Goal: Task Accomplishment & Management: Use online tool/utility

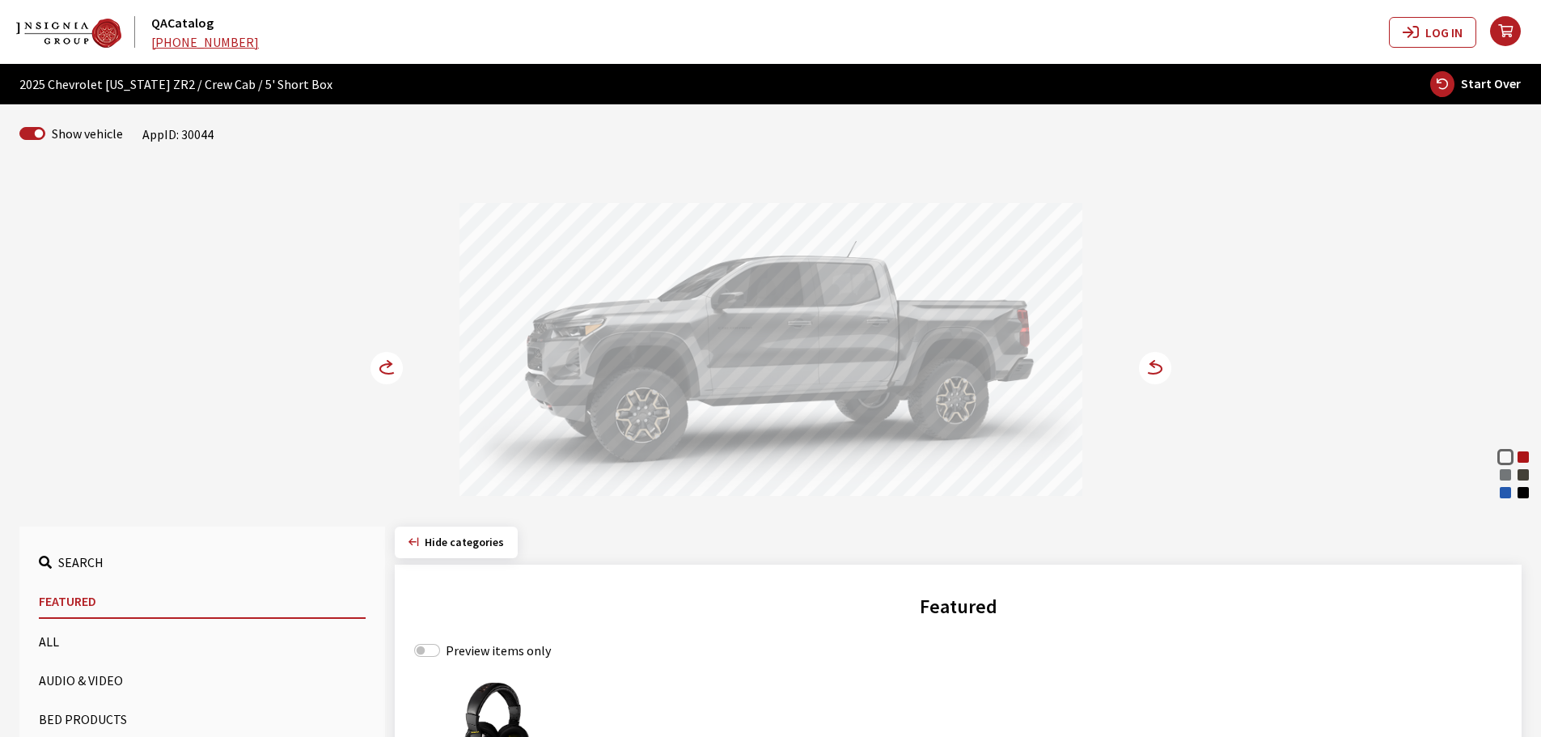
click at [383, 366] on icon at bounding box center [388, 369] width 17 height 10
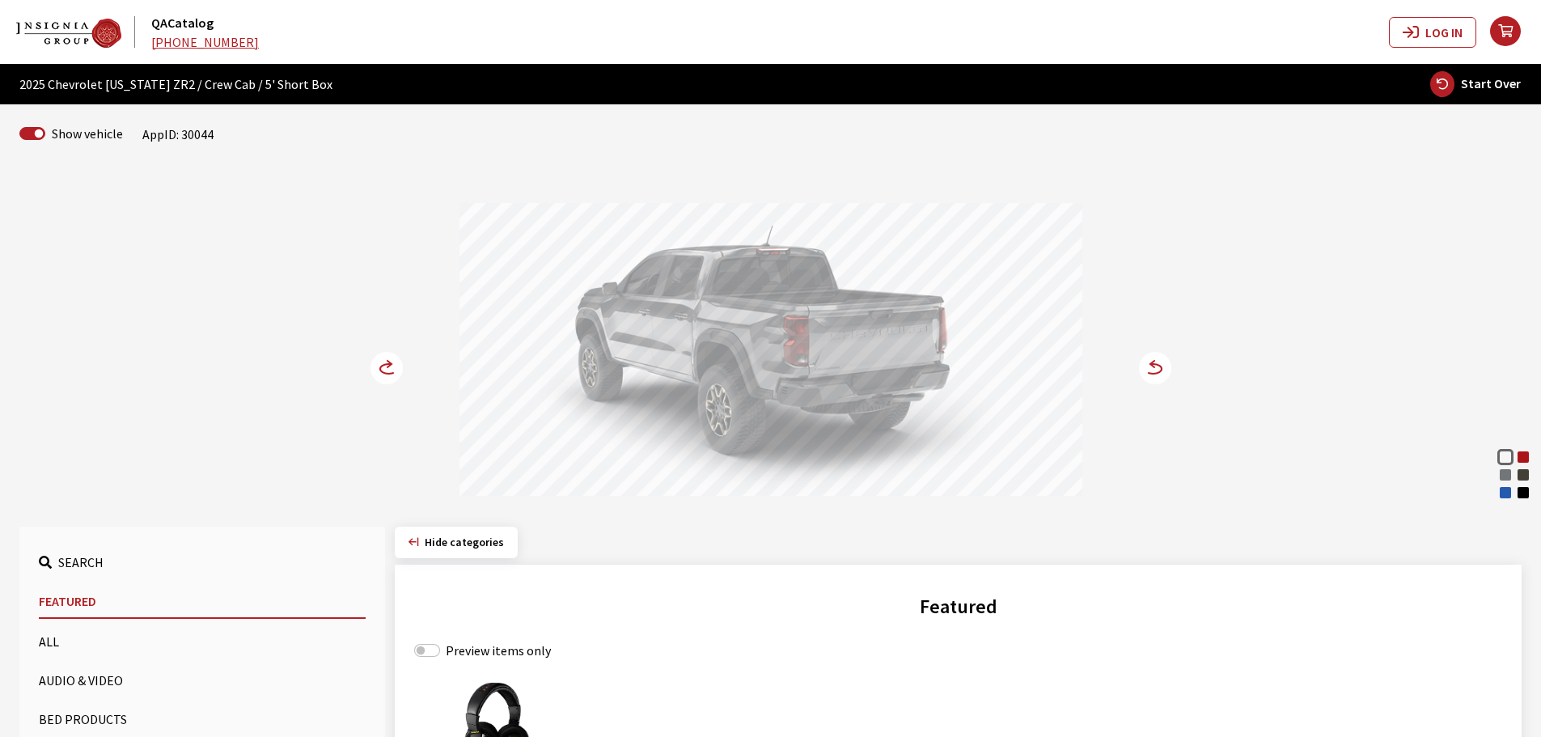
click at [383, 366] on icon at bounding box center [388, 369] width 17 height 10
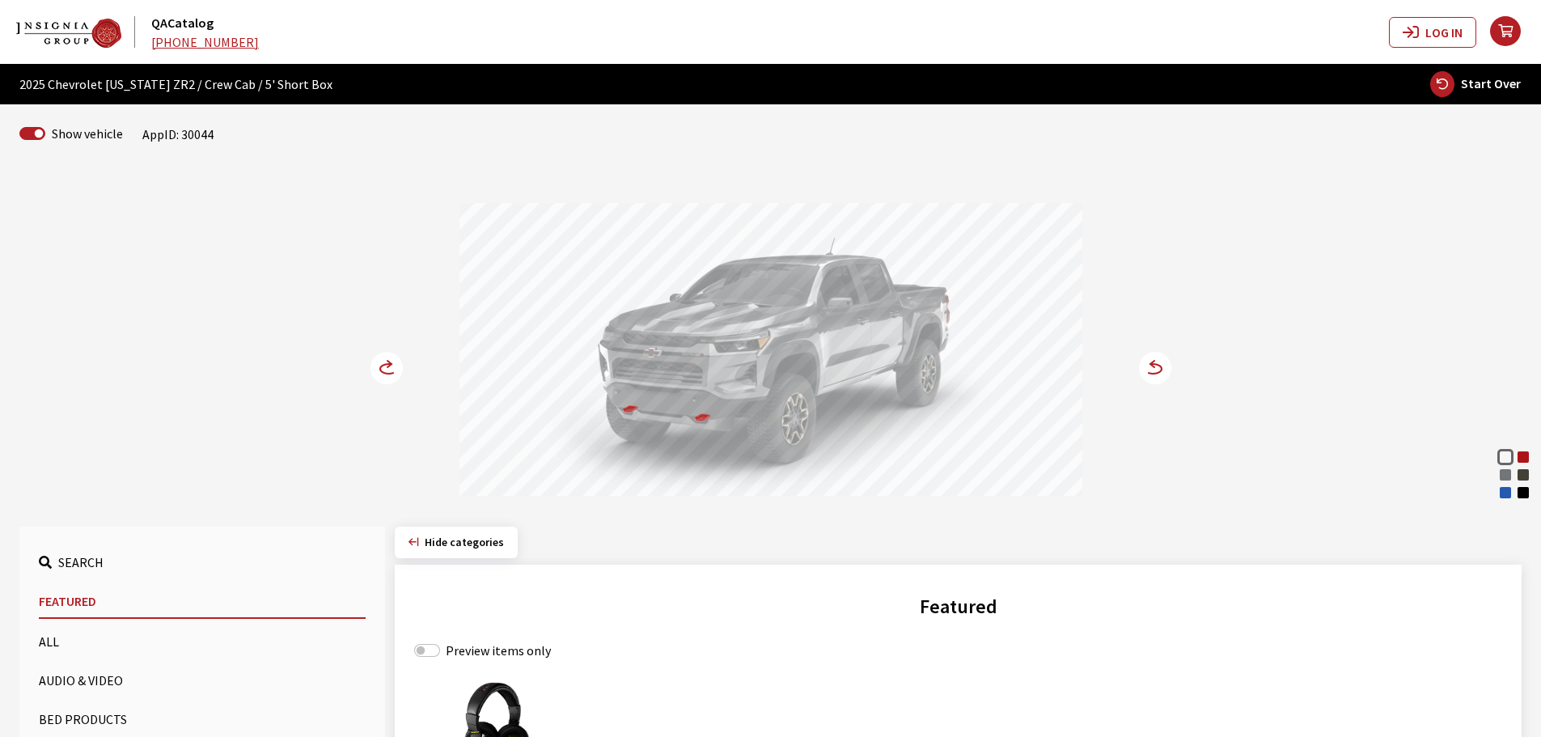
click at [383, 366] on icon at bounding box center [388, 369] width 17 height 10
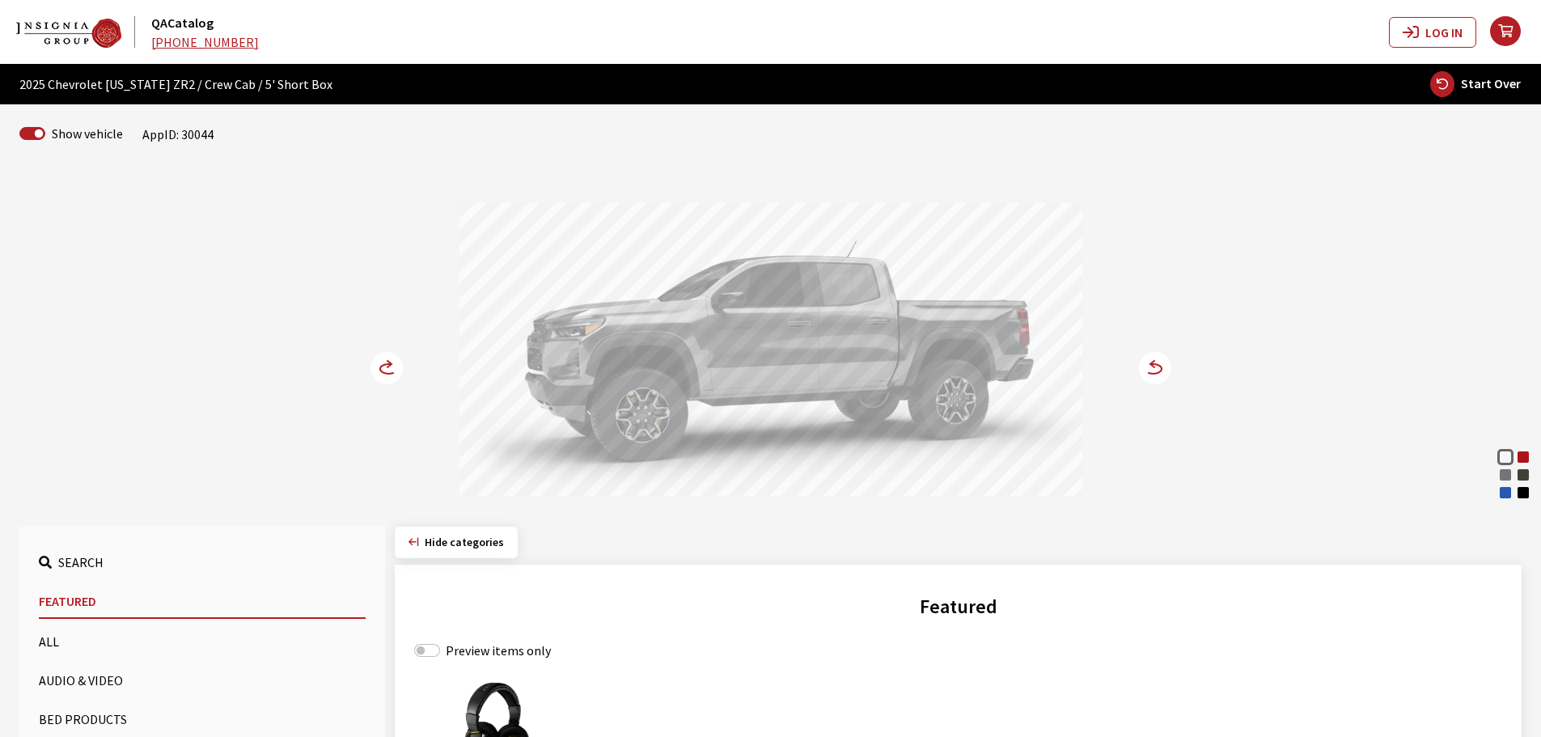
click at [85, 716] on button "Bed Products" at bounding box center [202, 719] width 327 height 32
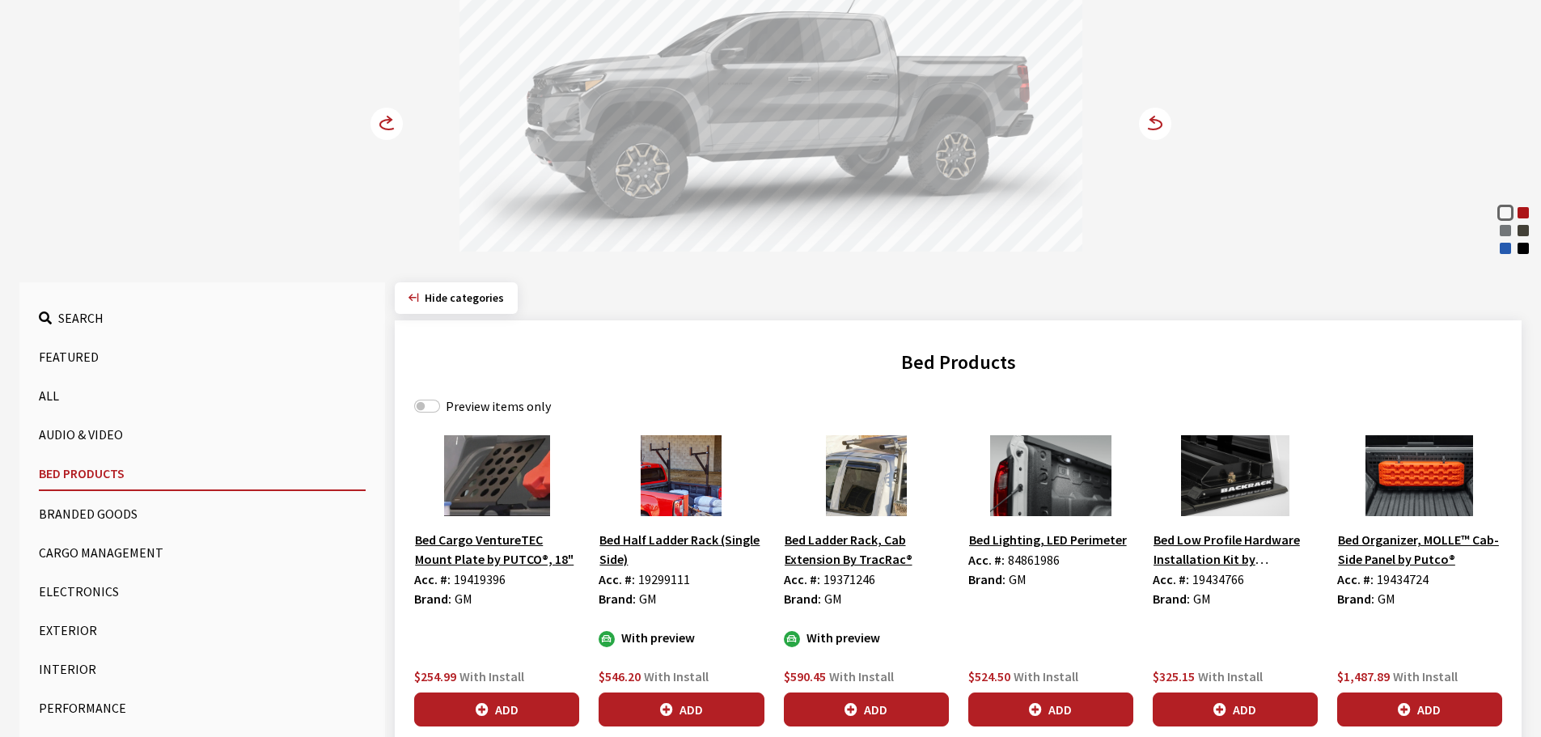
scroll to position [243, 0]
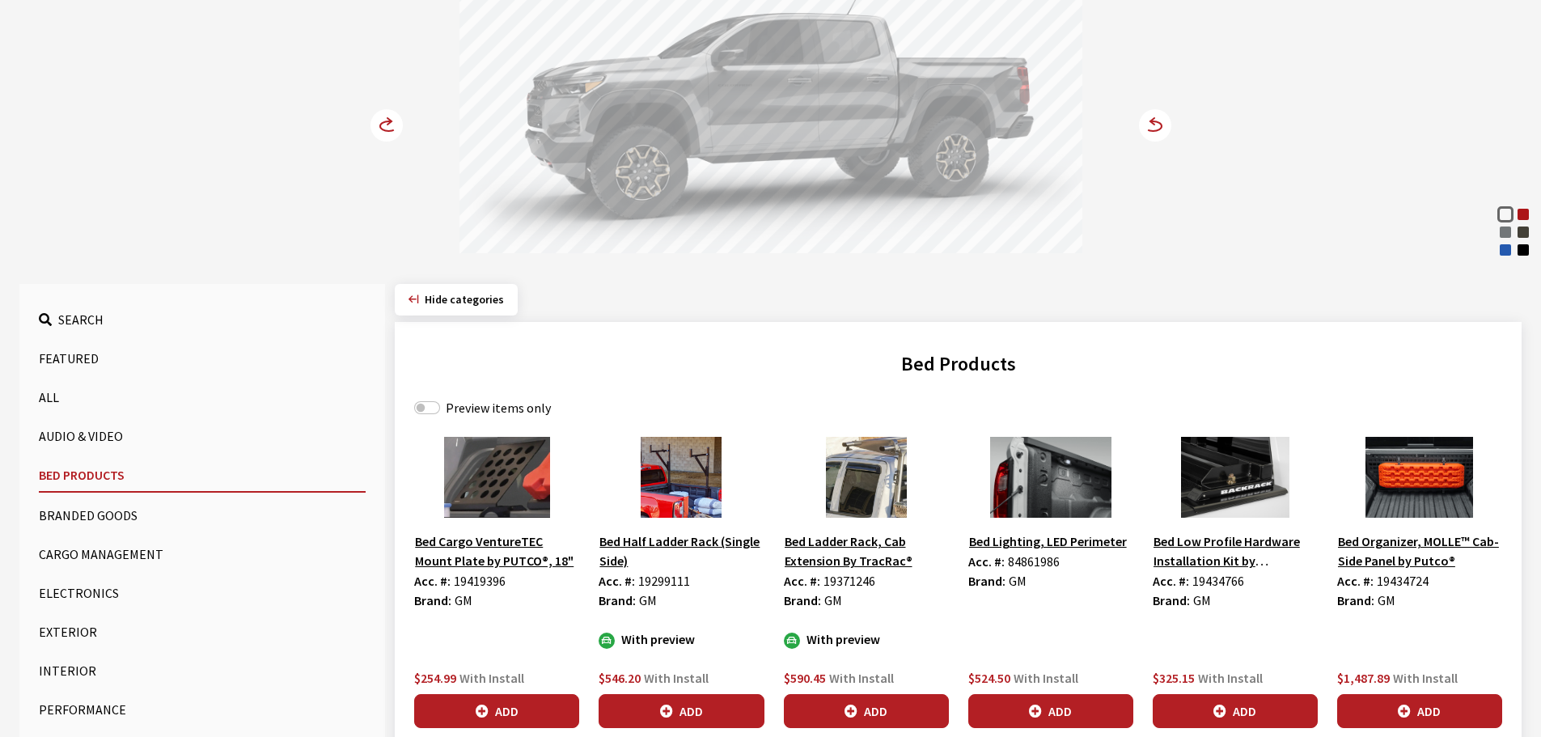
click at [459, 405] on label "Preview items only" at bounding box center [498, 407] width 105 height 19
click at [440, 405] on input "Preview items only" at bounding box center [427, 407] width 26 height 13
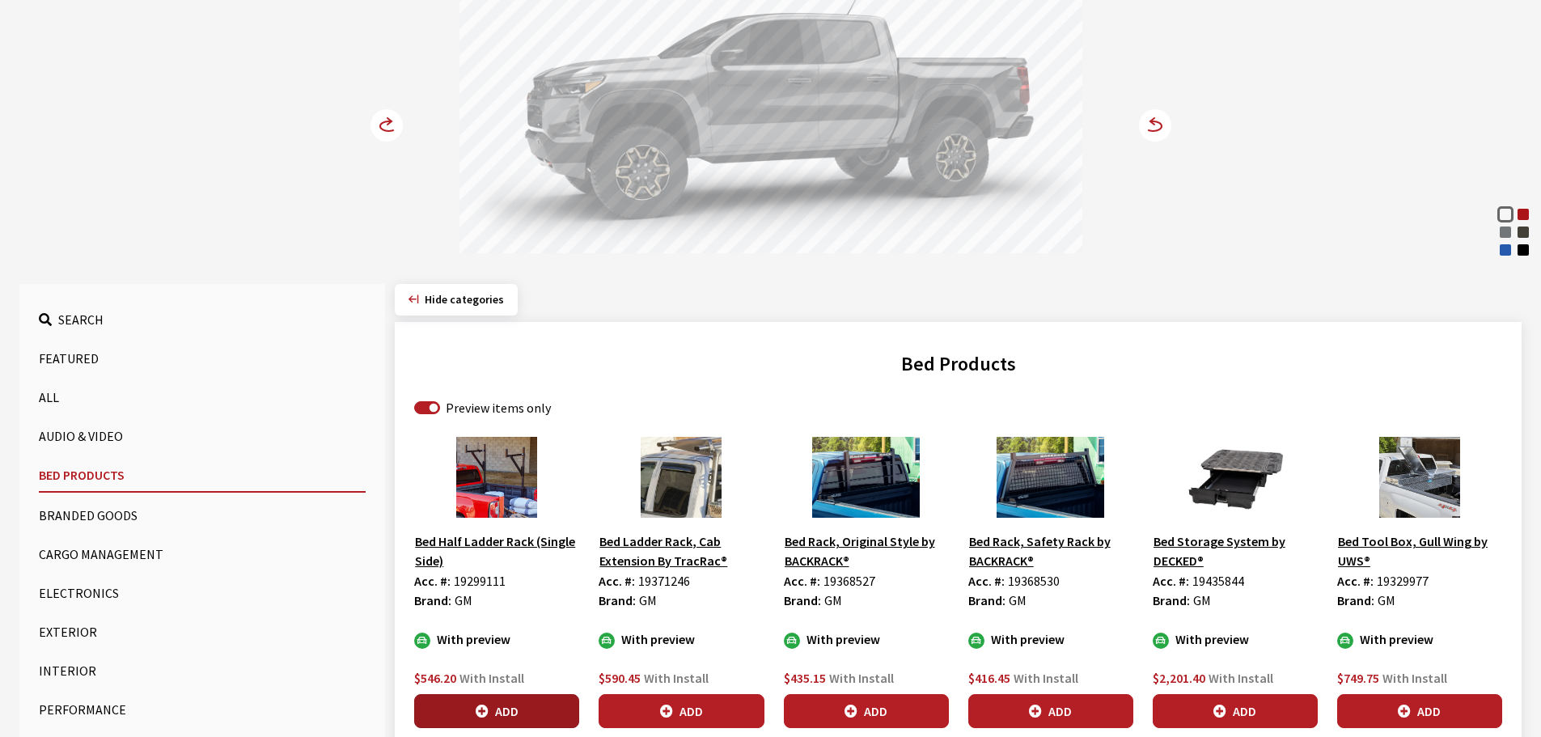
click at [526, 699] on button "Add" at bounding box center [496, 711] width 165 height 34
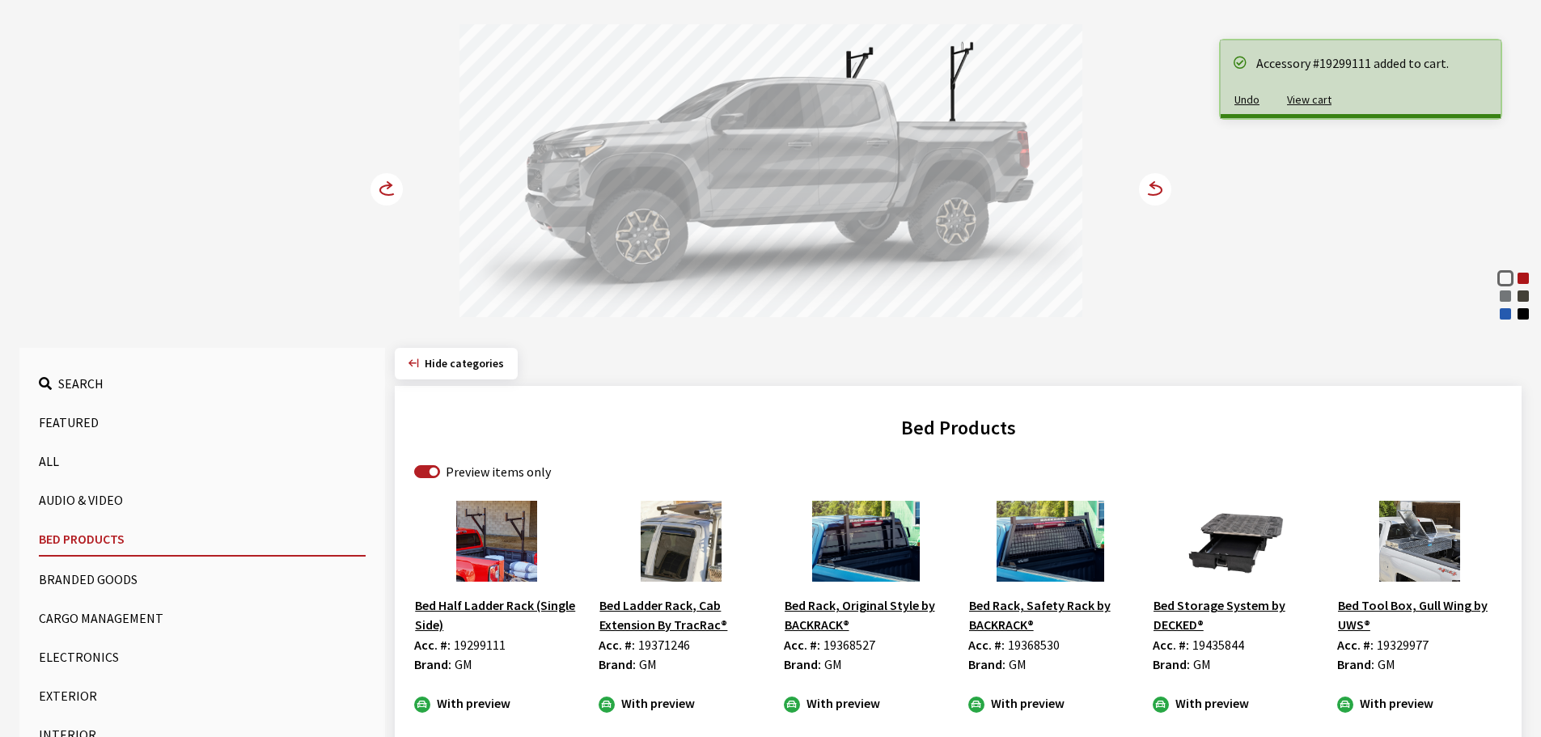
scroll to position [0, 0]
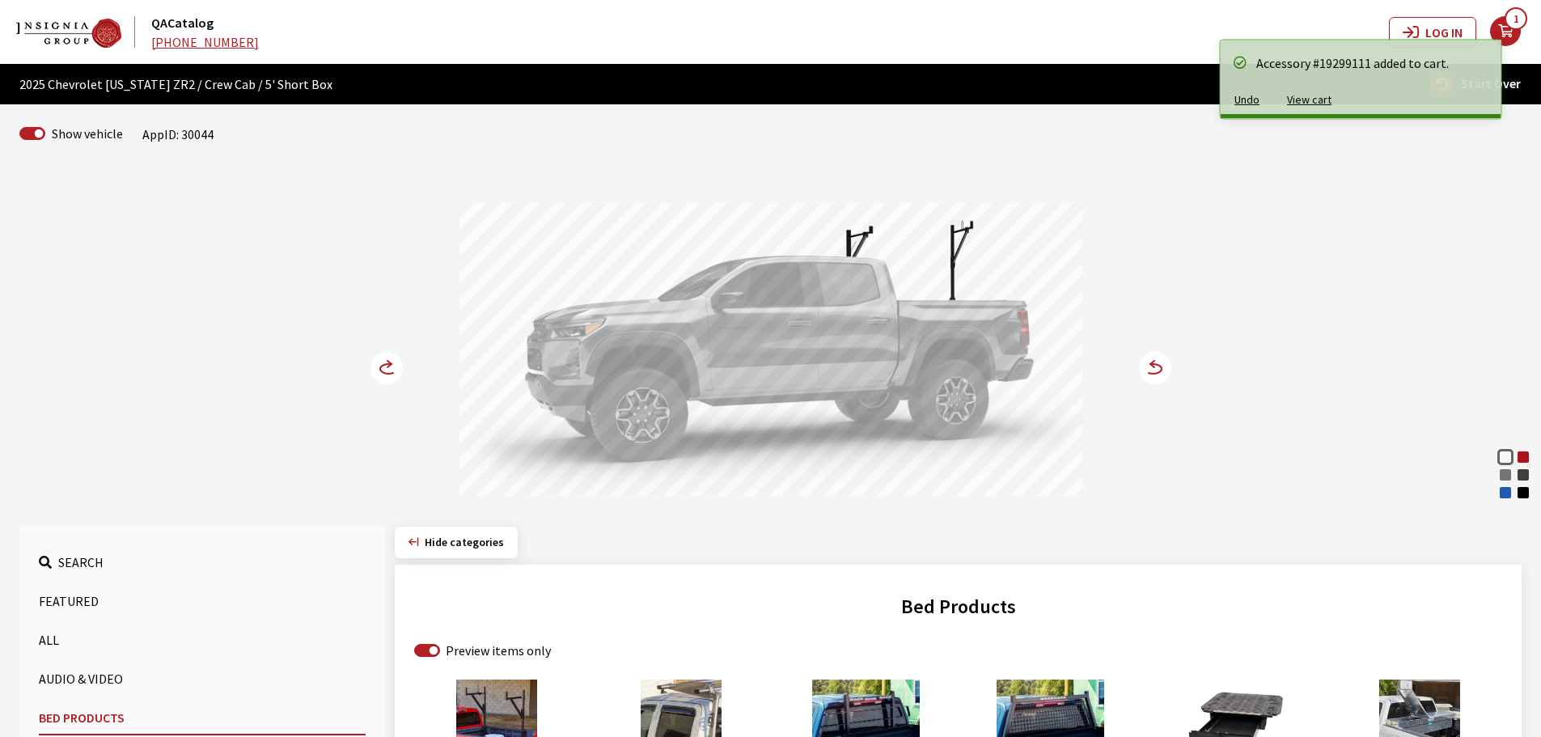
click at [411, 368] on div "Summit White Radiant Red Tintcoat Sterling Gray Metallic Harvest Bronze Metalli…" at bounding box center [770, 336] width 1067 height 330
click at [382, 366] on icon at bounding box center [388, 369] width 17 height 10
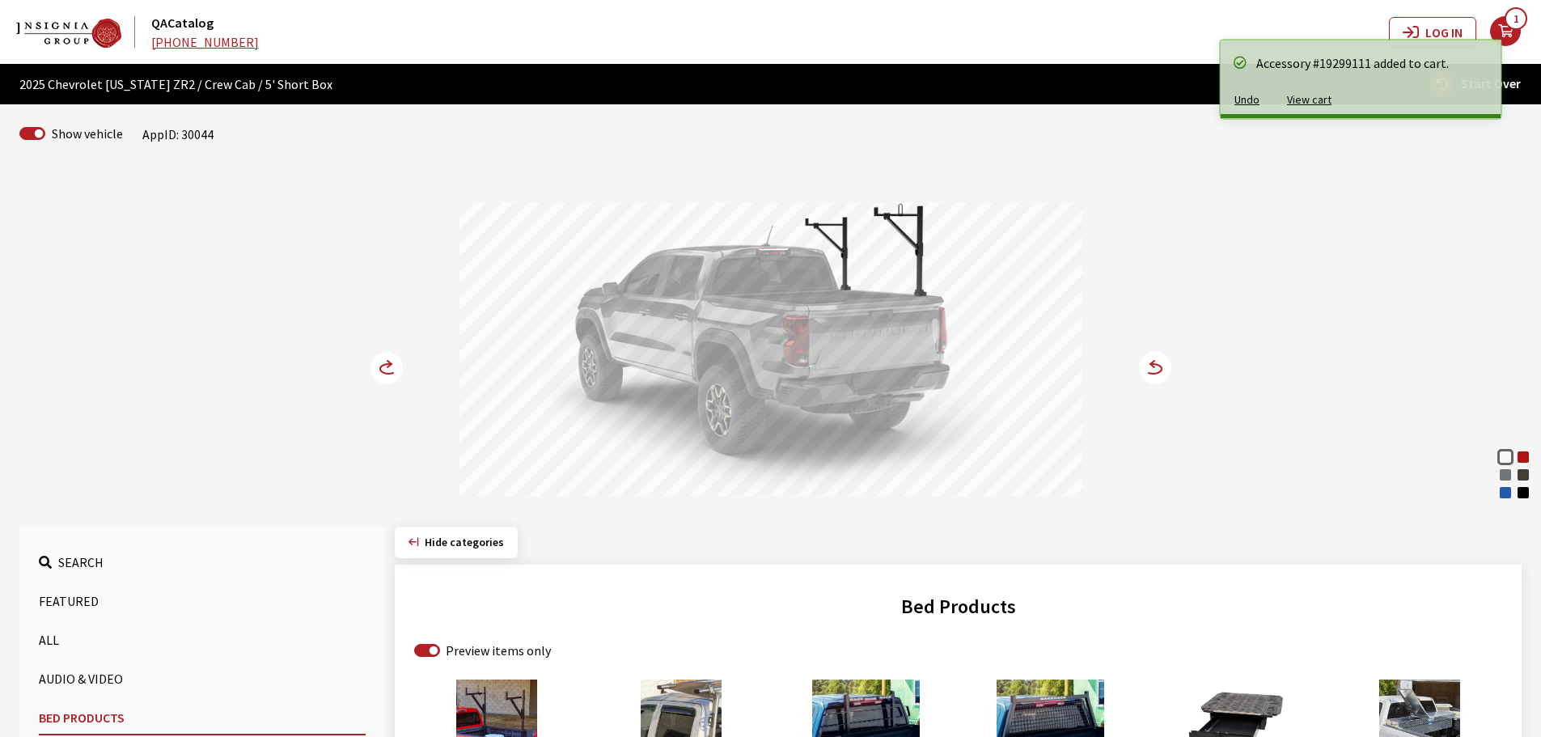
click at [382, 366] on icon at bounding box center [388, 369] width 17 height 10
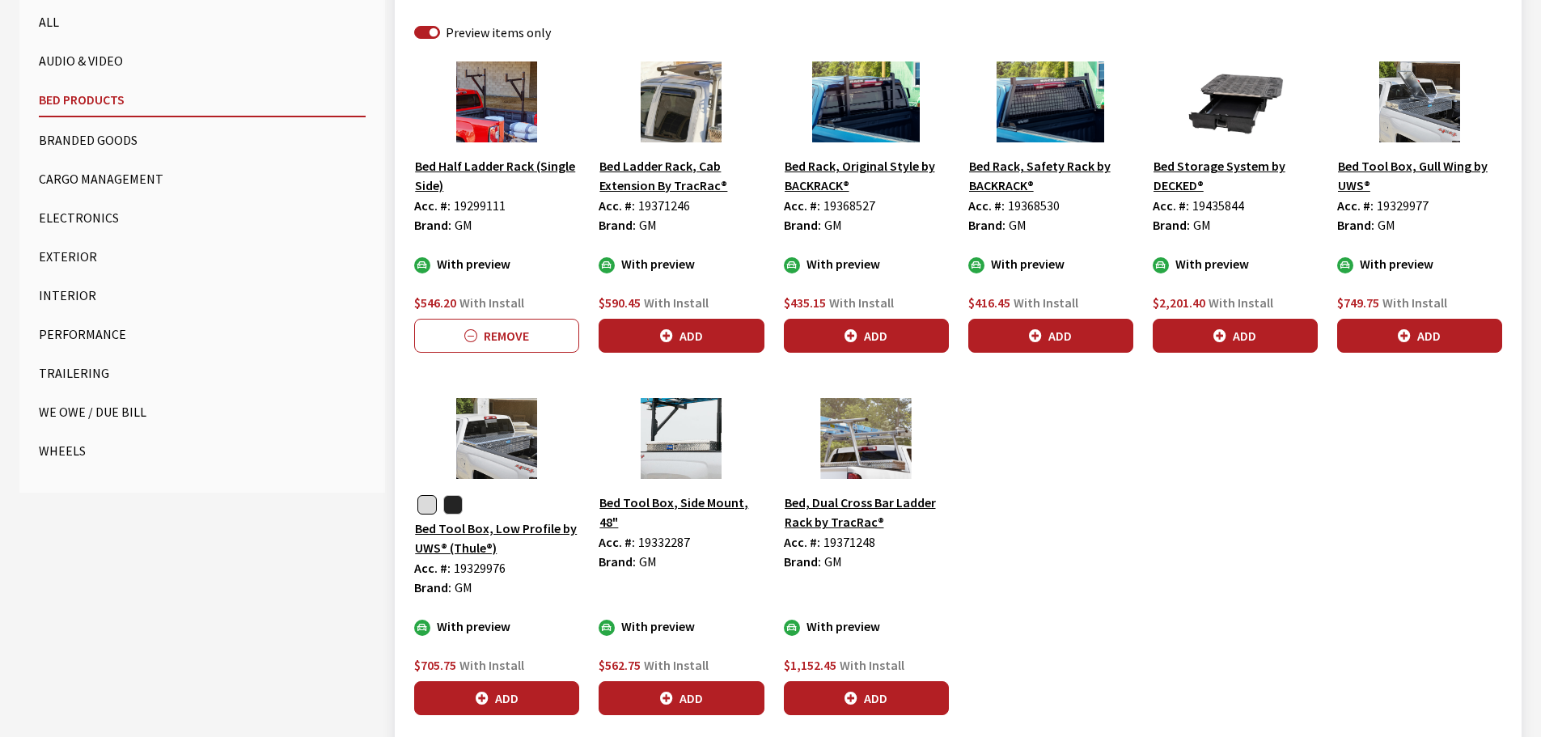
scroll to position [647, 0]
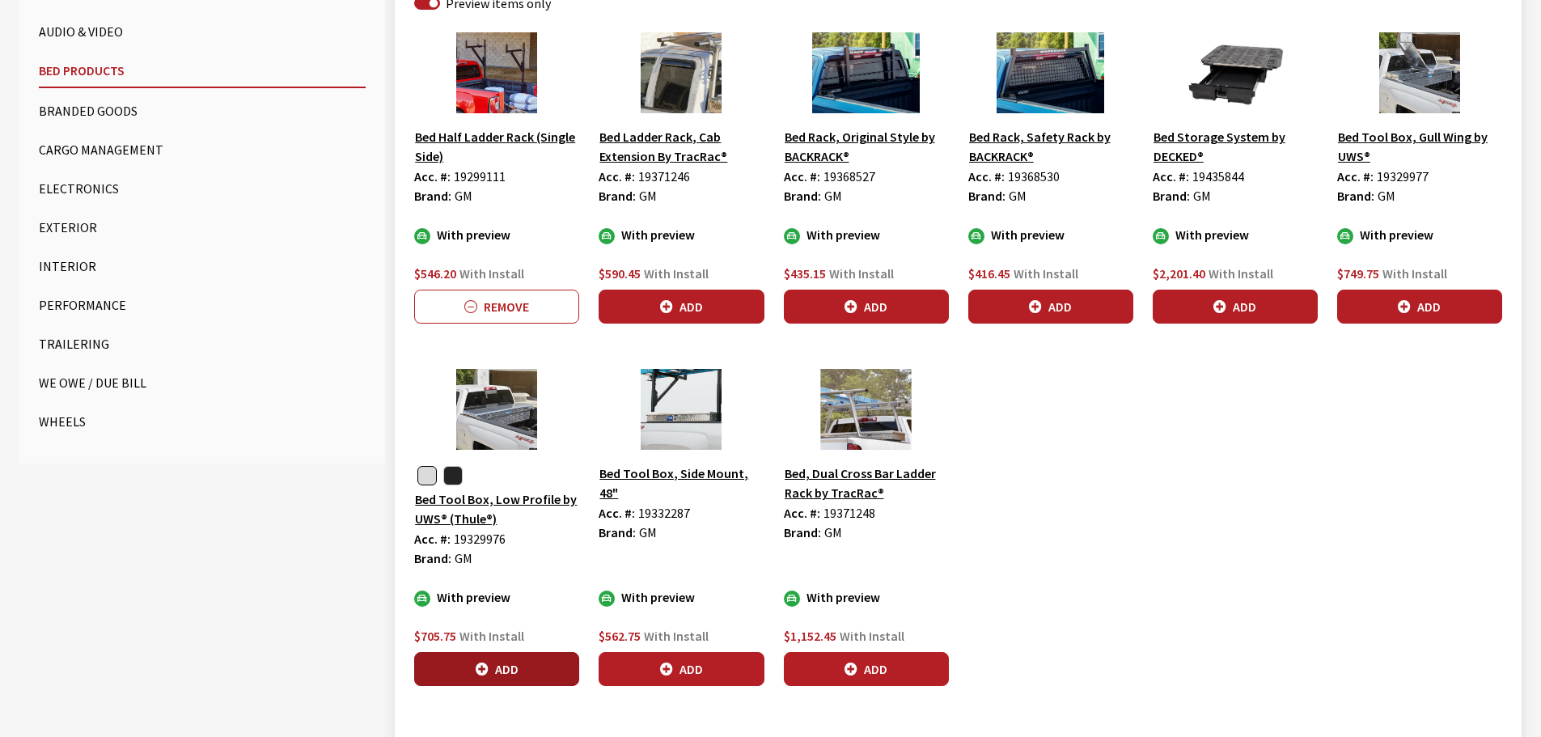
click at [502, 663] on button "Add" at bounding box center [496, 669] width 165 height 34
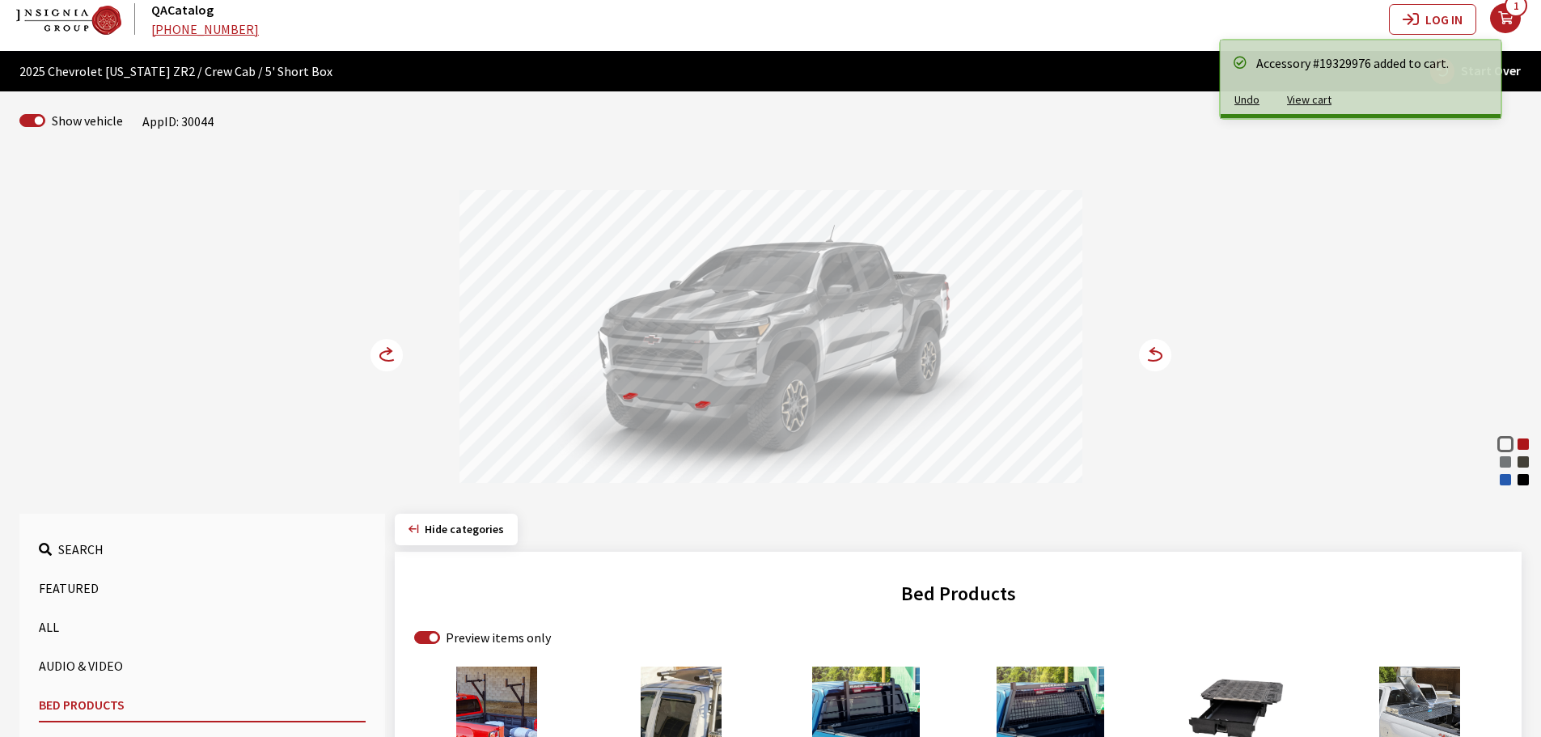
scroll to position [0, 0]
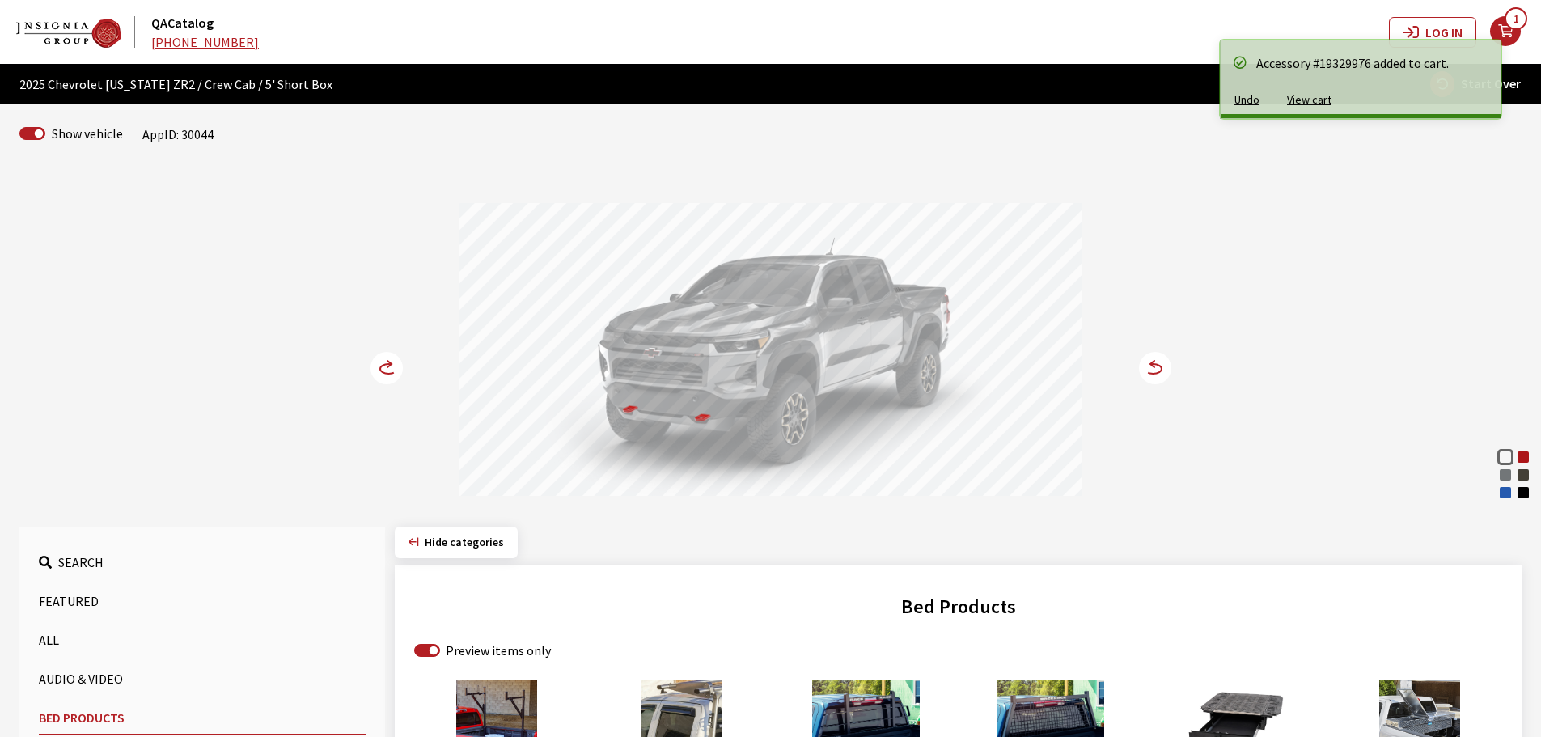
click at [395, 364] on icon at bounding box center [396, 369] width 11 height 14
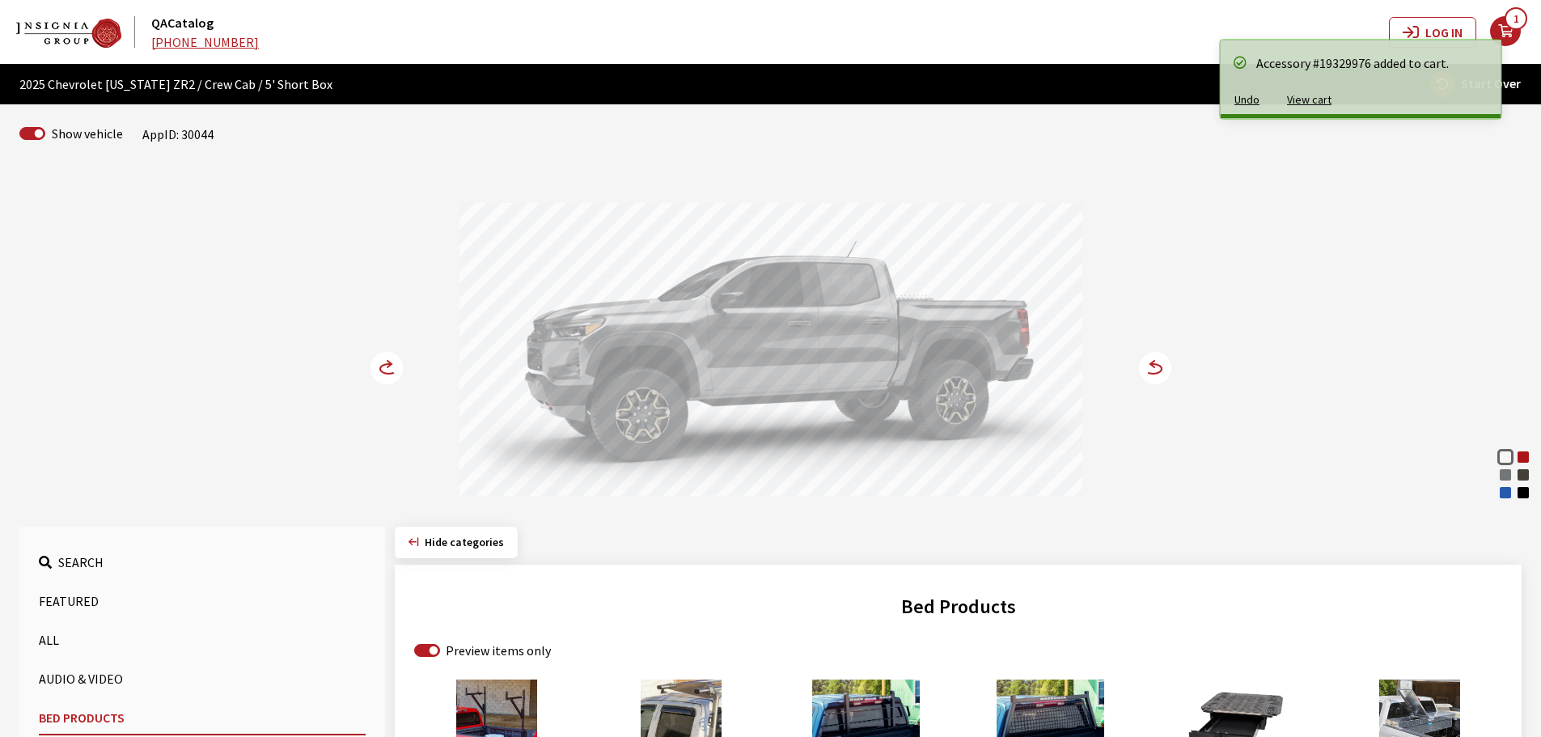
click at [395, 364] on icon at bounding box center [396, 369] width 11 height 14
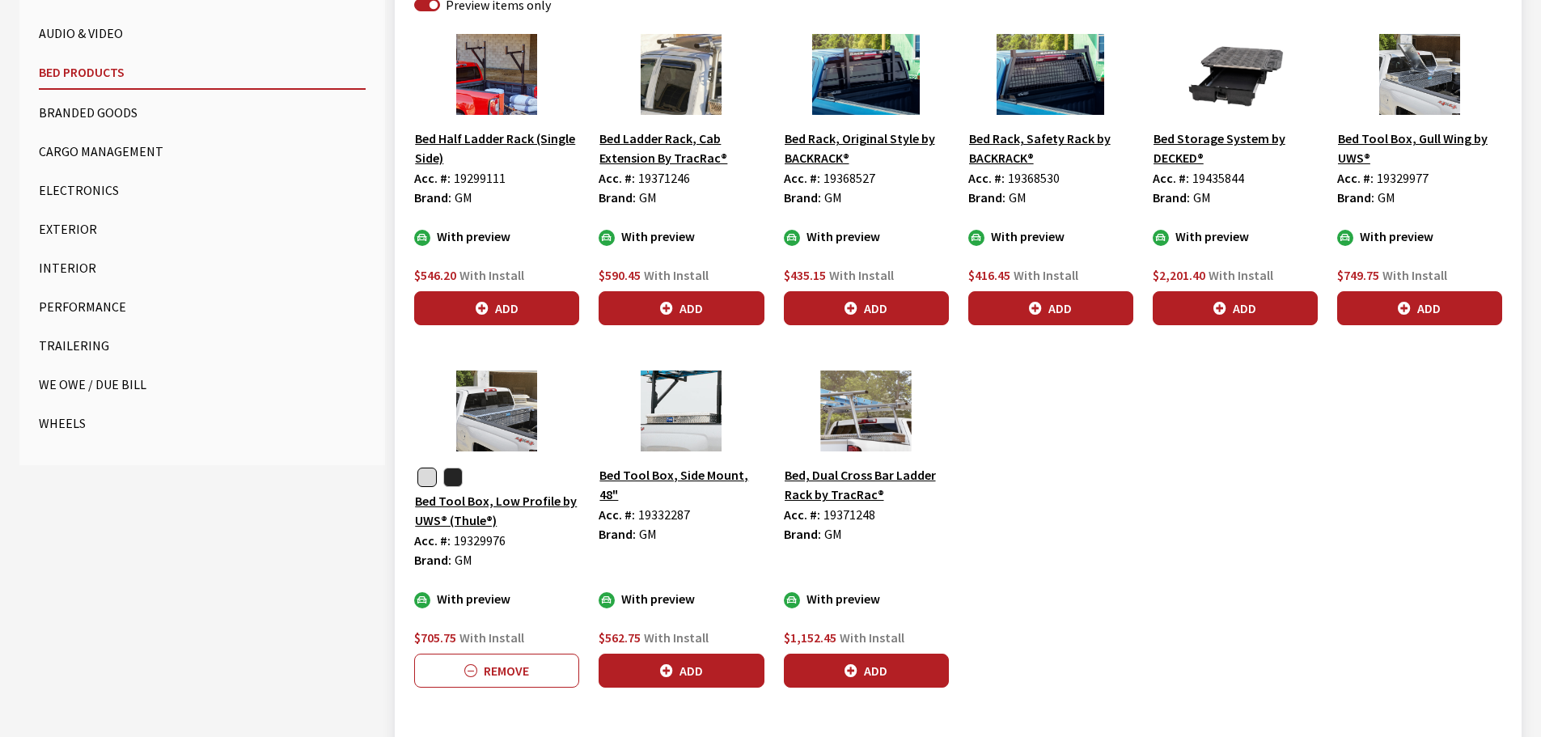
scroll to position [647, 0]
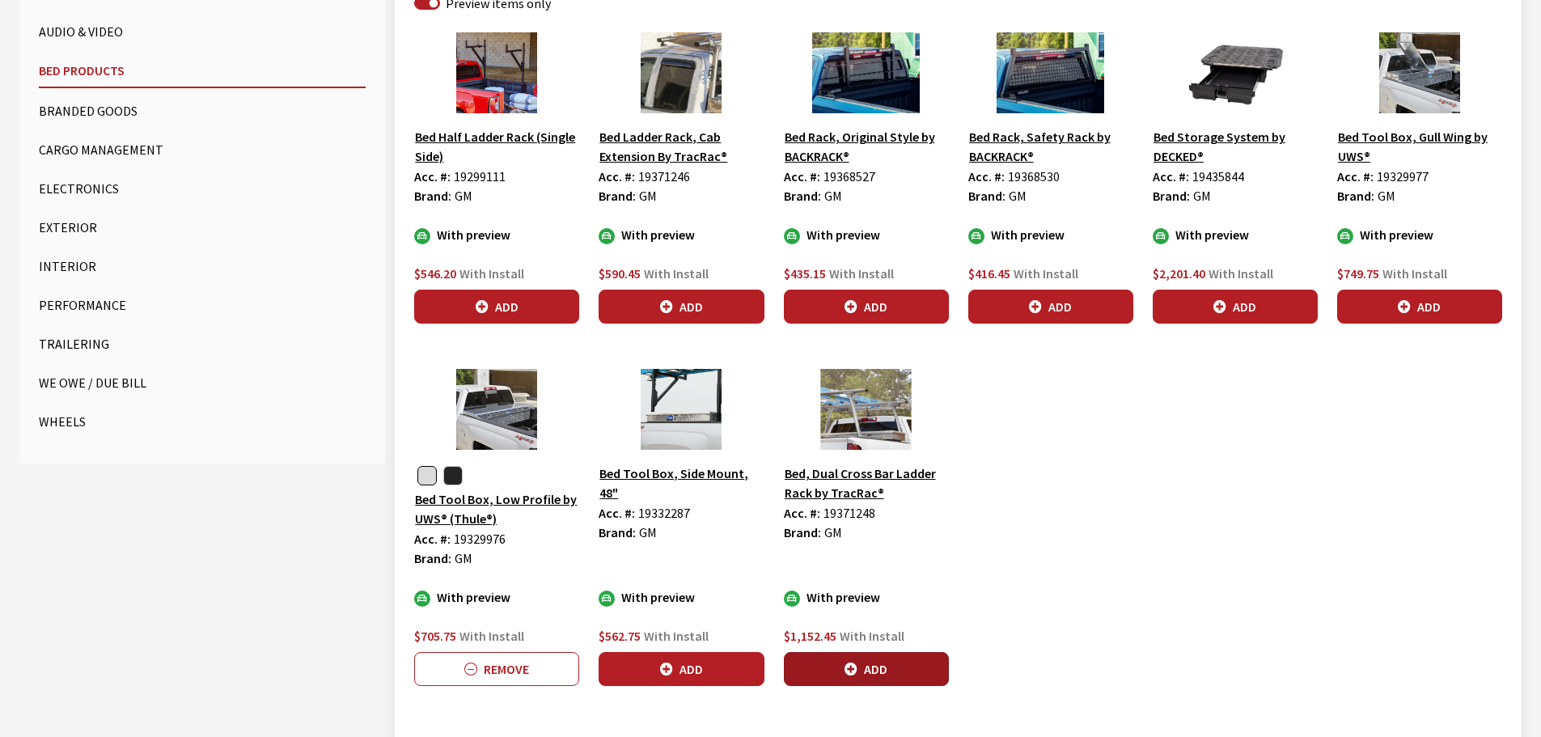
click at [869, 661] on button "Add" at bounding box center [866, 669] width 165 height 34
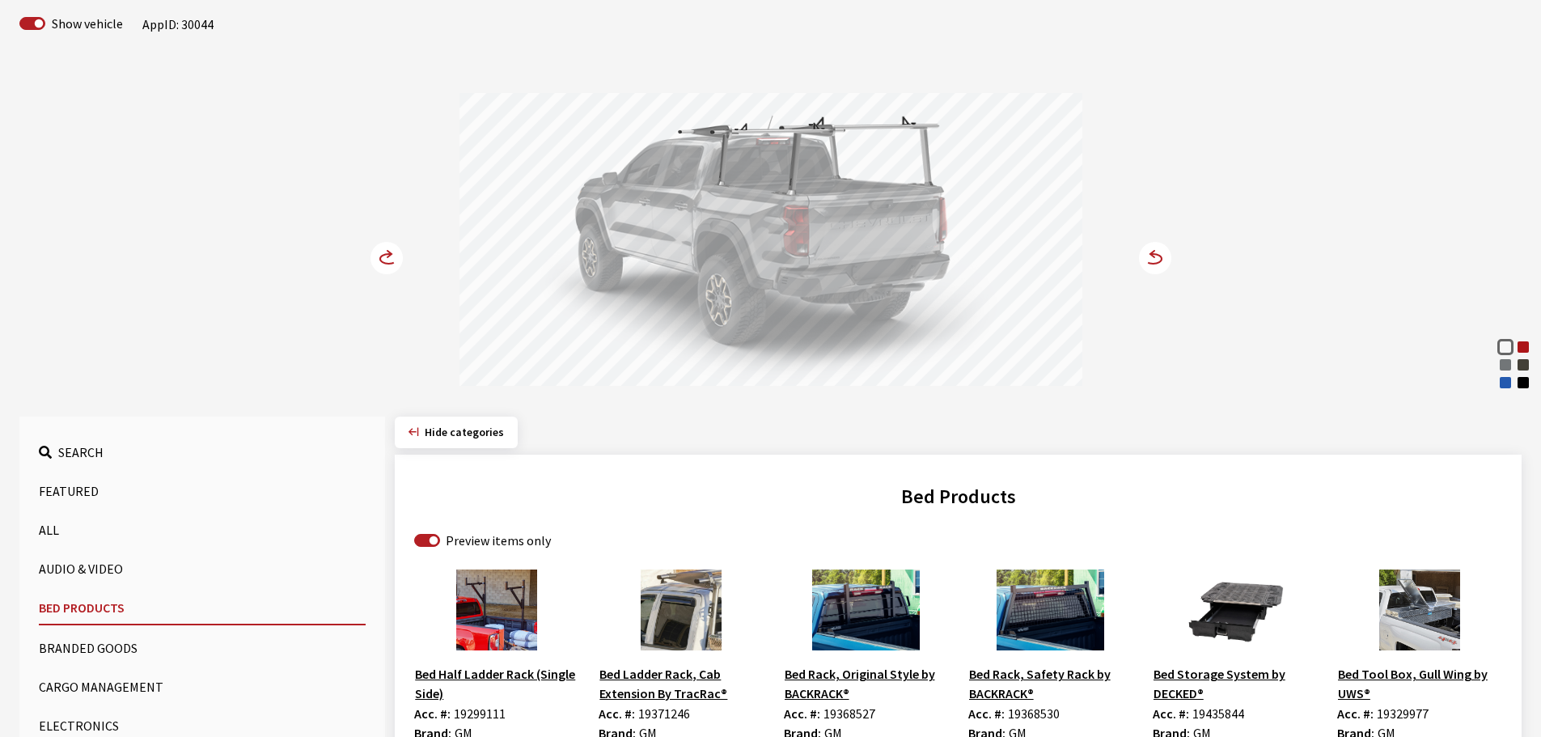
scroll to position [81, 0]
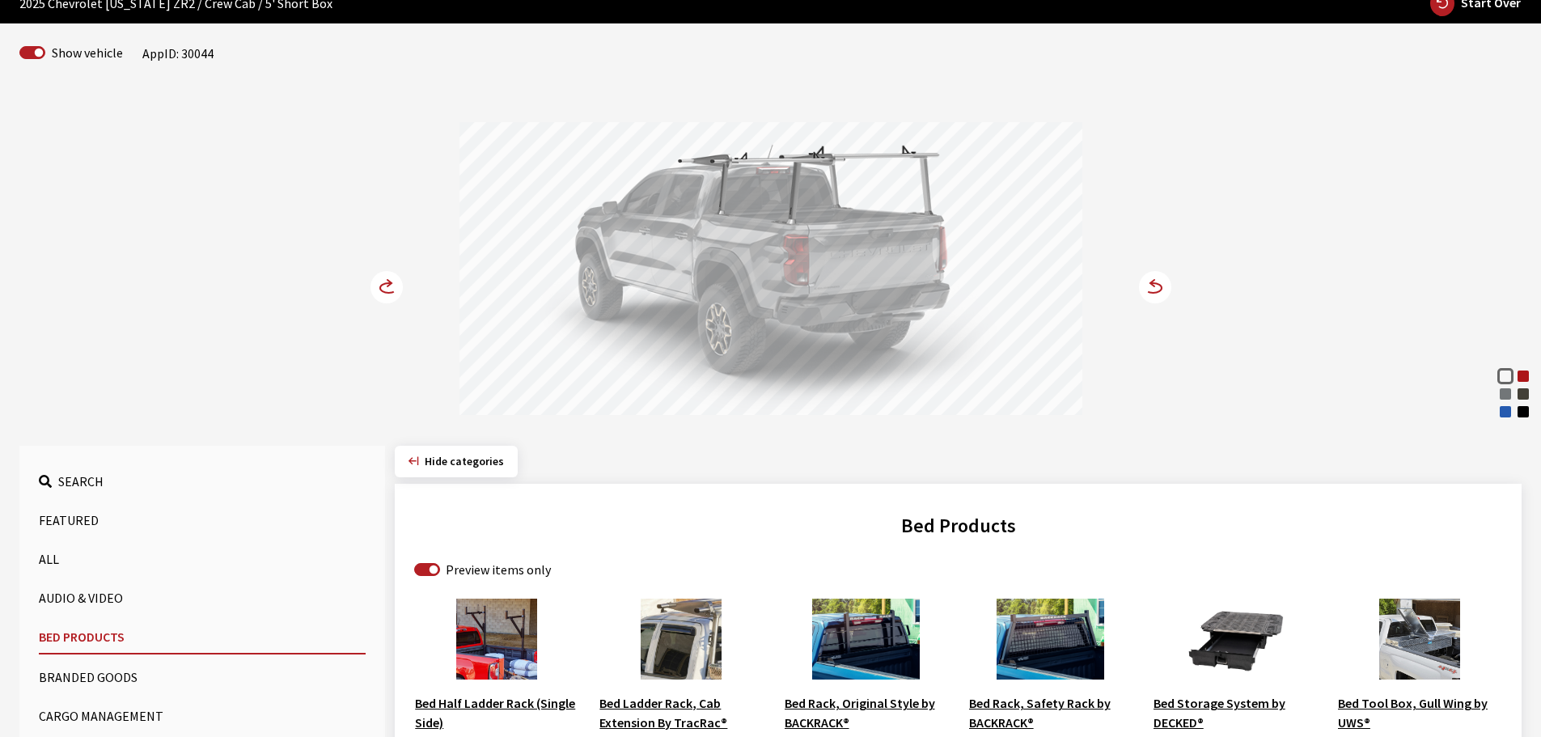
click at [383, 283] on circle at bounding box center [386, 287] width 32 height 32
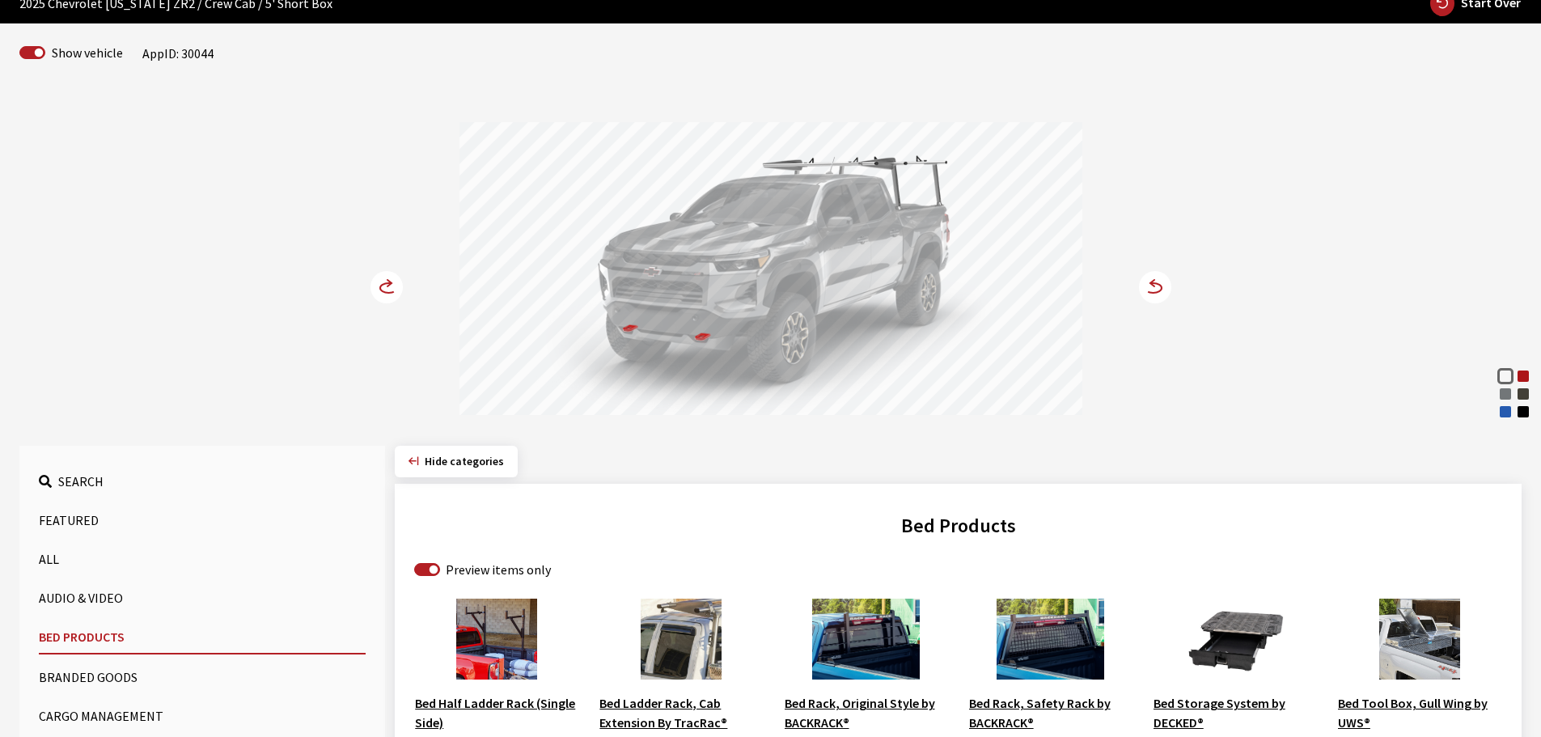
click at [383, 283] on circle at bounding box center [386, 287] width 32 height 32
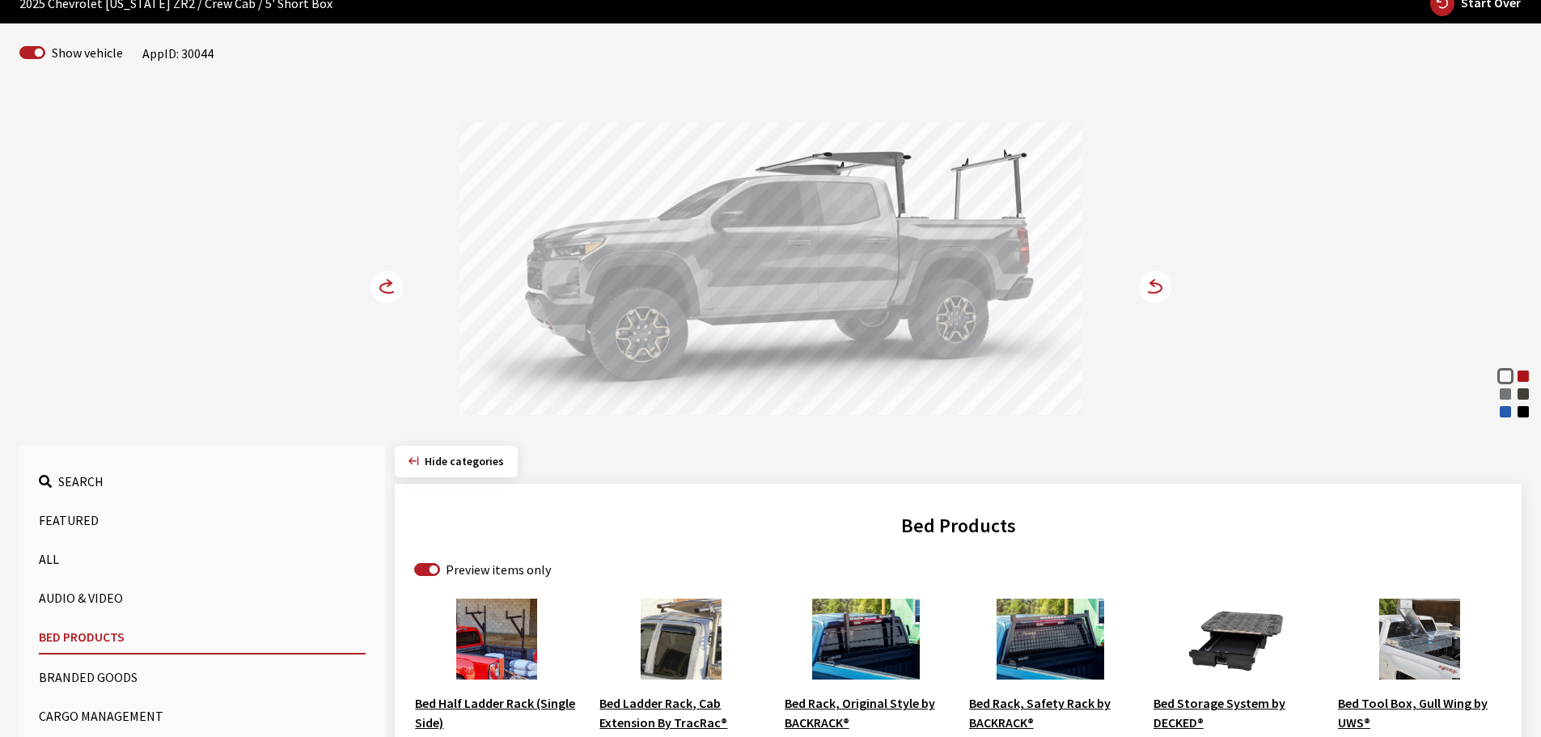
scroll to position [243, 0]
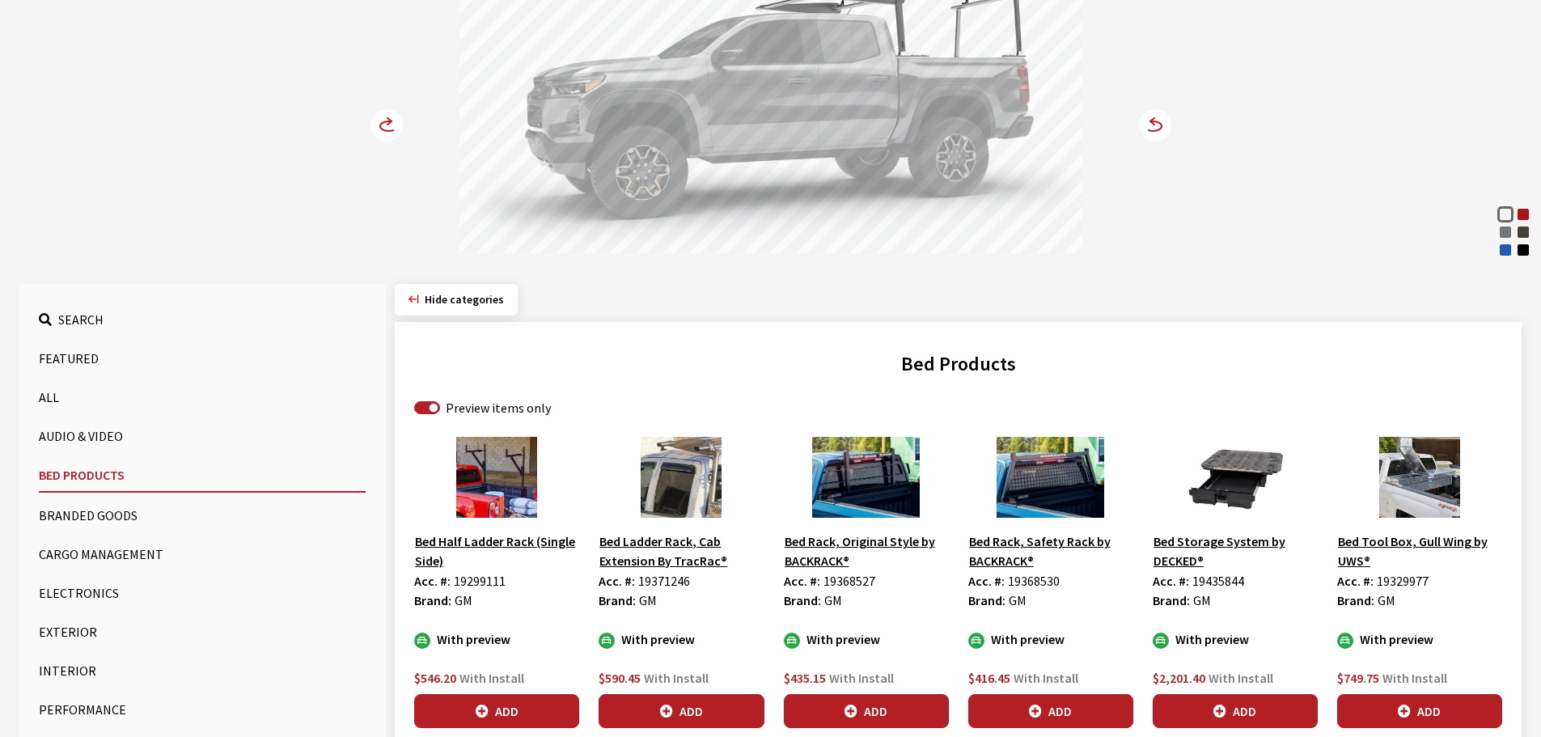
click at [119, 560] on button "Cargo Management" at bounding box center [202, 554] width 327 height 32
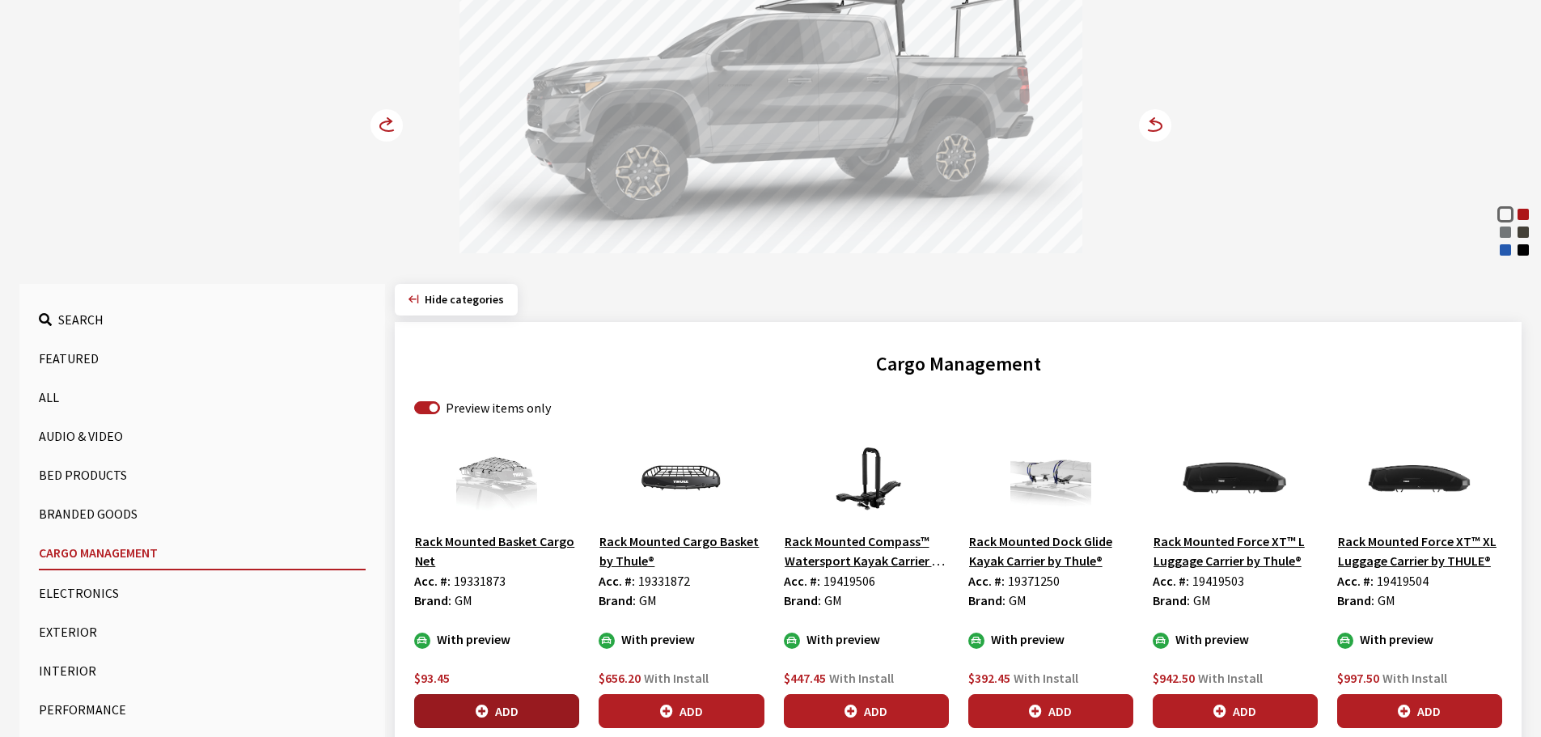
click at [510, 715] on button "Add" at bounding box center [496, 711] width 165 height 34
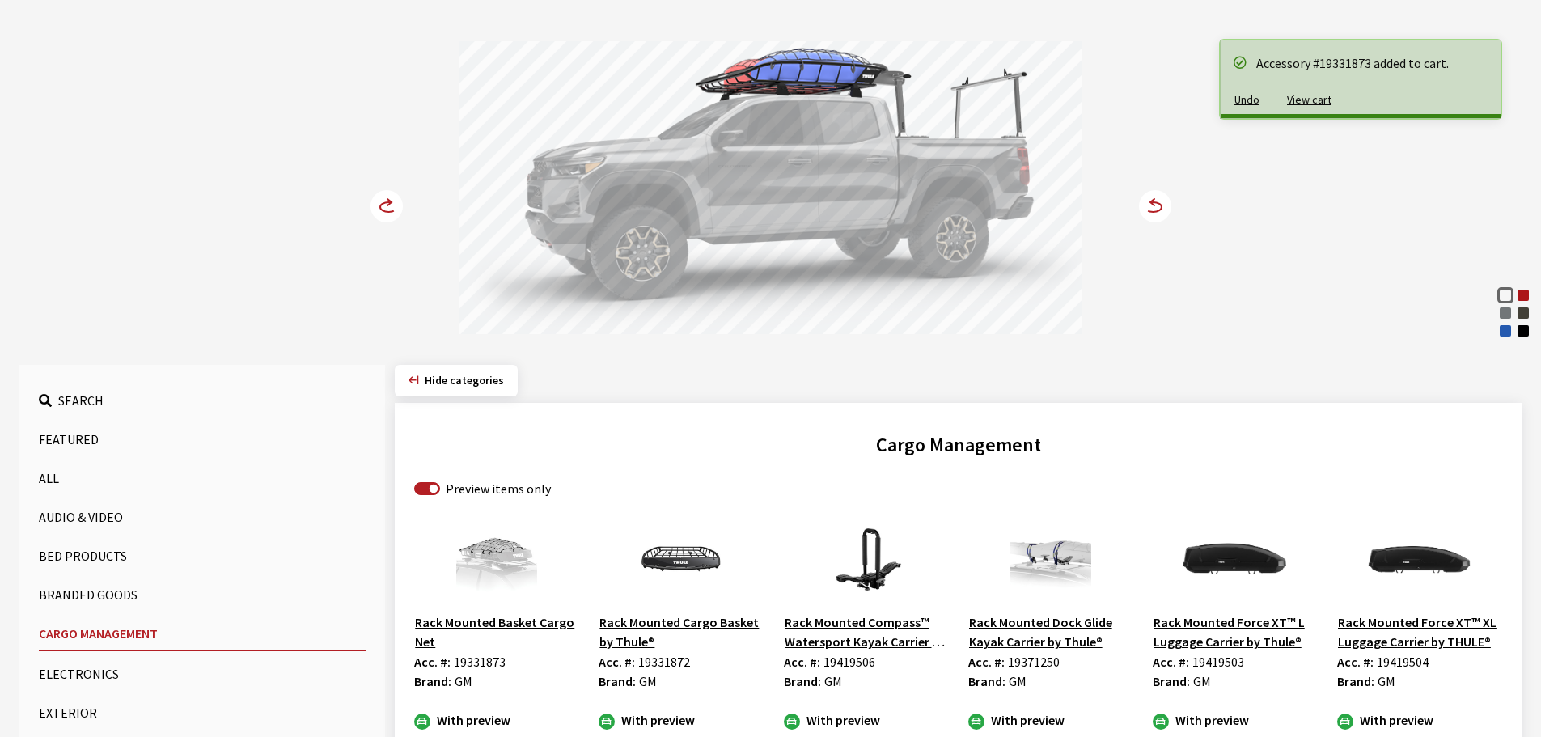
scroll to position [81, 0]
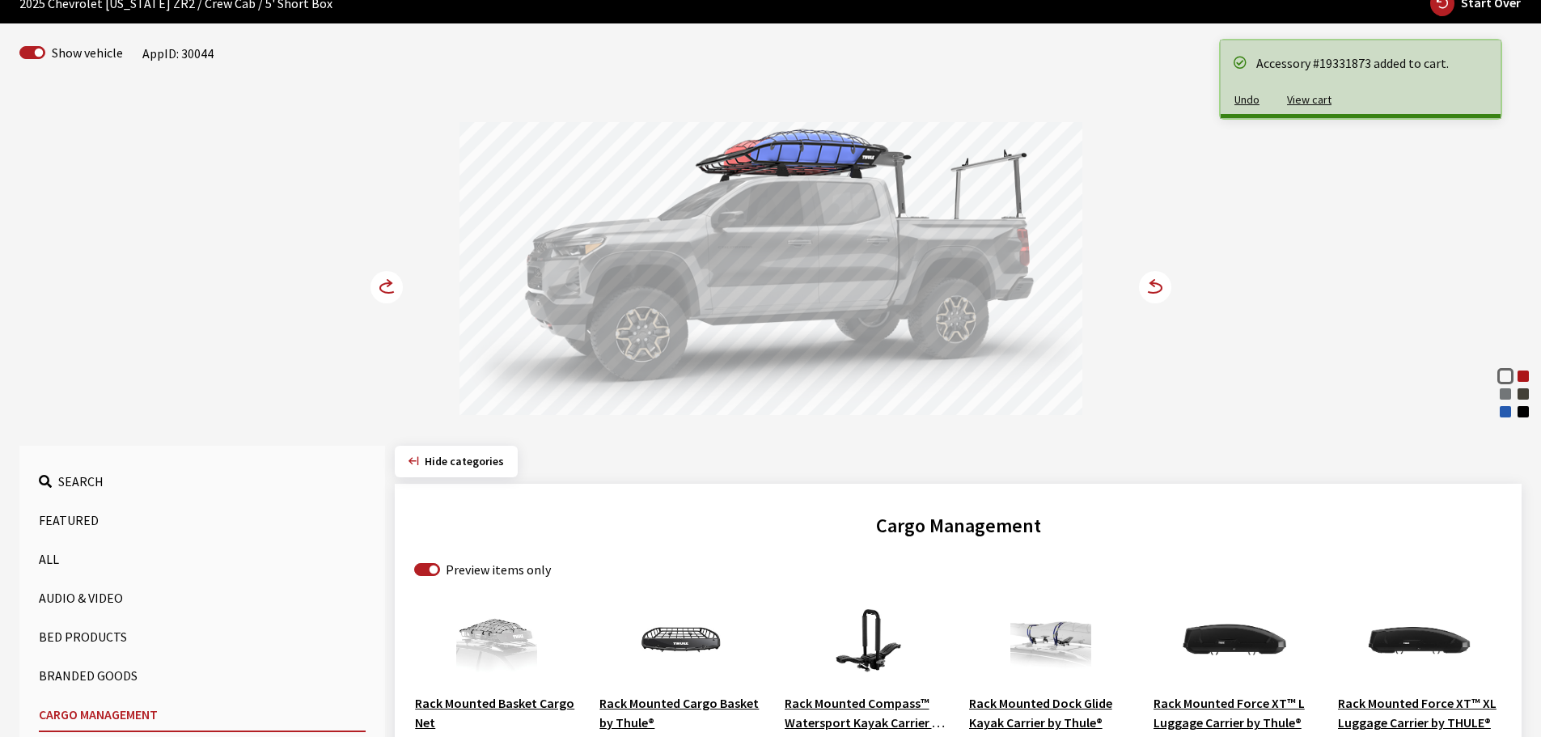
click at [394, 282] on icon at bounding box center [396, 288] width 11 height 14
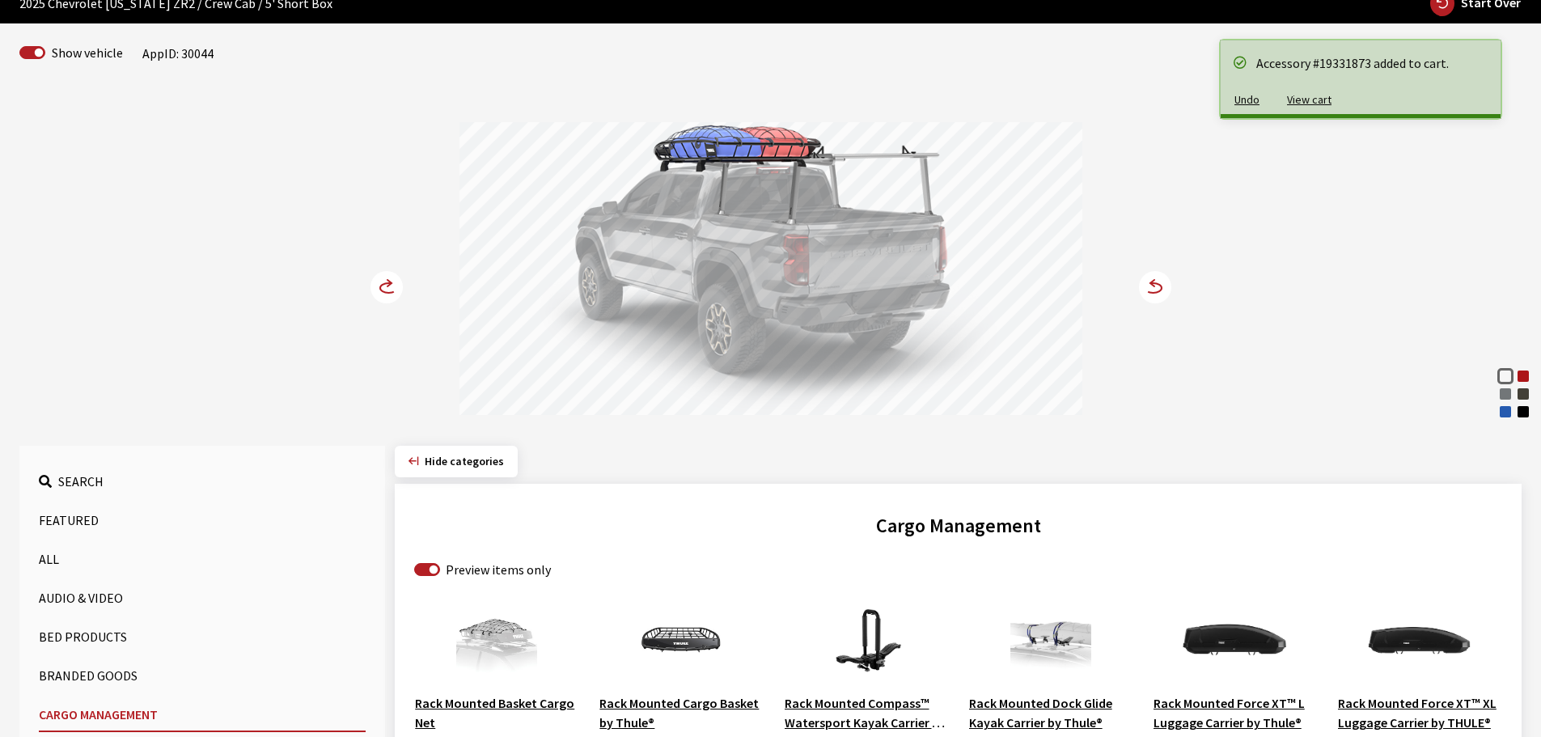
click at [394, 282] on icon at bounding box center [396, 288] width 11 height 14
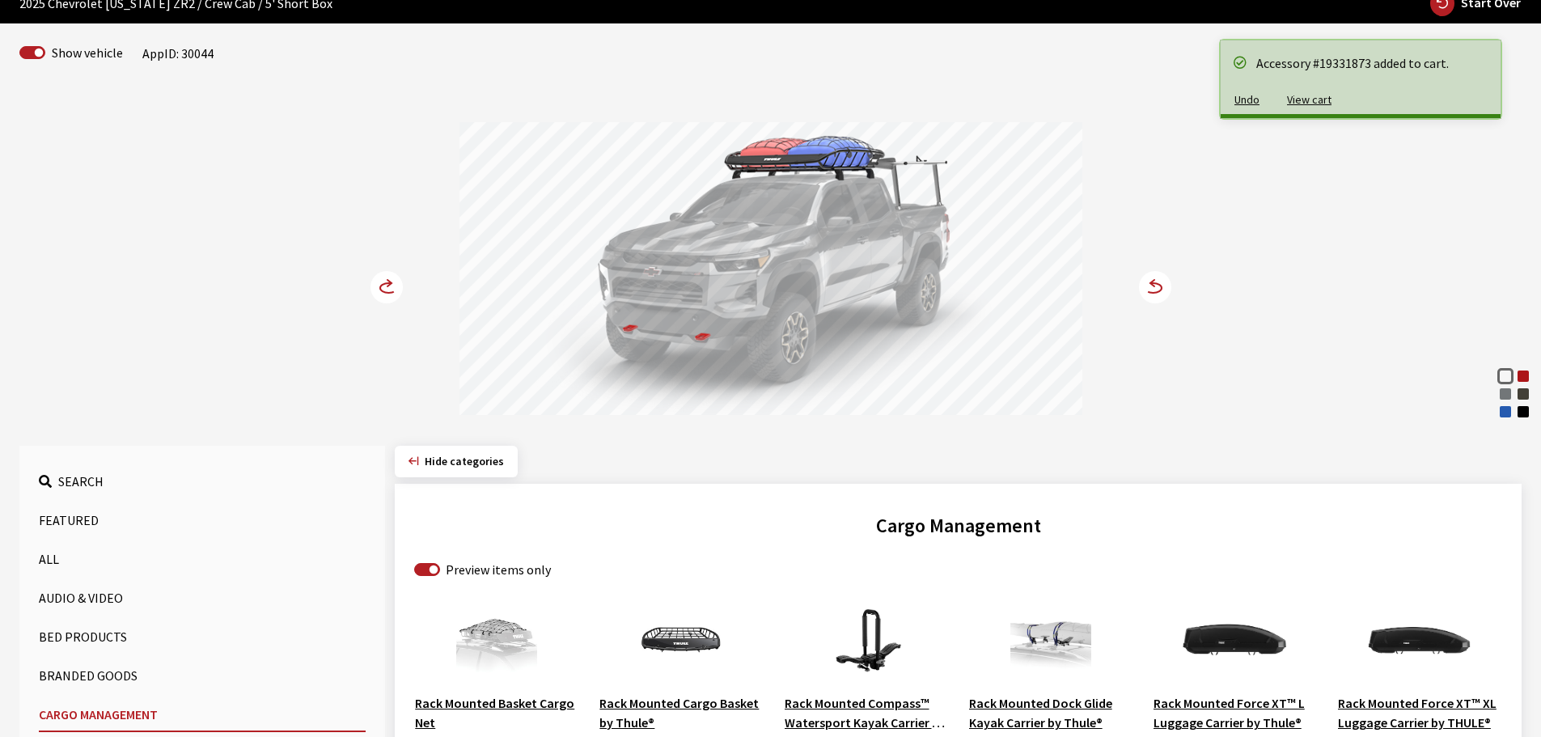
click at [394, 282] on icon at bounding box center [396, 288] width 11 height 14
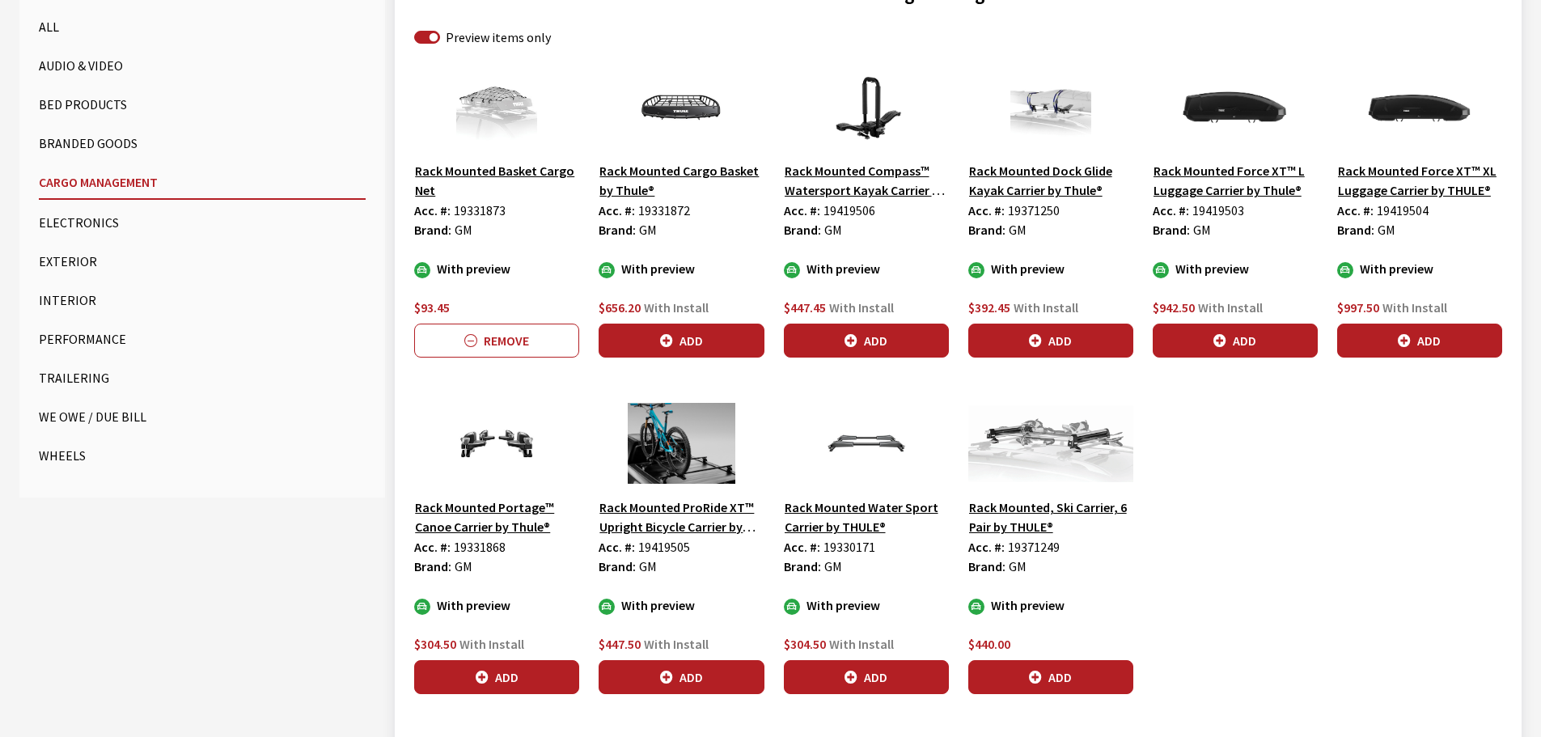
scroll to position [680, 0]
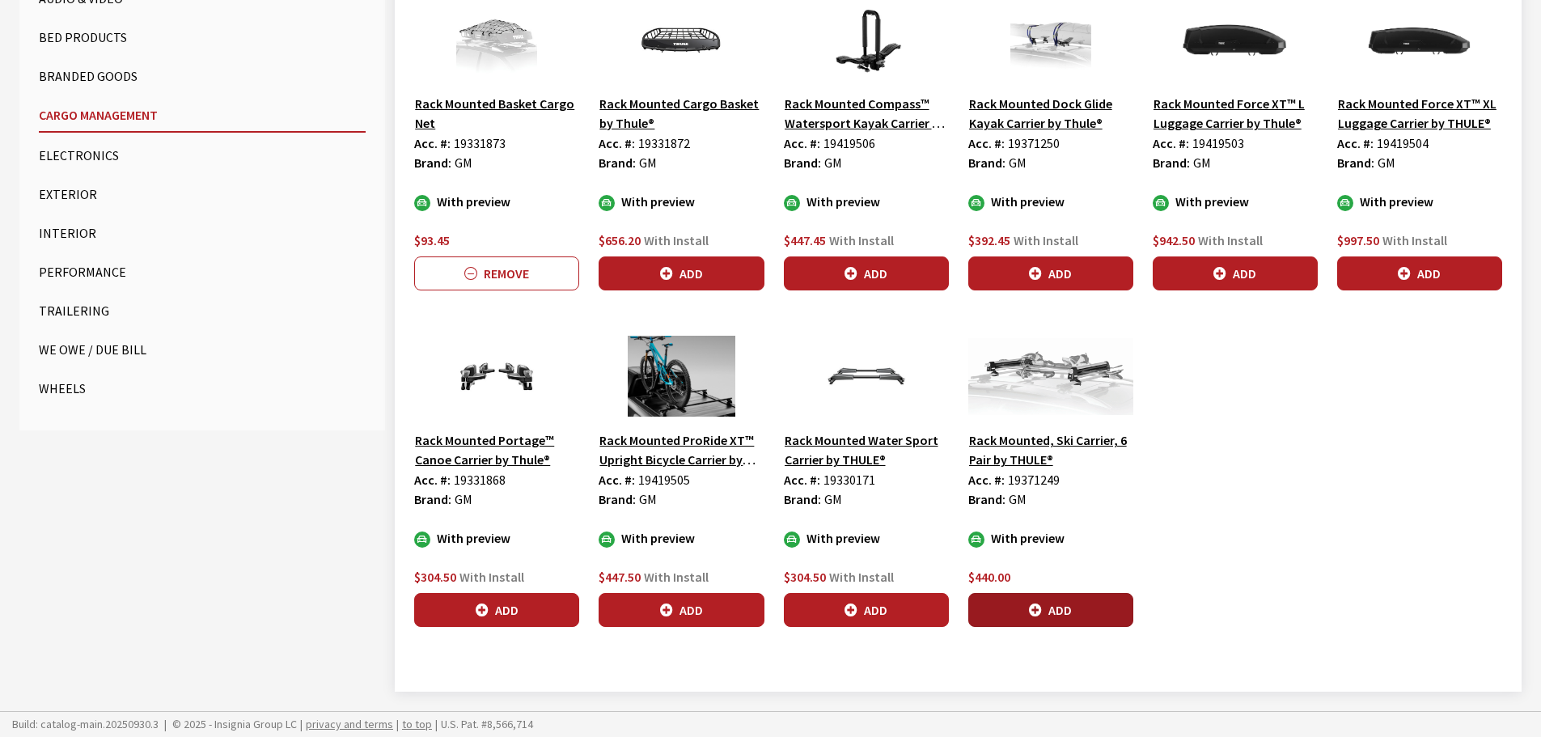
drag, startPoint x: 1045, startPoint y: 610, endPoint x: 1038, endPoint y: 602, distance: 10.3
click at [1045, 607] on button "Add" at bounding box center [1050, 610] width 165 height 34
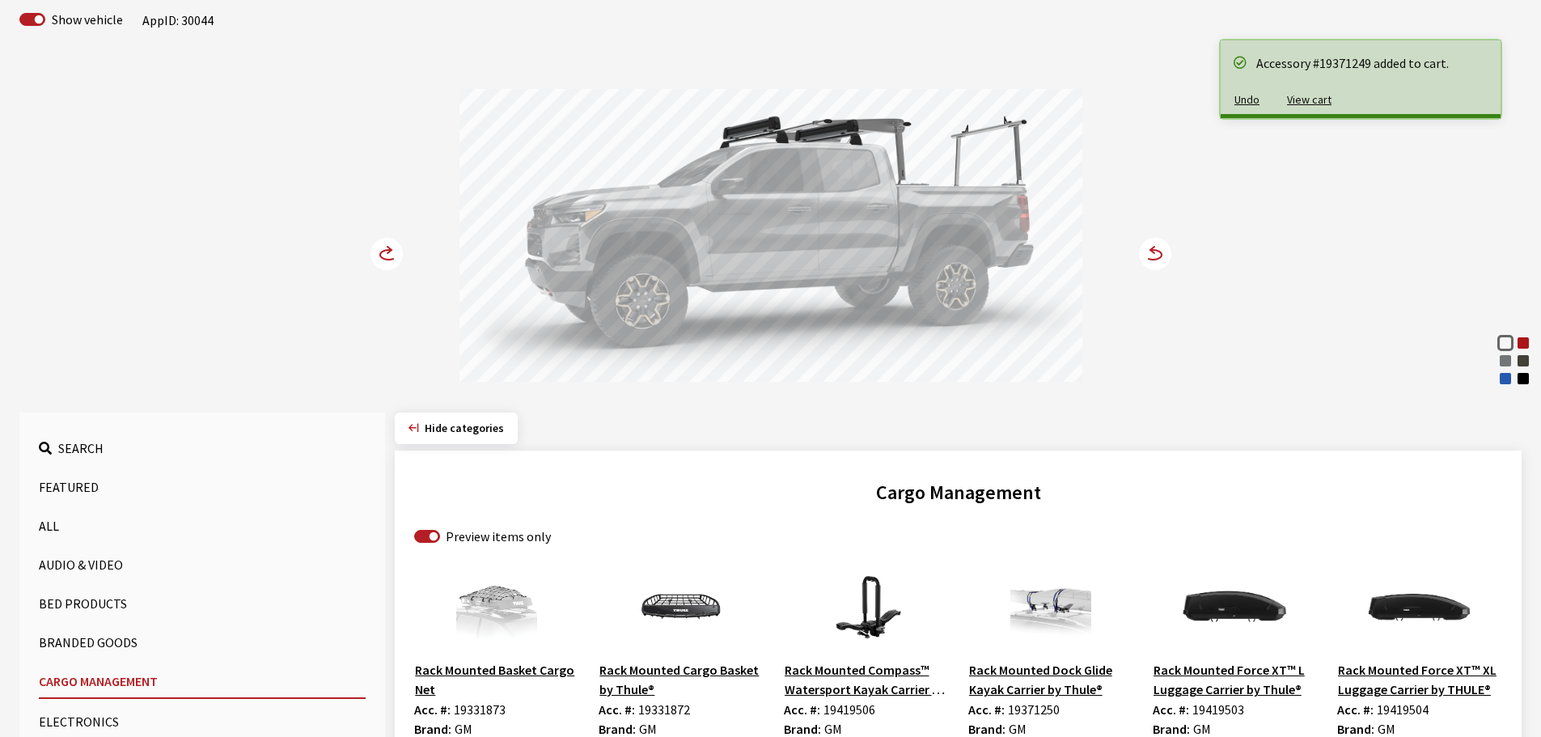
scroll to position [195, 0]
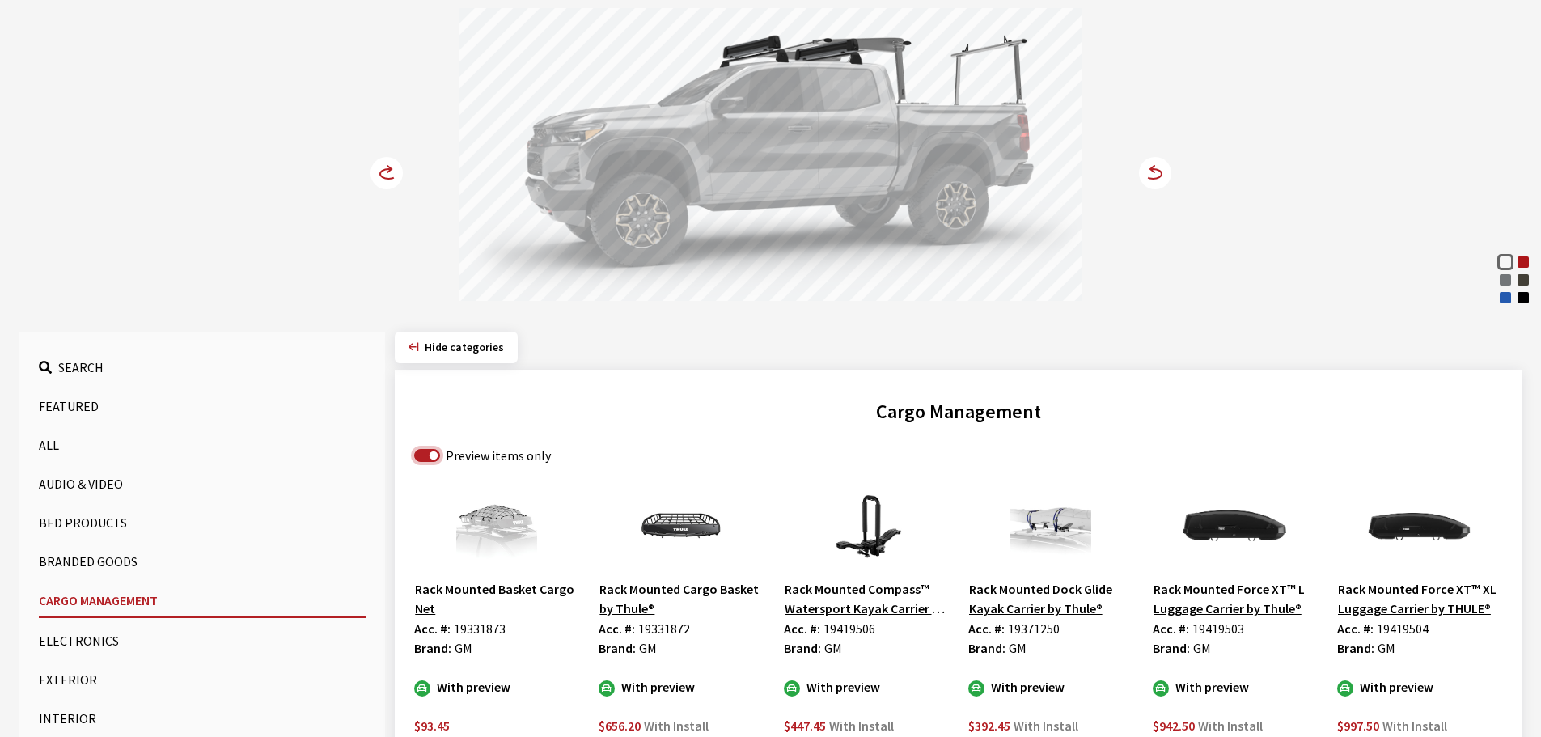
click at [429, 455] on input "Preview items only" at bounding box center [427, 455] width 26 height 13
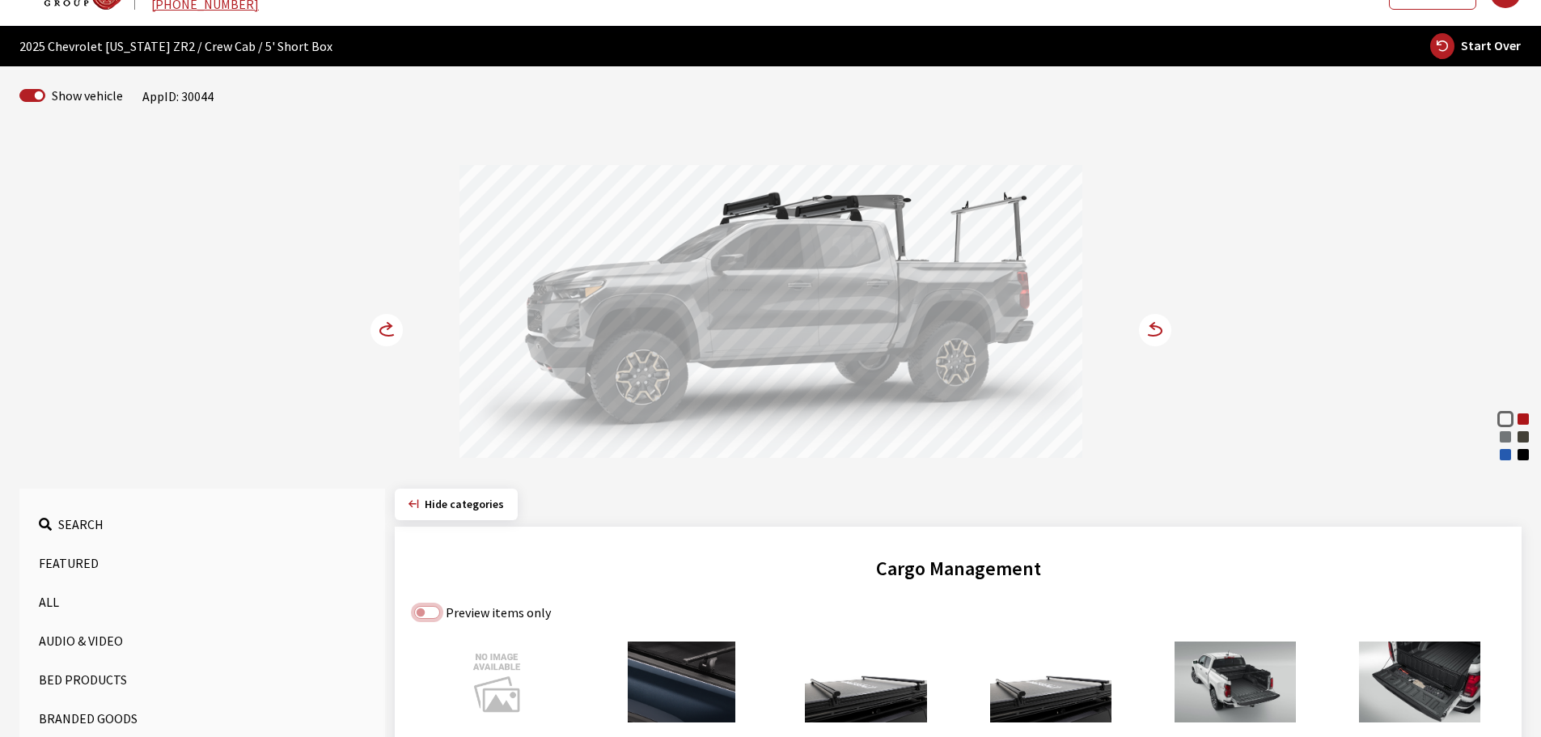
scroll to position [33, 0]
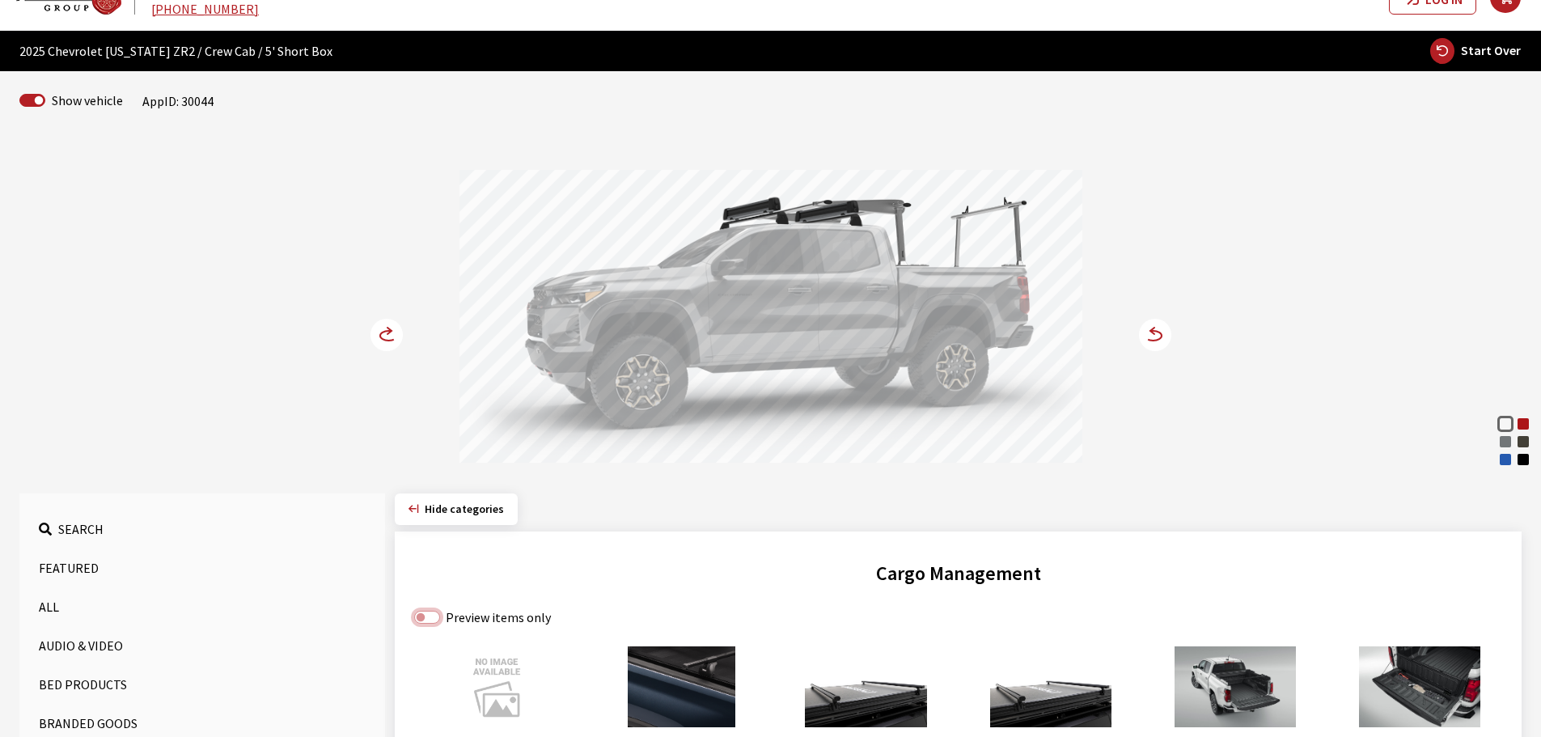
click at [435, 615] on input "Preview items only" at bounding box center [427, 617] width 26 height 13
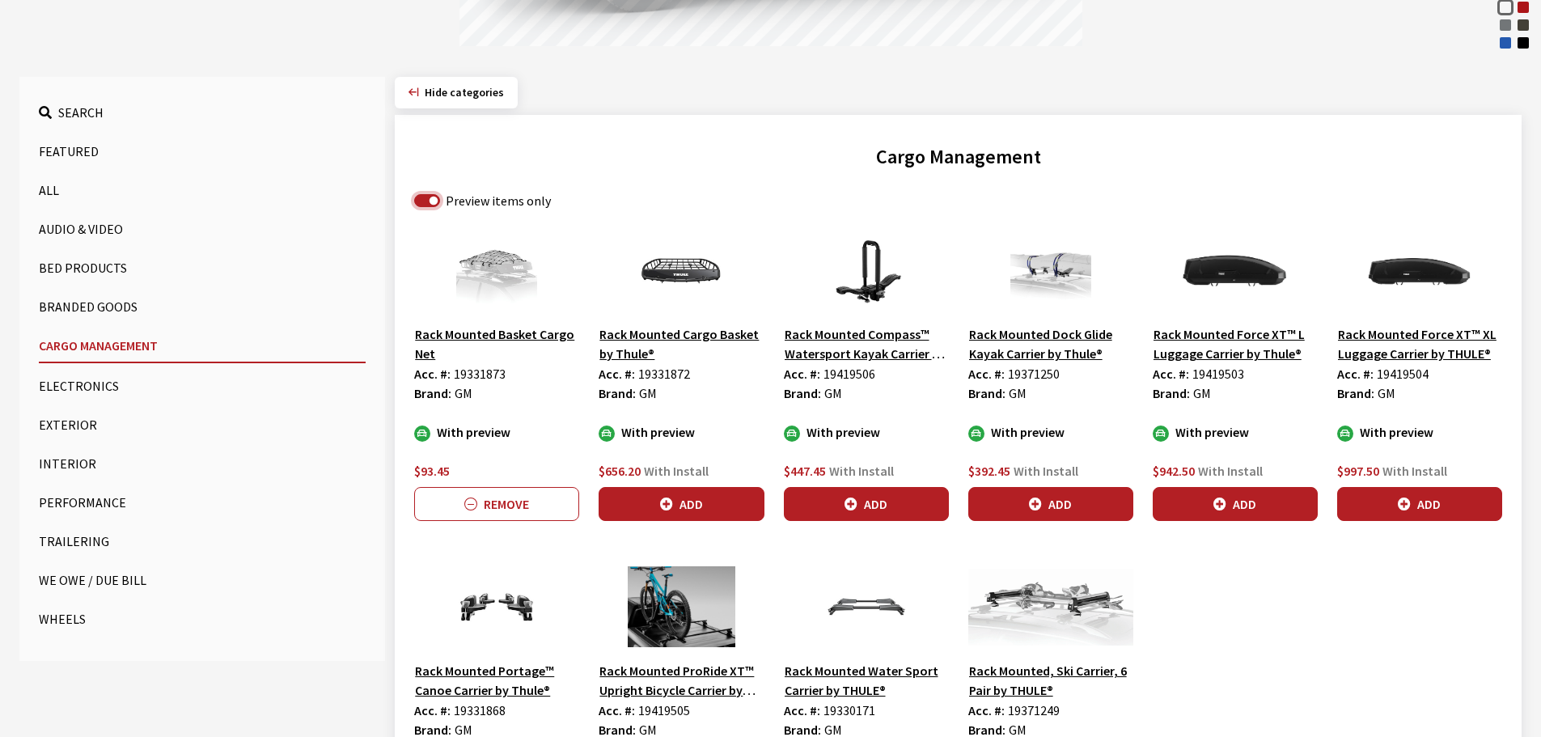
scroll to position [518, 0]
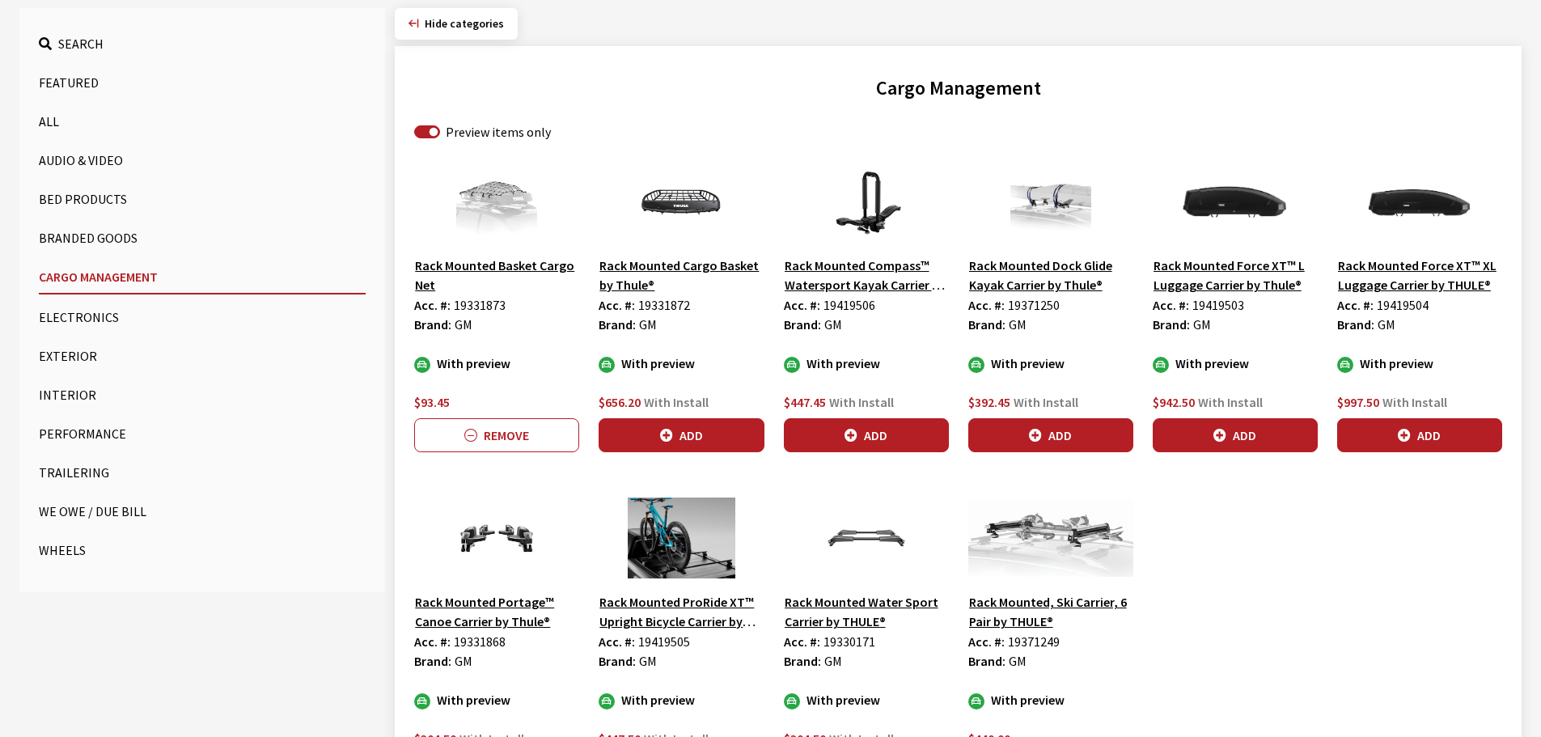
click at [90, 359] on button "Exterior" at bounding box center [202, 356] width 327 height 32
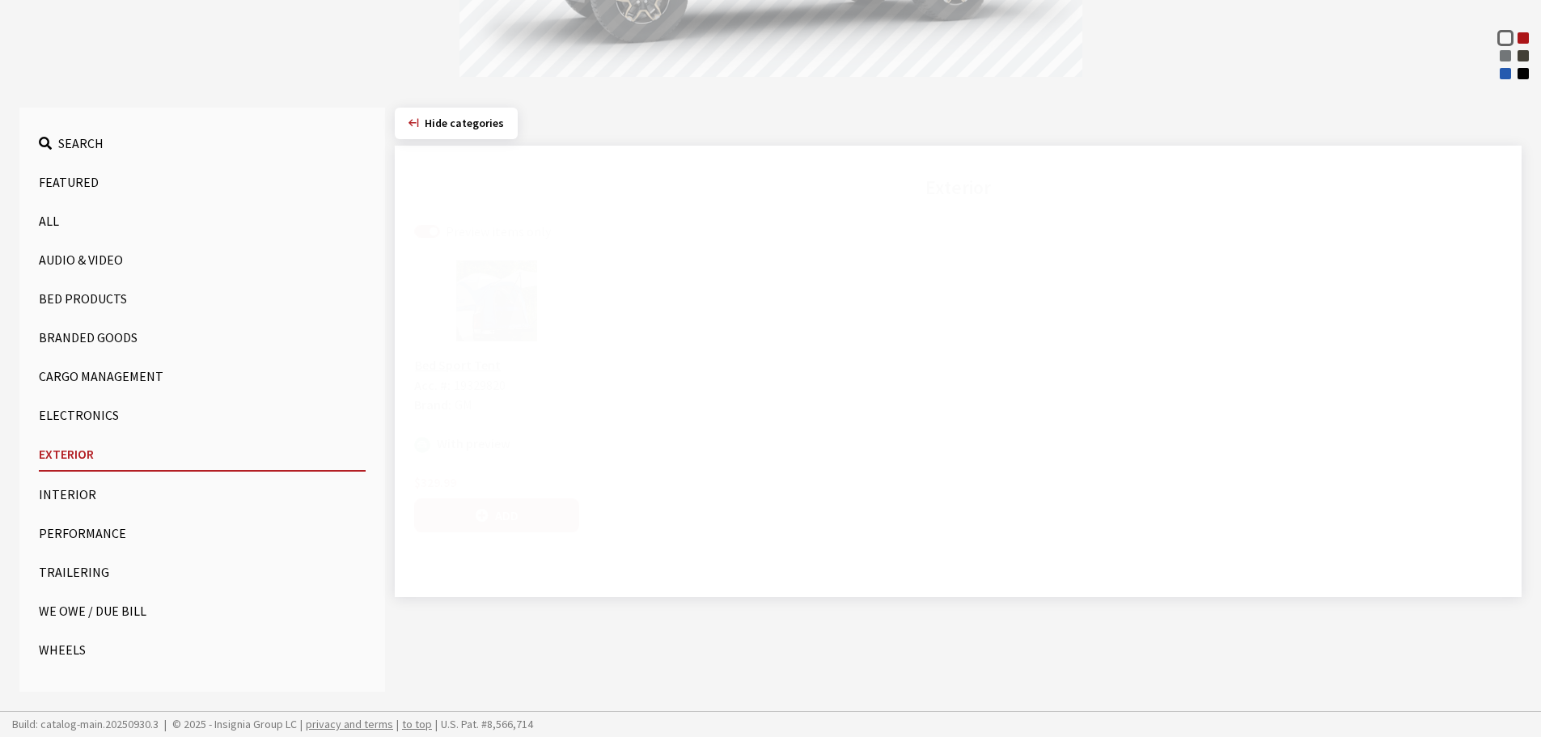
scroll to position [419, 0]
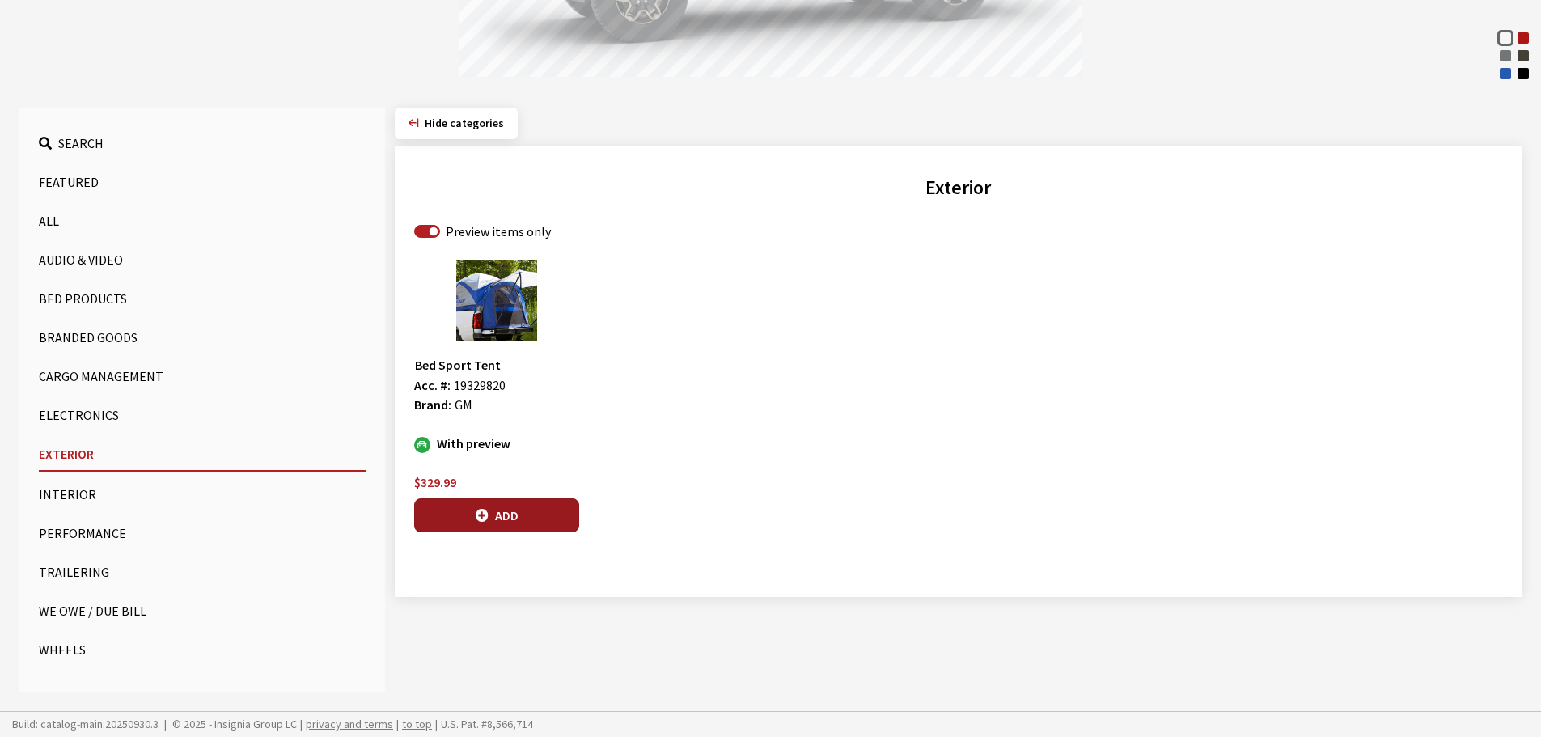
click at [539, 517] on button "Add" at bounding box center [496, 515] width 165 height 34
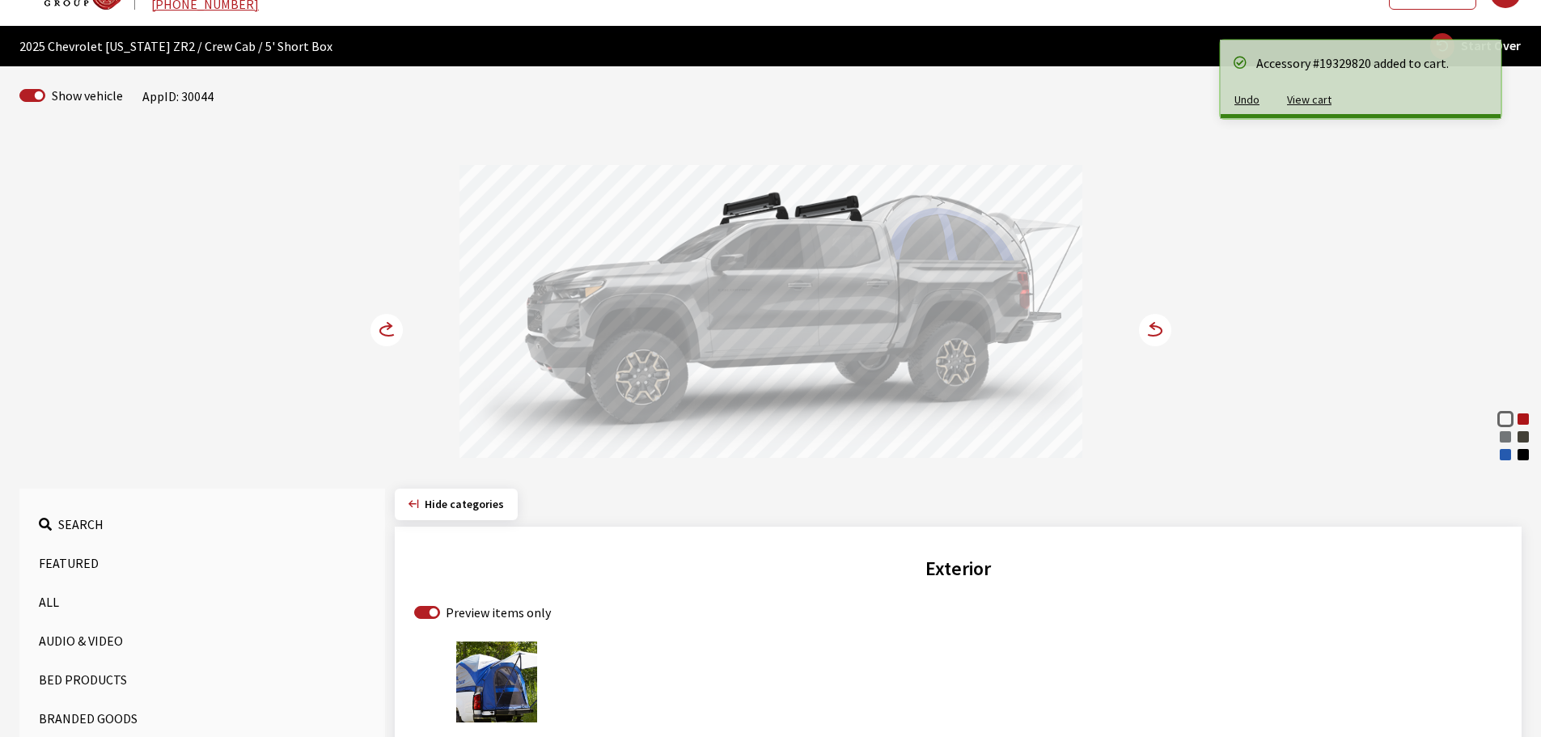
scroll to position [15, 0]
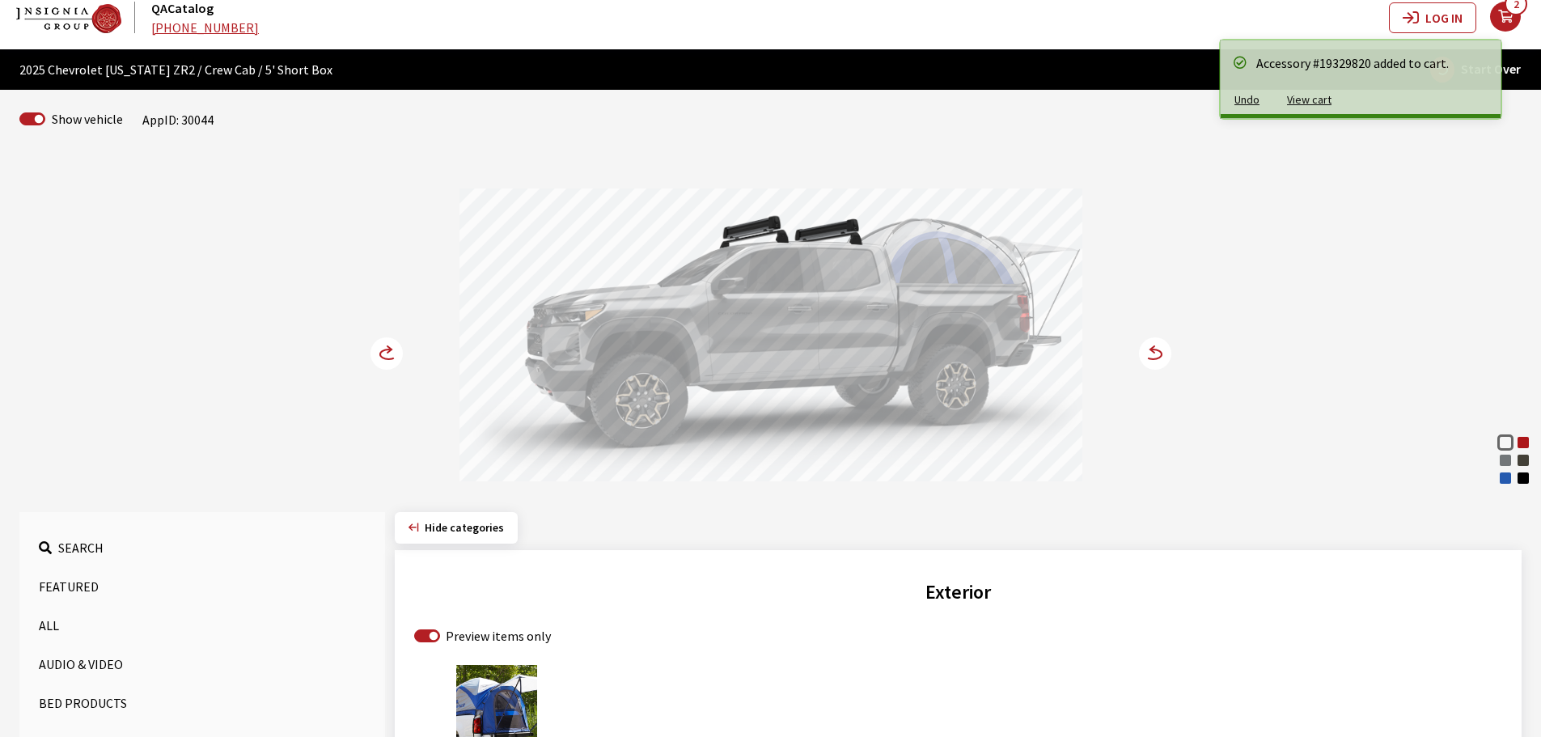
click at [378, 353] on circle at bounding box center [386, 353] width 32 height 32
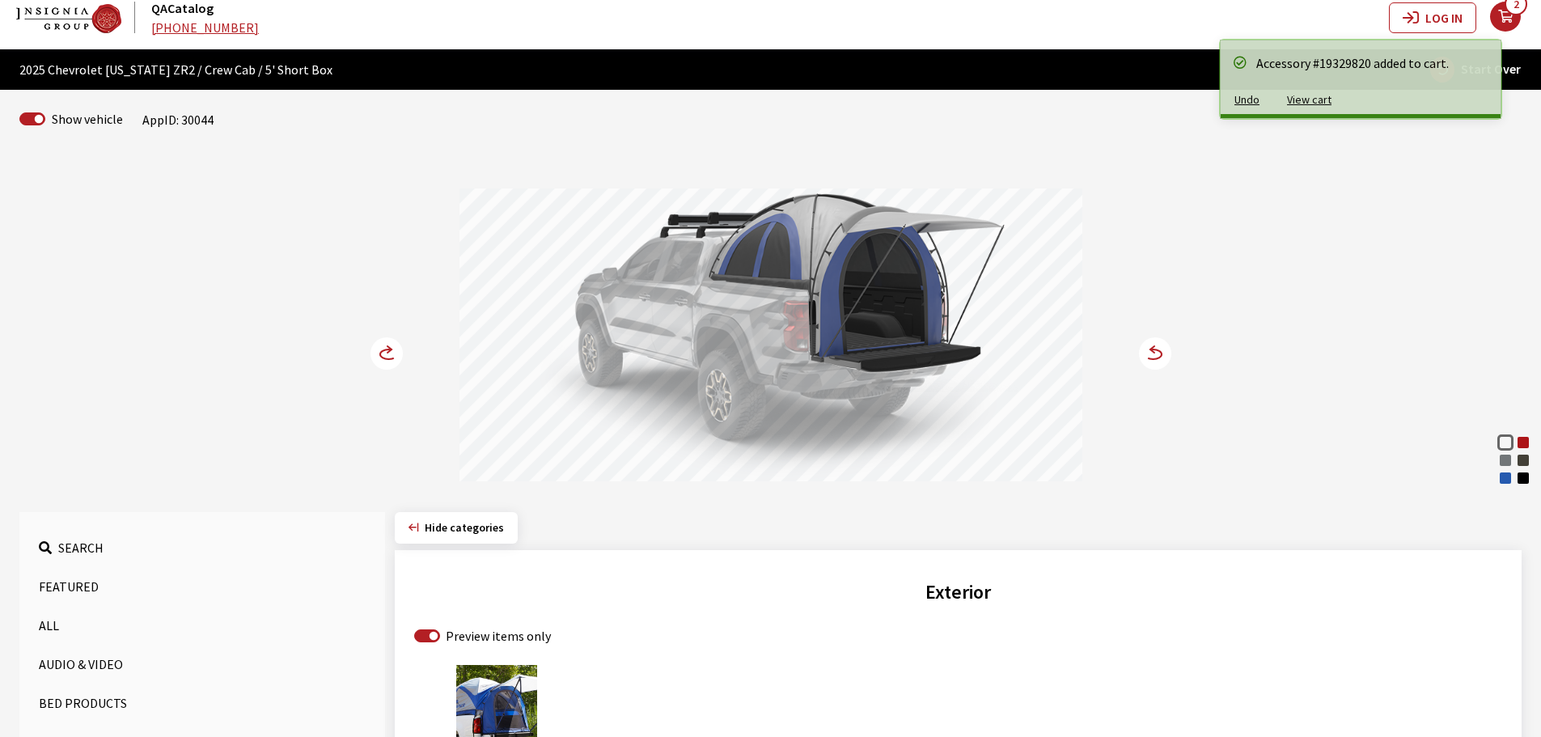
click at [379, 354] on icon at bounding box center [386, 353] width 32 height 32
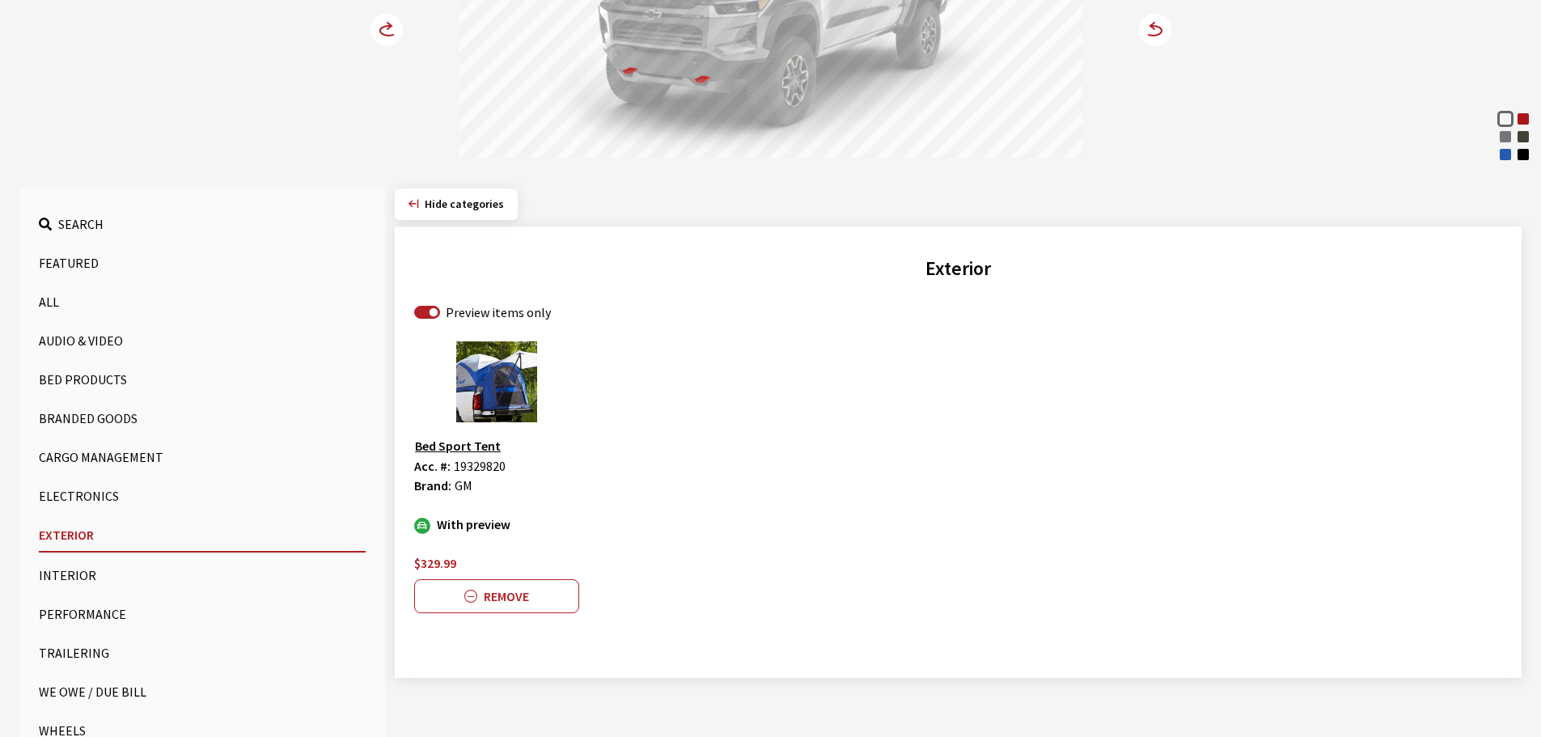
scroll to position [419, 0]
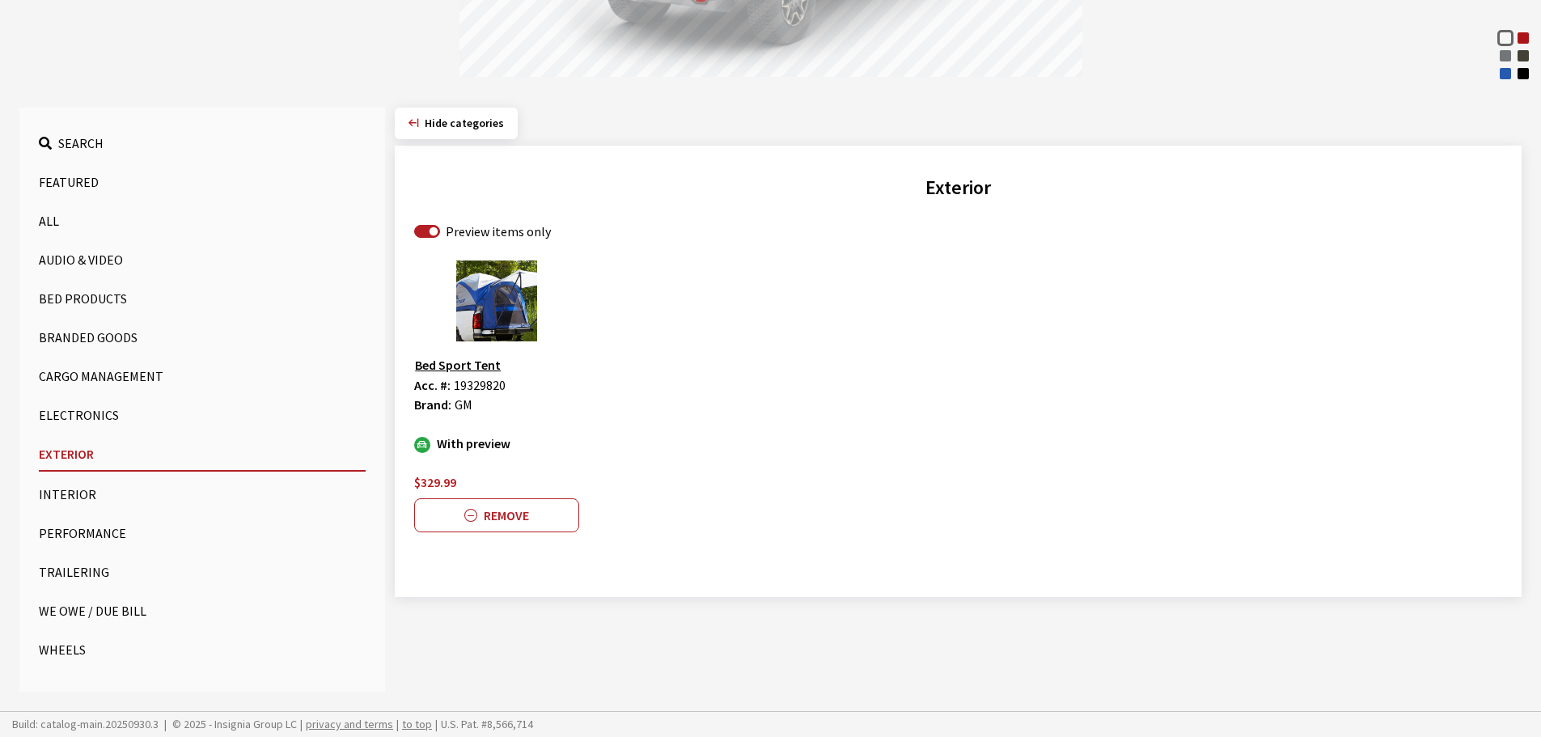
click at [49, 653] on button "Wheels" at bounding box center [202, 649] width 327 height 32
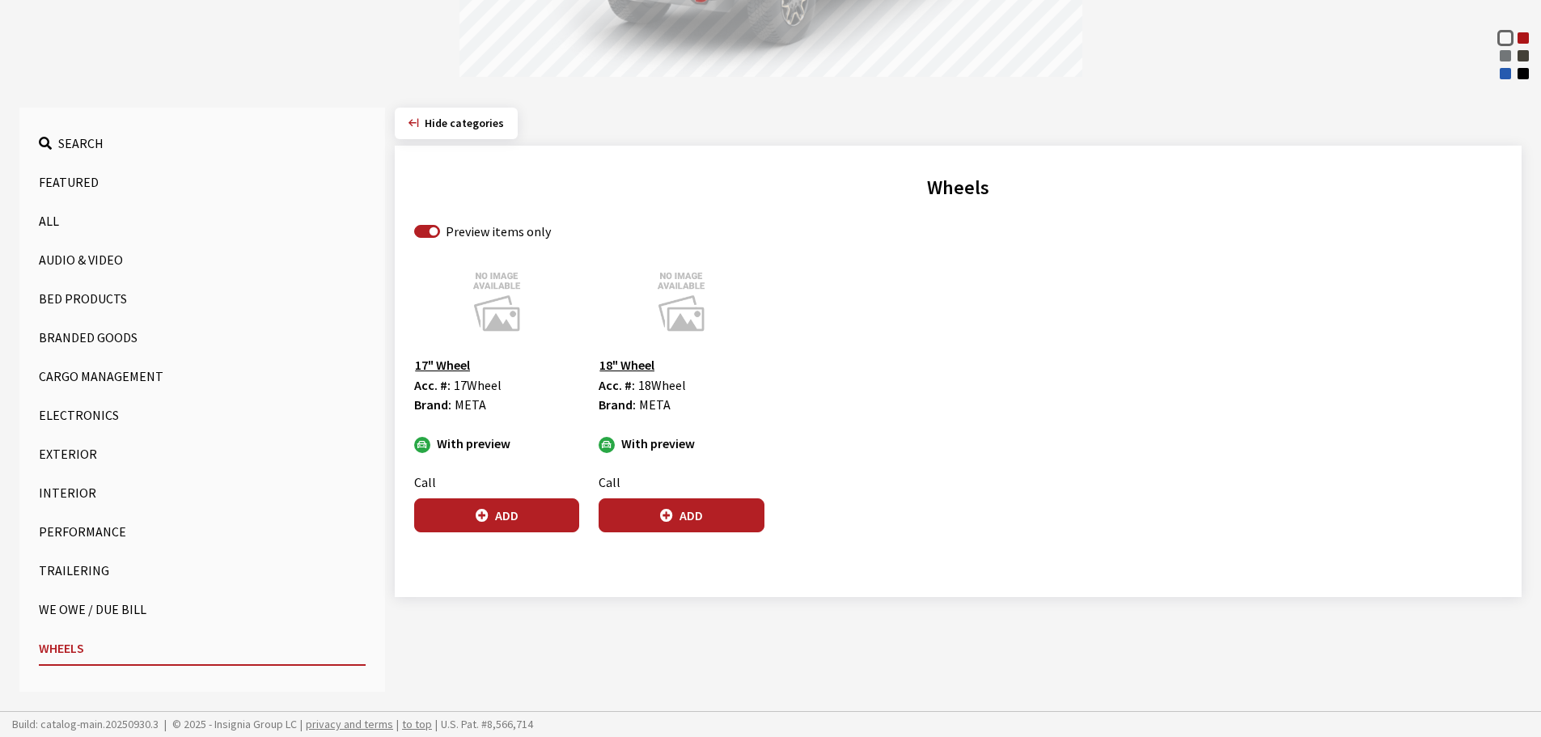
scroll to position [95, 0]
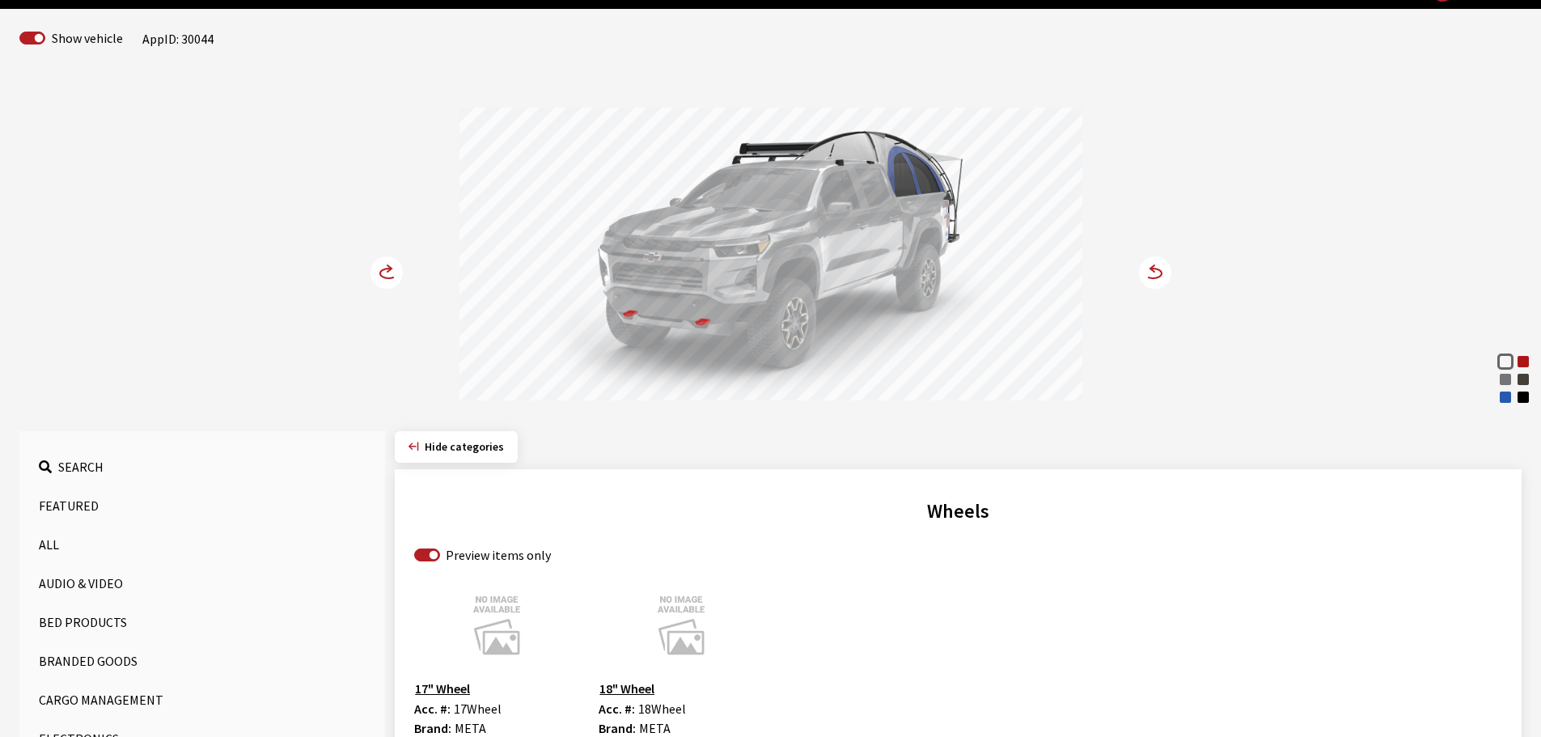
click at [383, 275] on circle at bounding box center [386, 272] width 32 height 32
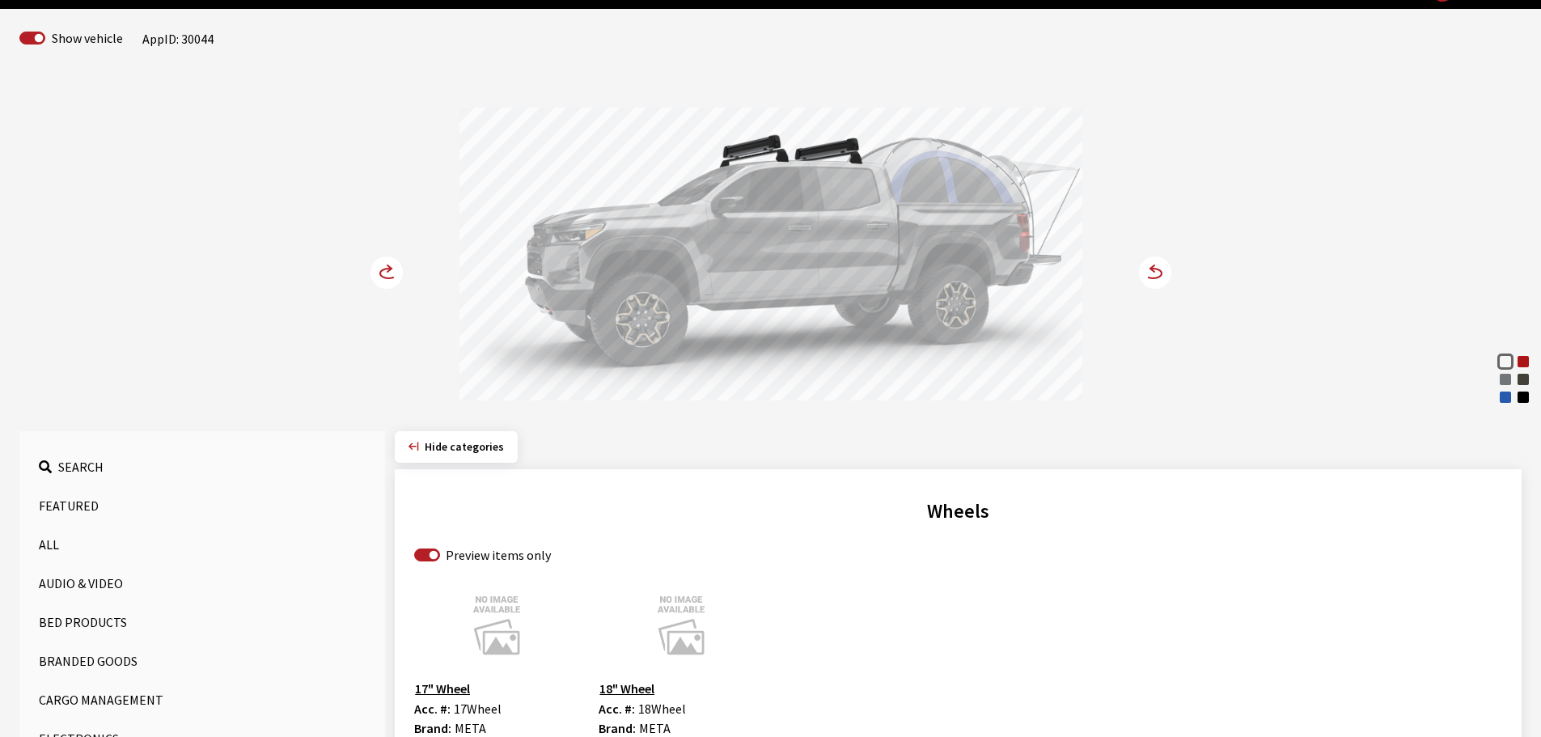
click at [384, 274] on circle at bounding box center [386, 272] width 32 height 32
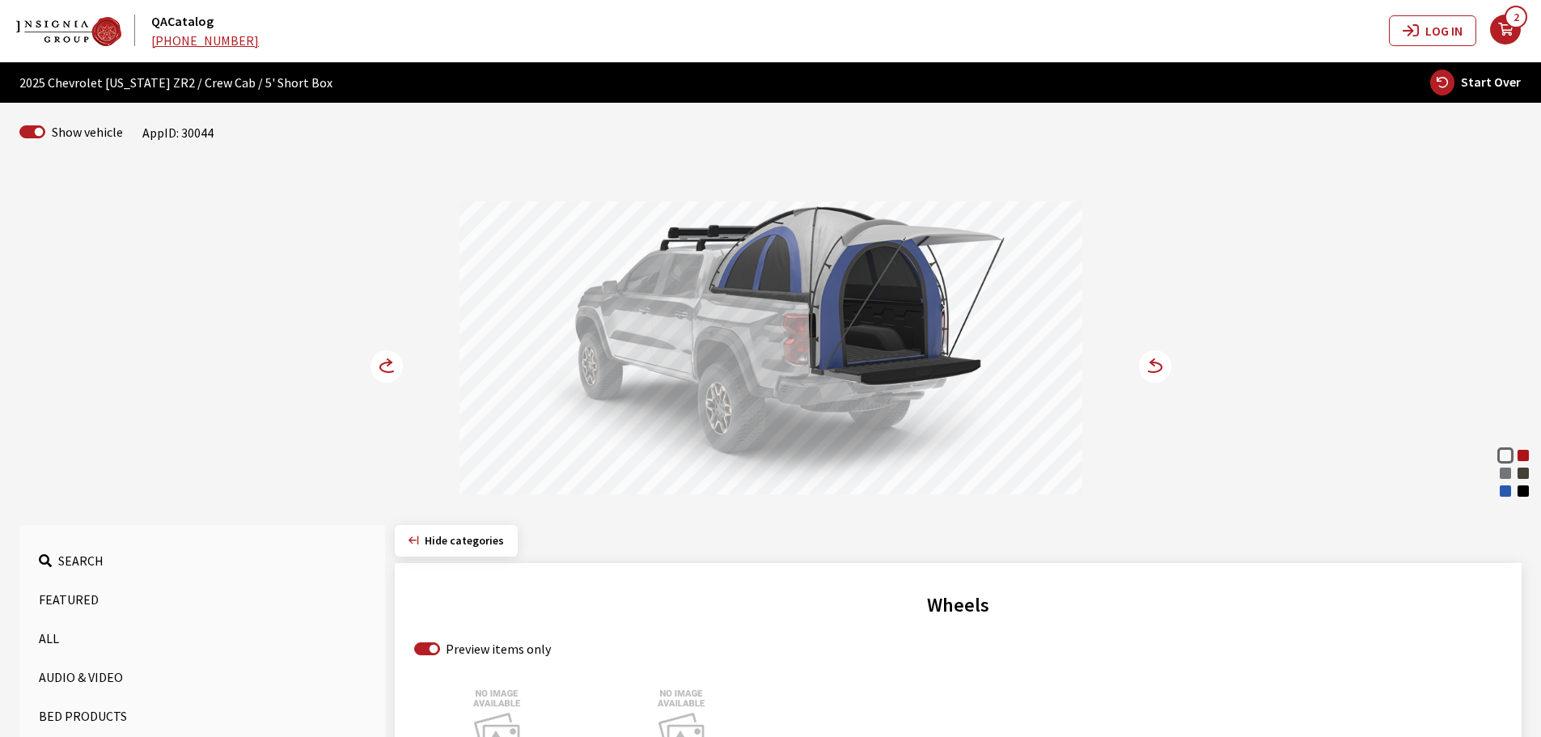
scroll to position [0, 0]
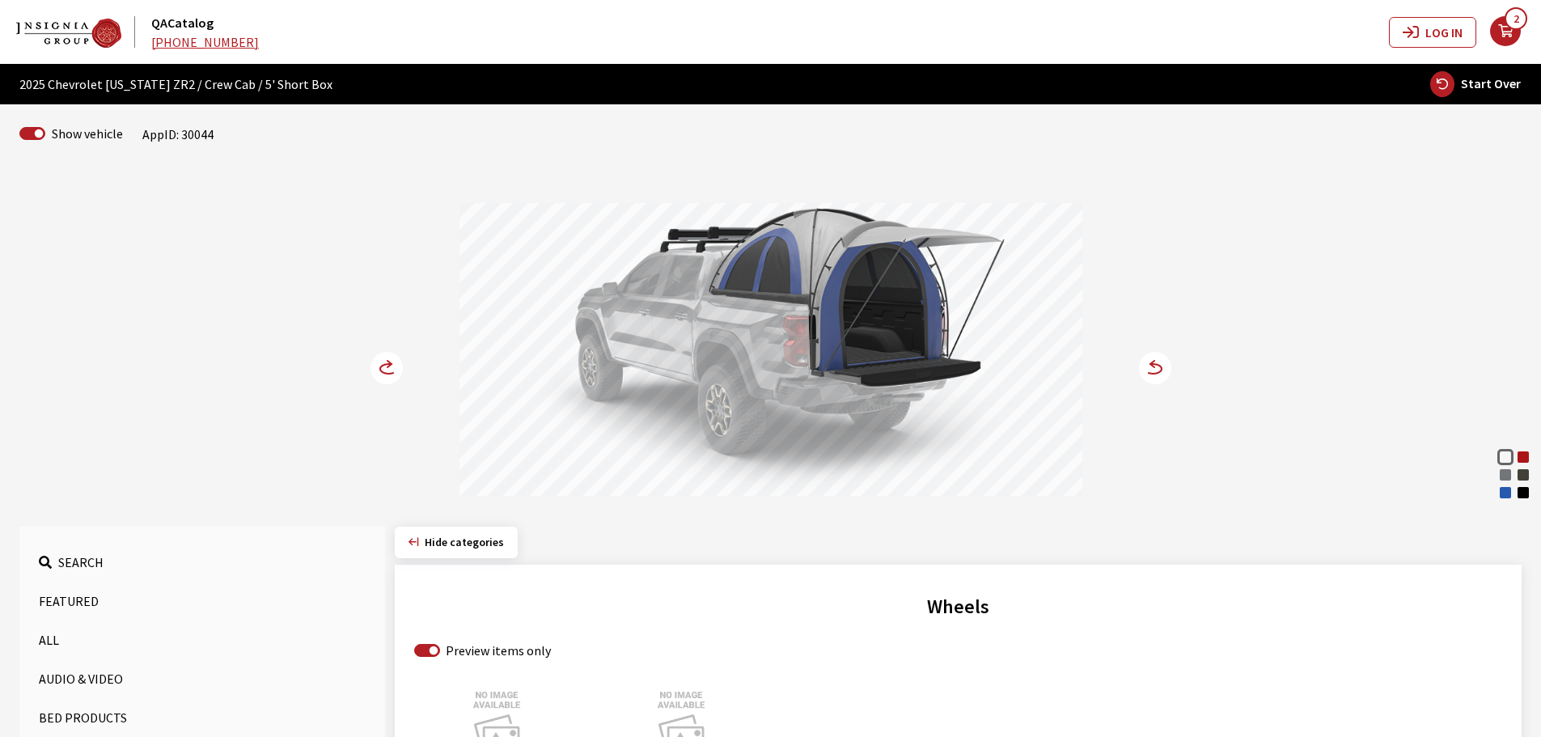
click at [1504, 38] on icon "your cart" at bounding box center [1505, 31] width 31 height 13
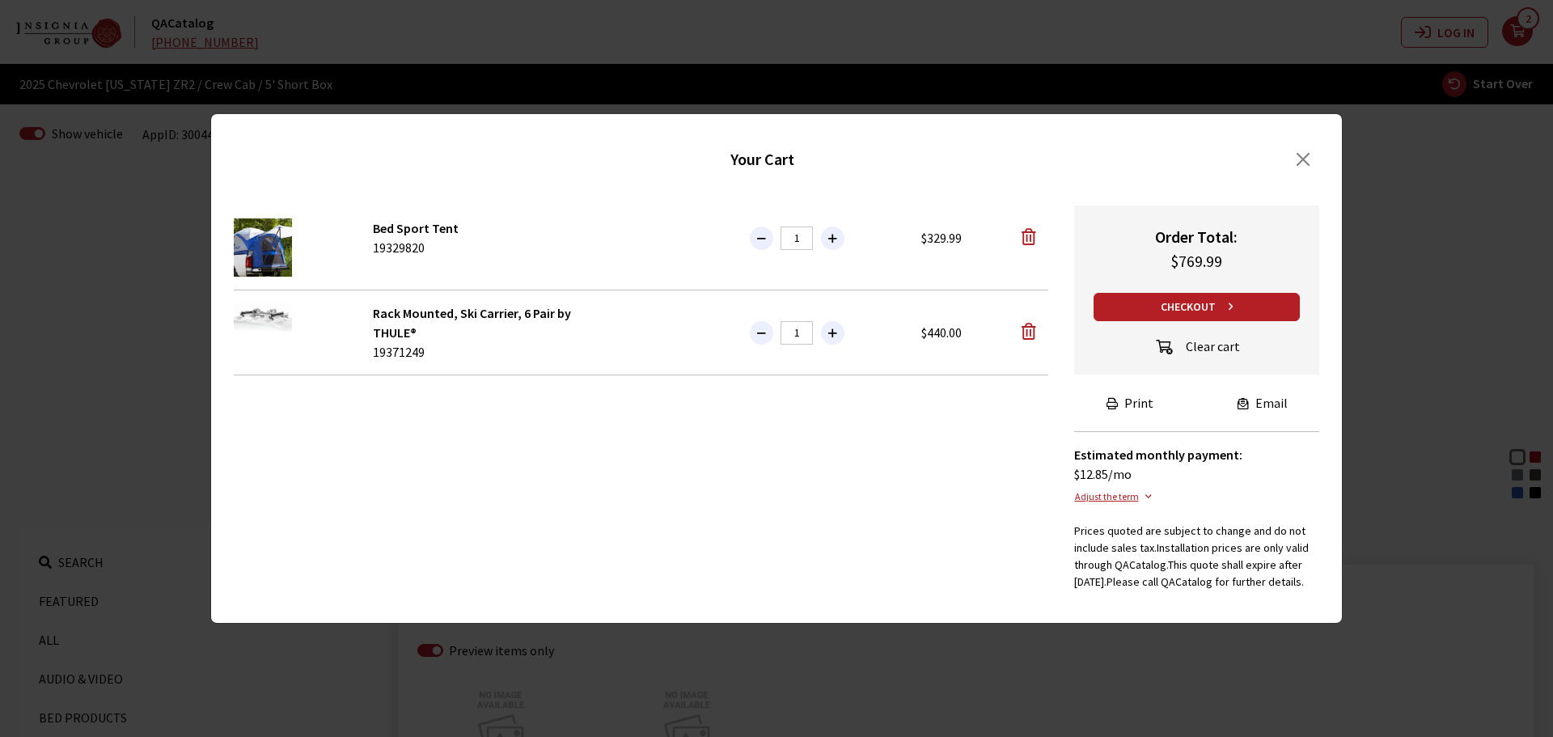
click at [1209, 345] on button "Clear cart" at bounding box center [1196, 347] width 114 height 27
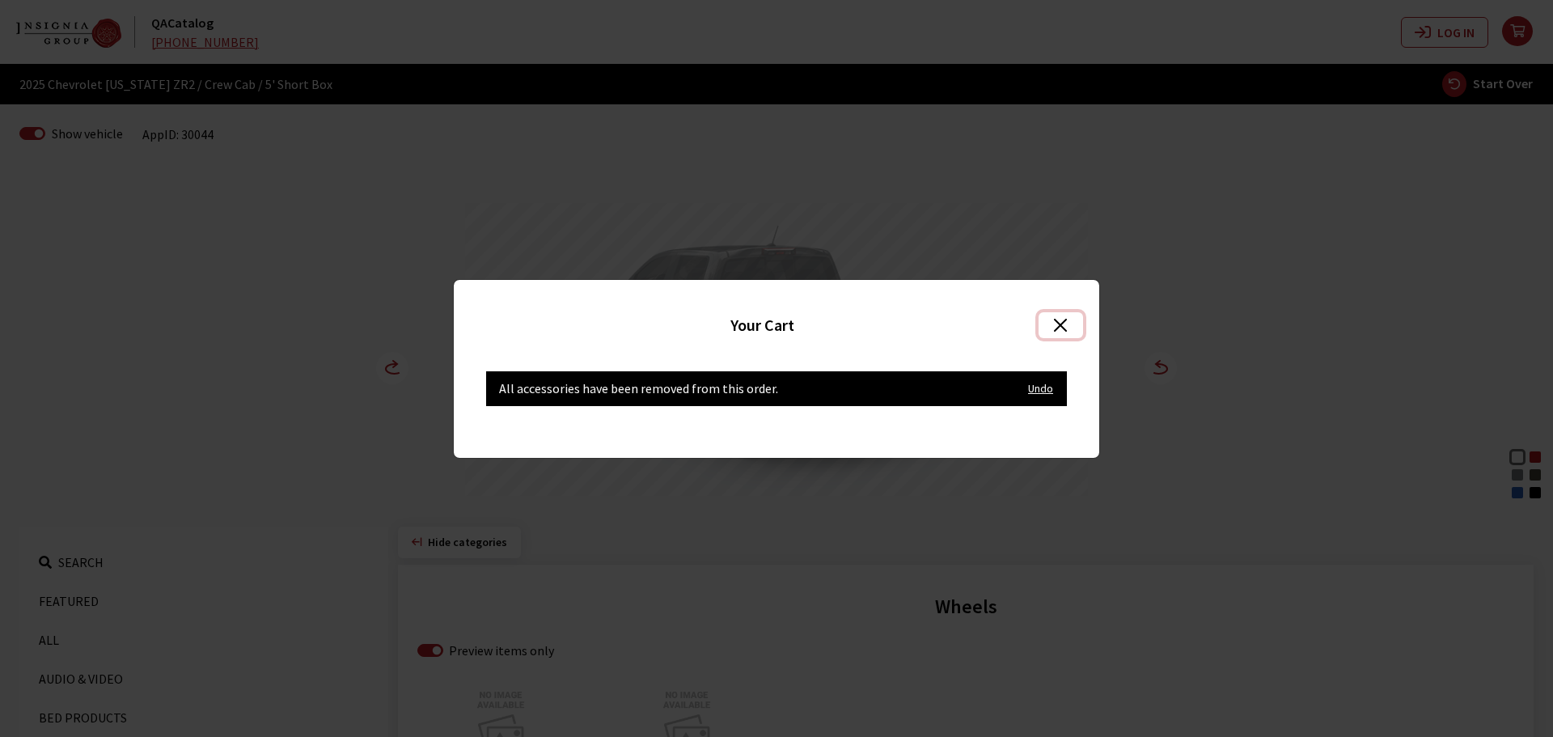
click at [1063, 322] on button "Close" at bounding box center [1060, 325] width 44 height 26
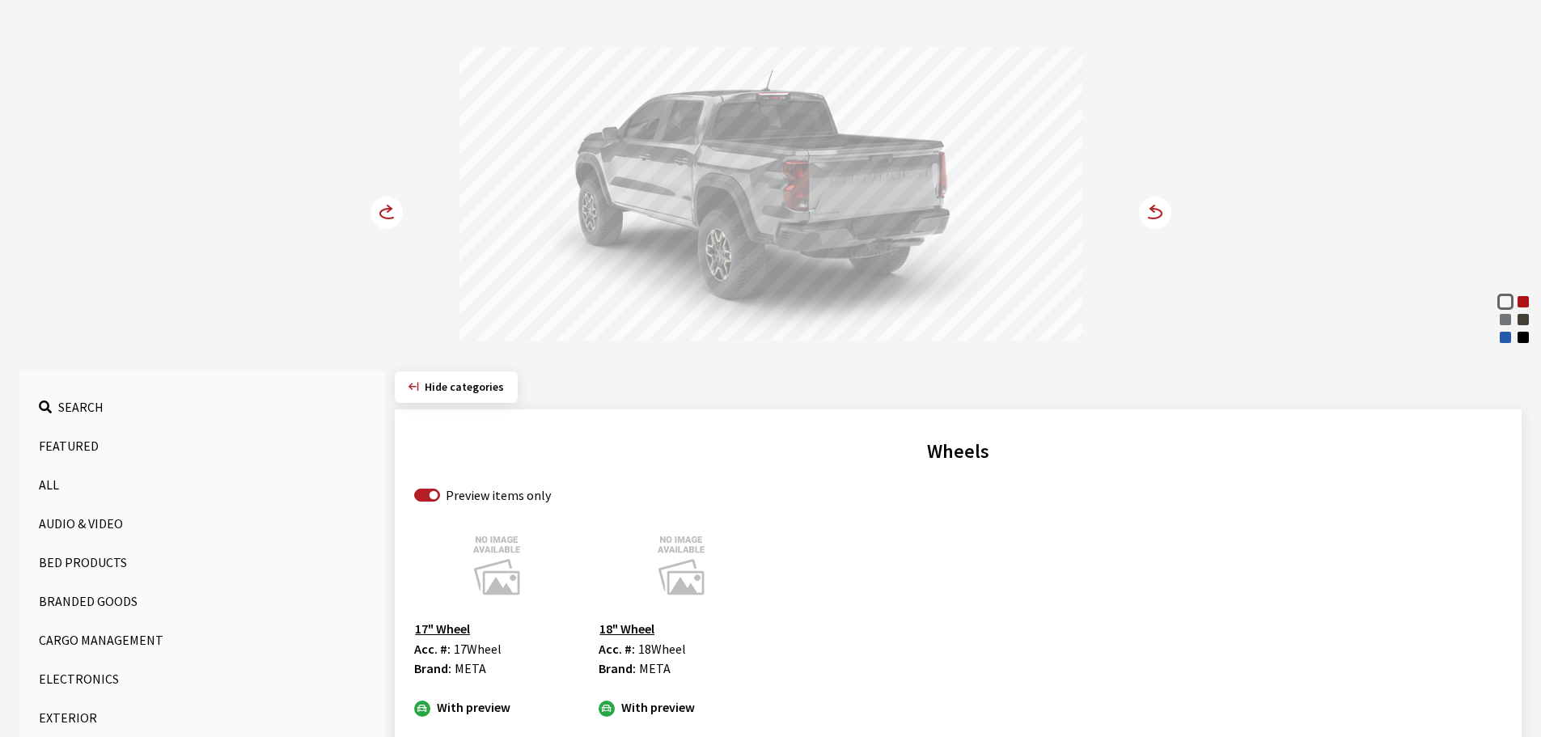
scroll to position [162, 0]
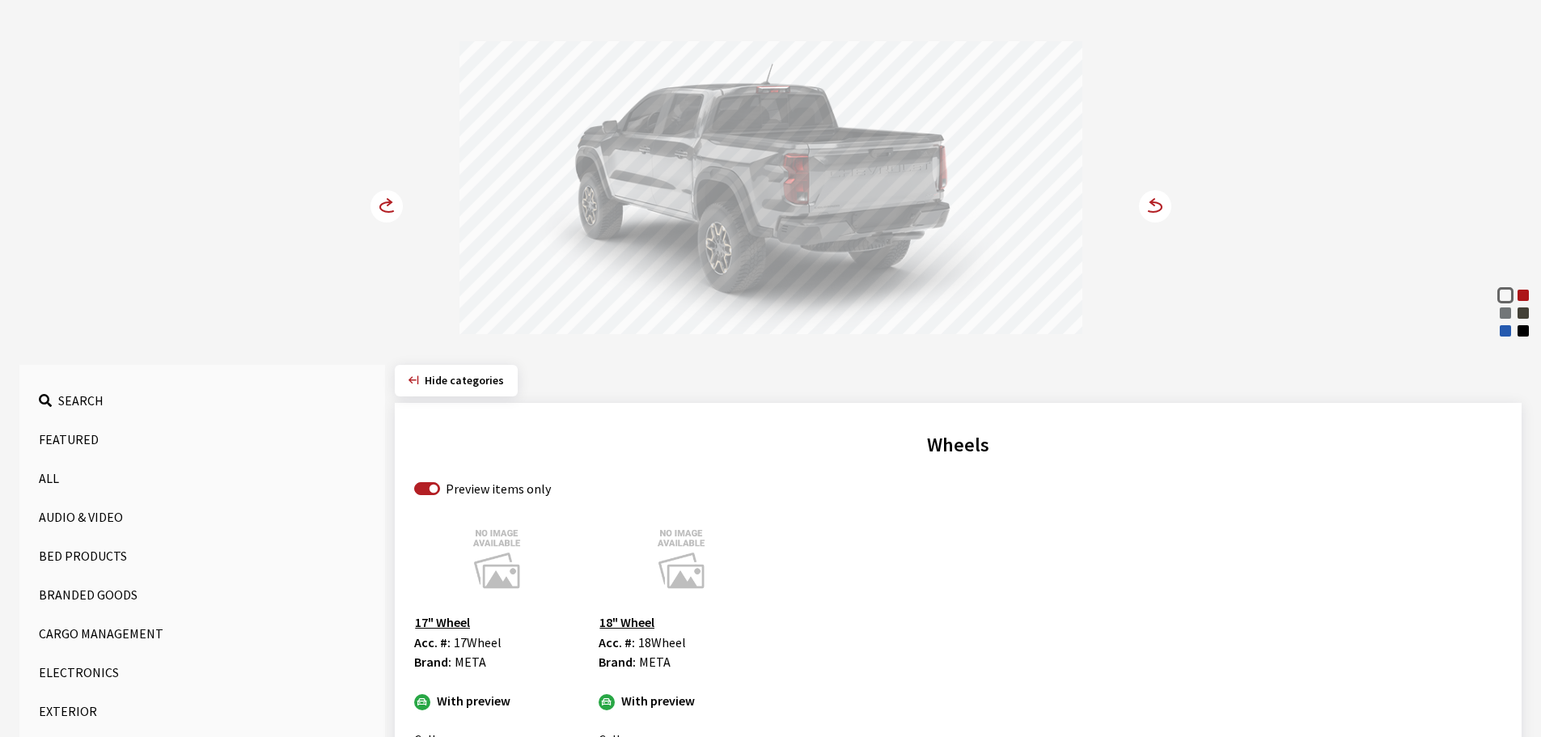
click at [70, 559] on button "Bed Products" at bounding box center [202, 555] width 327 height 32
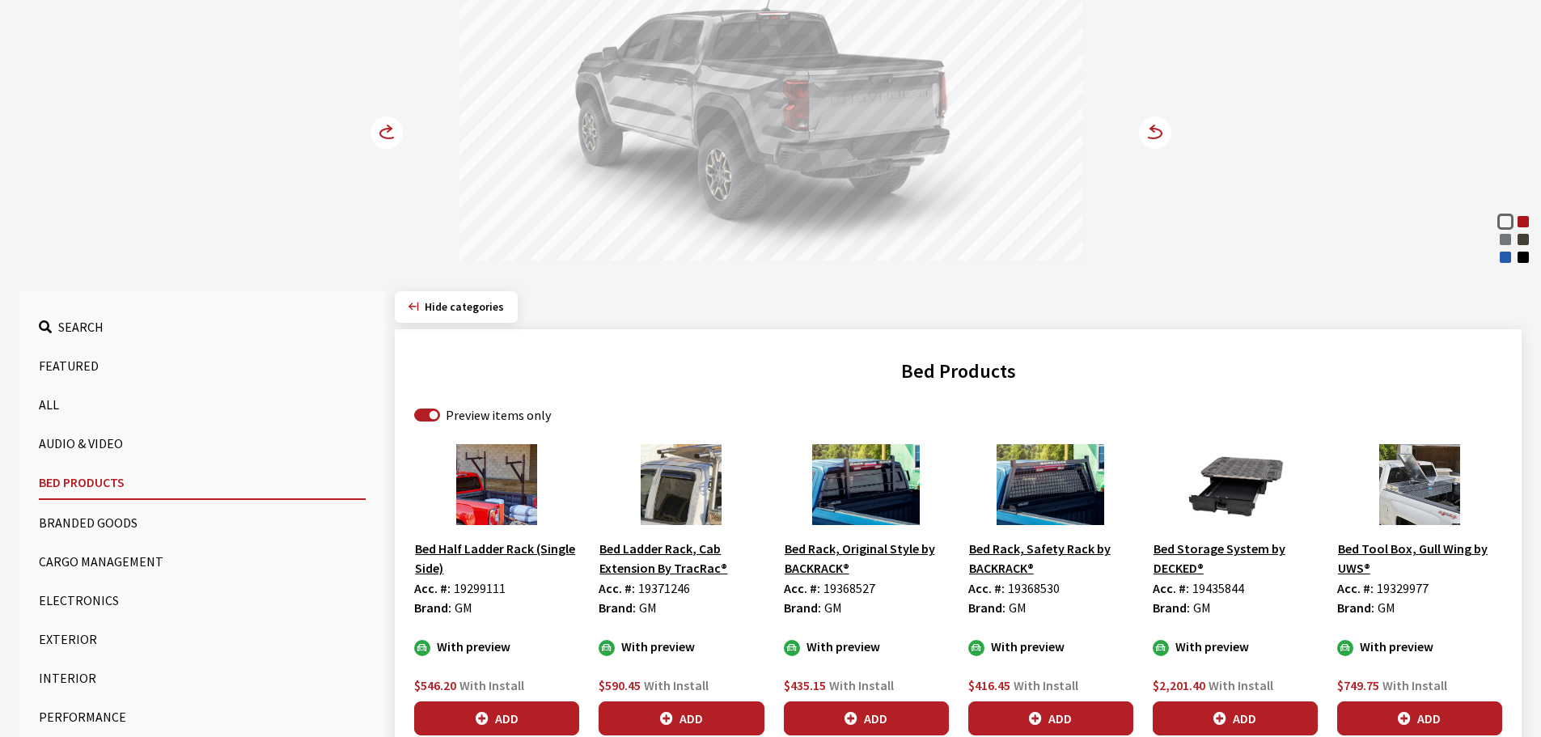
scroll to position [243, 0]
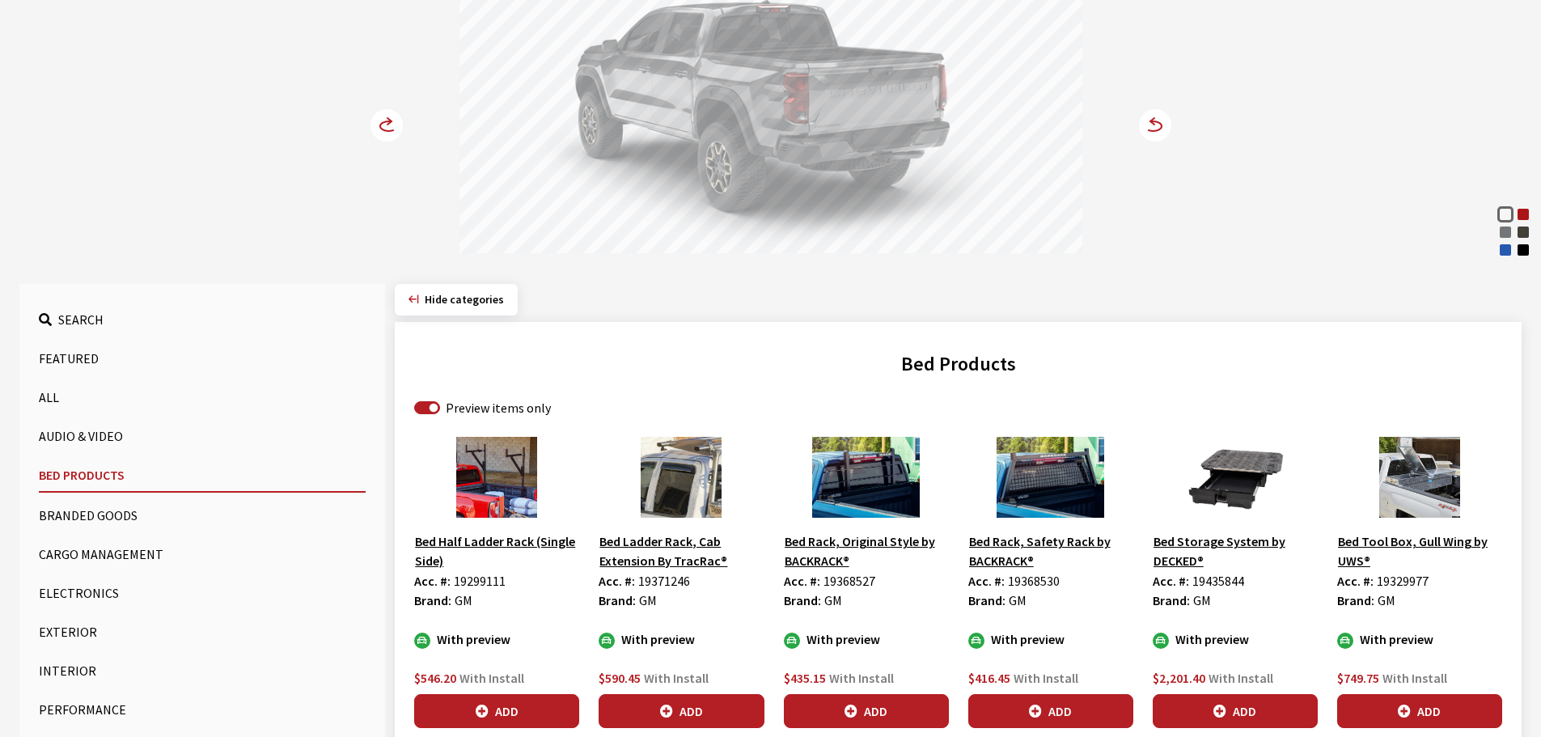
click at [62, 393] on button "All" at bounding box center [202, 397] width 327 height 32
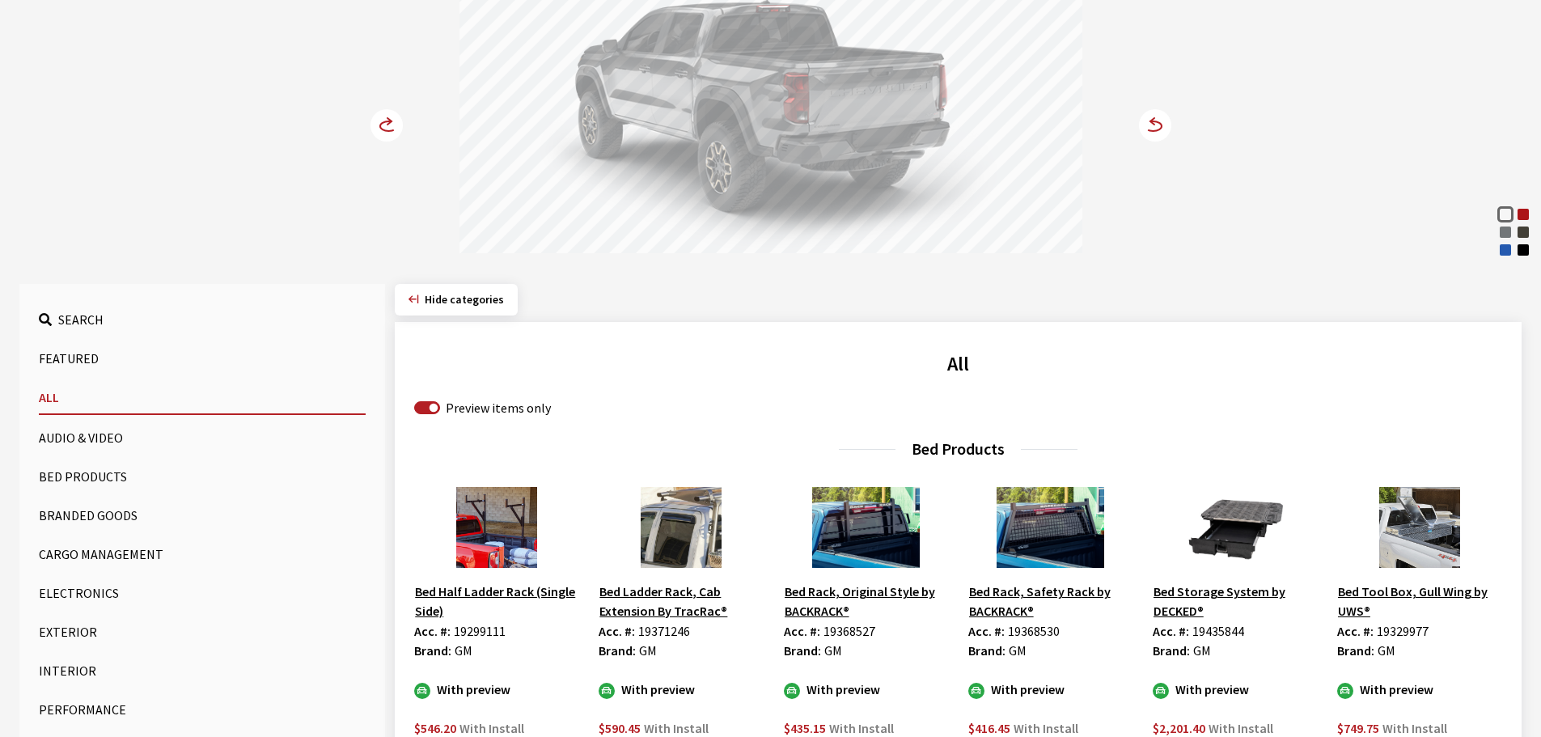
scroll to position [404, 0]
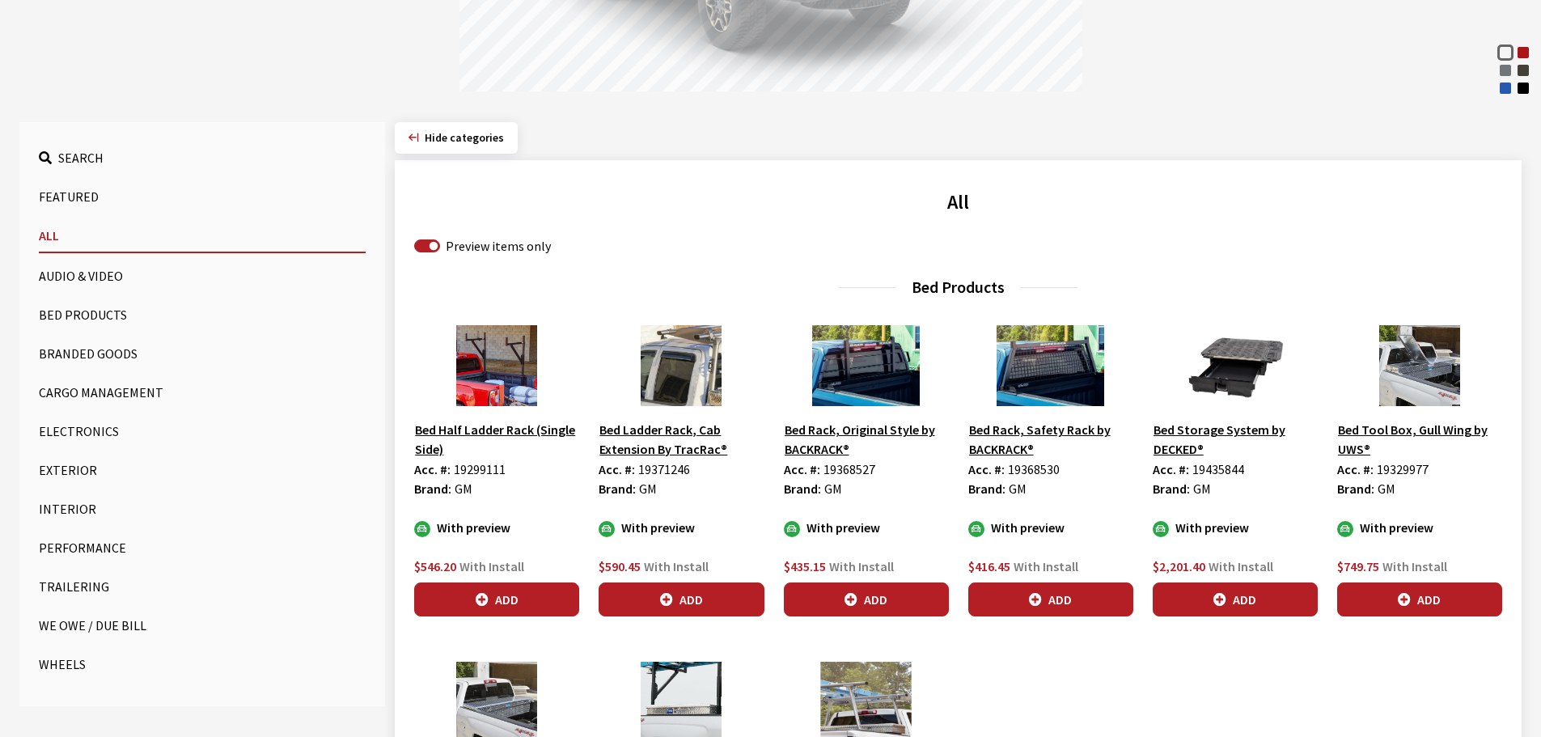
click at [481, 470] on span "19299111" at bounding box center [480, 469] width 52 height 16
copy span "19299111"
click at [1037, 471] on span "19368530" at bounding box center [1034, 469] width 52 height 16
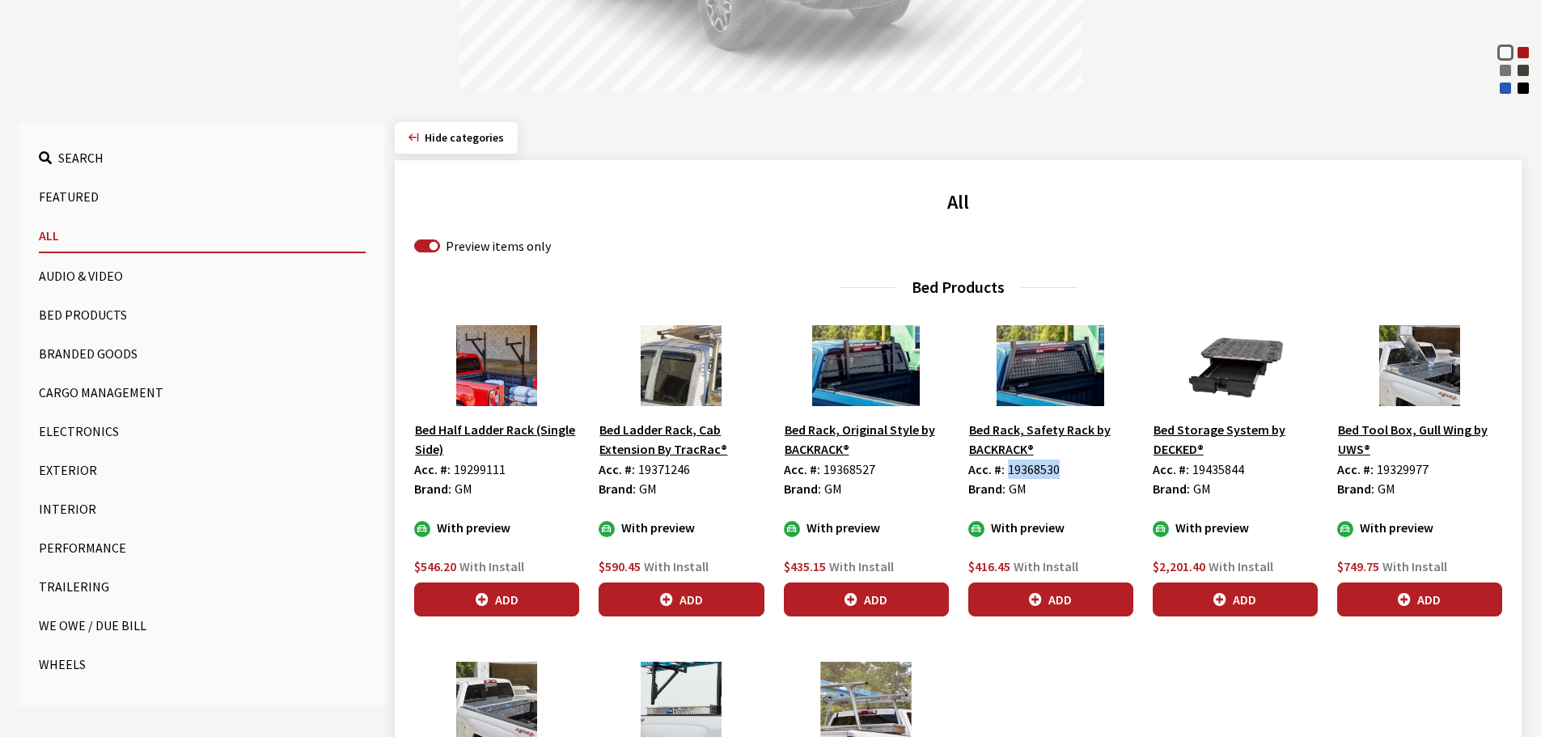
copy span "19368530"
click at [1228, 470] on span "19435844" at bounding box center [1218, 469] width 52 height 16
copy span "19435844"
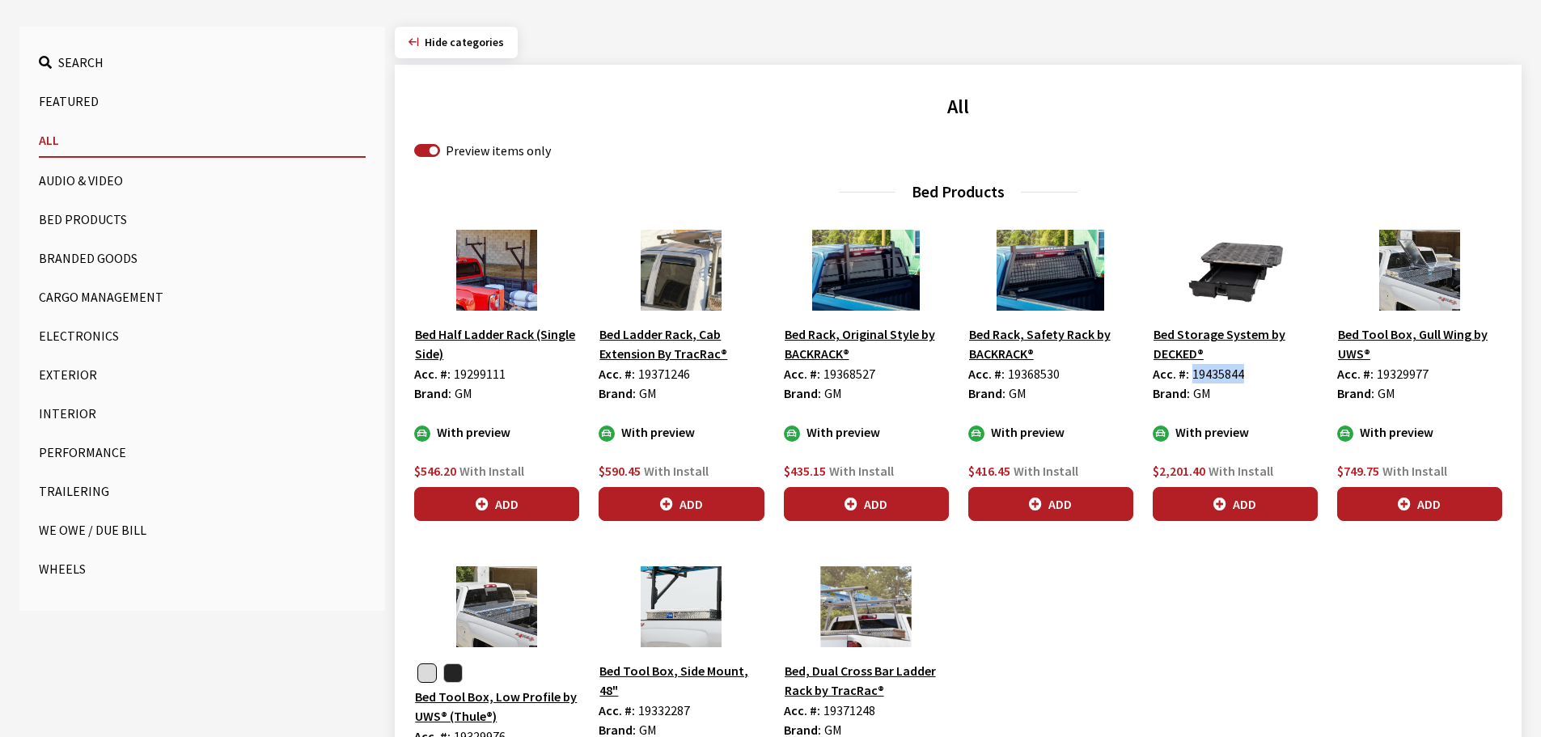
scroll to position [647, 0]
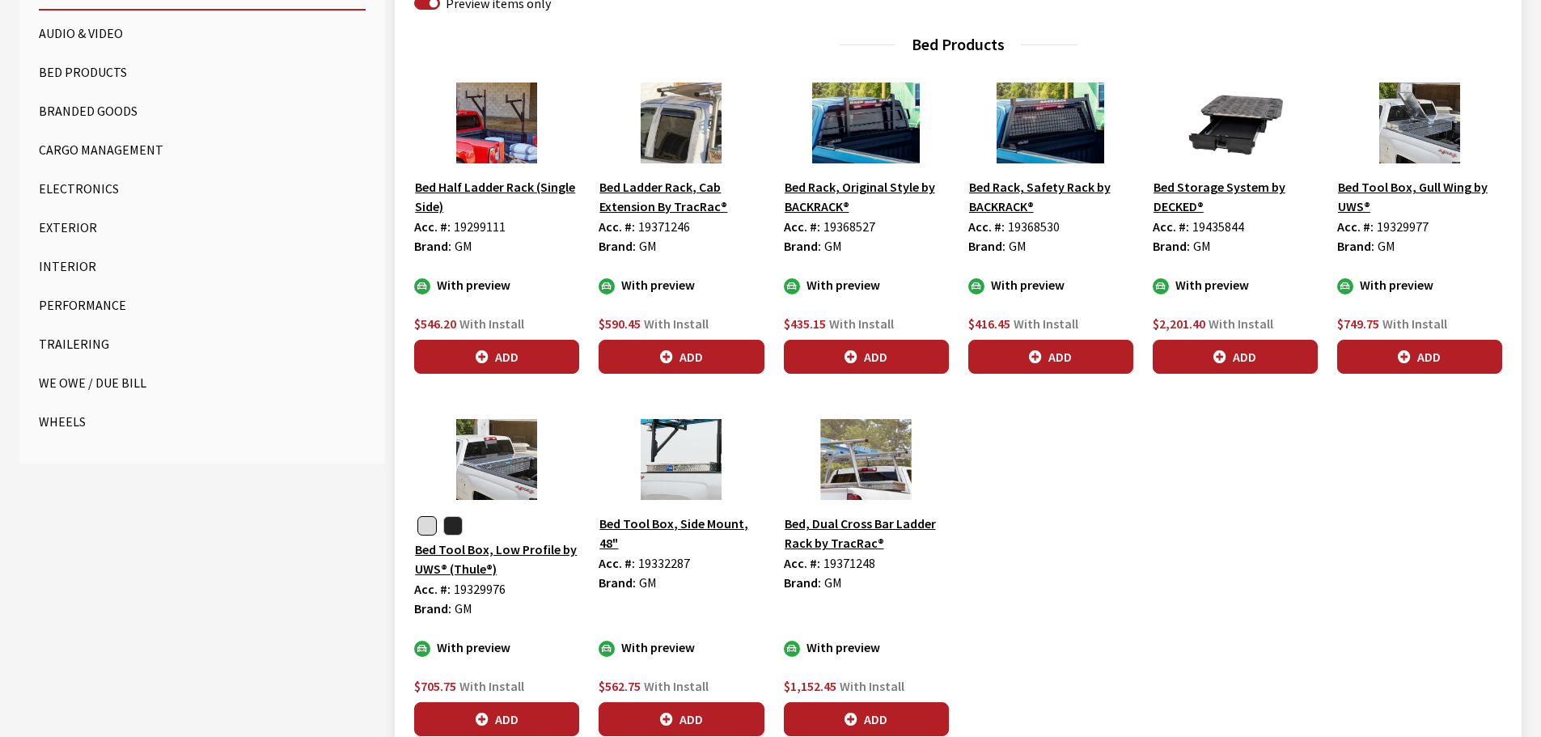
click at [1411, 226] on span "19329977" at bounding box center [1402, 226] width 52 height 16
copy span "19329977"
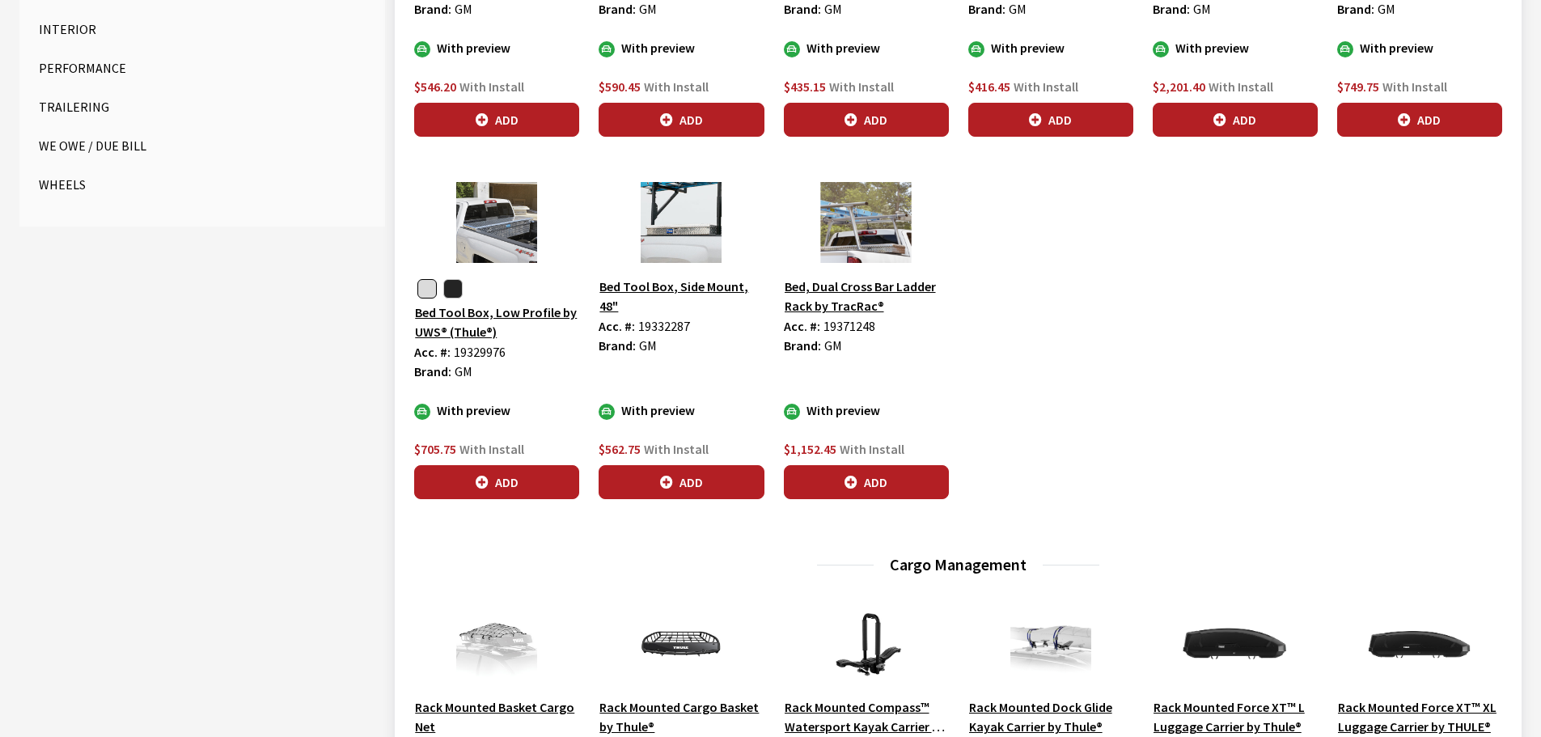
scroll to position [890, 0]
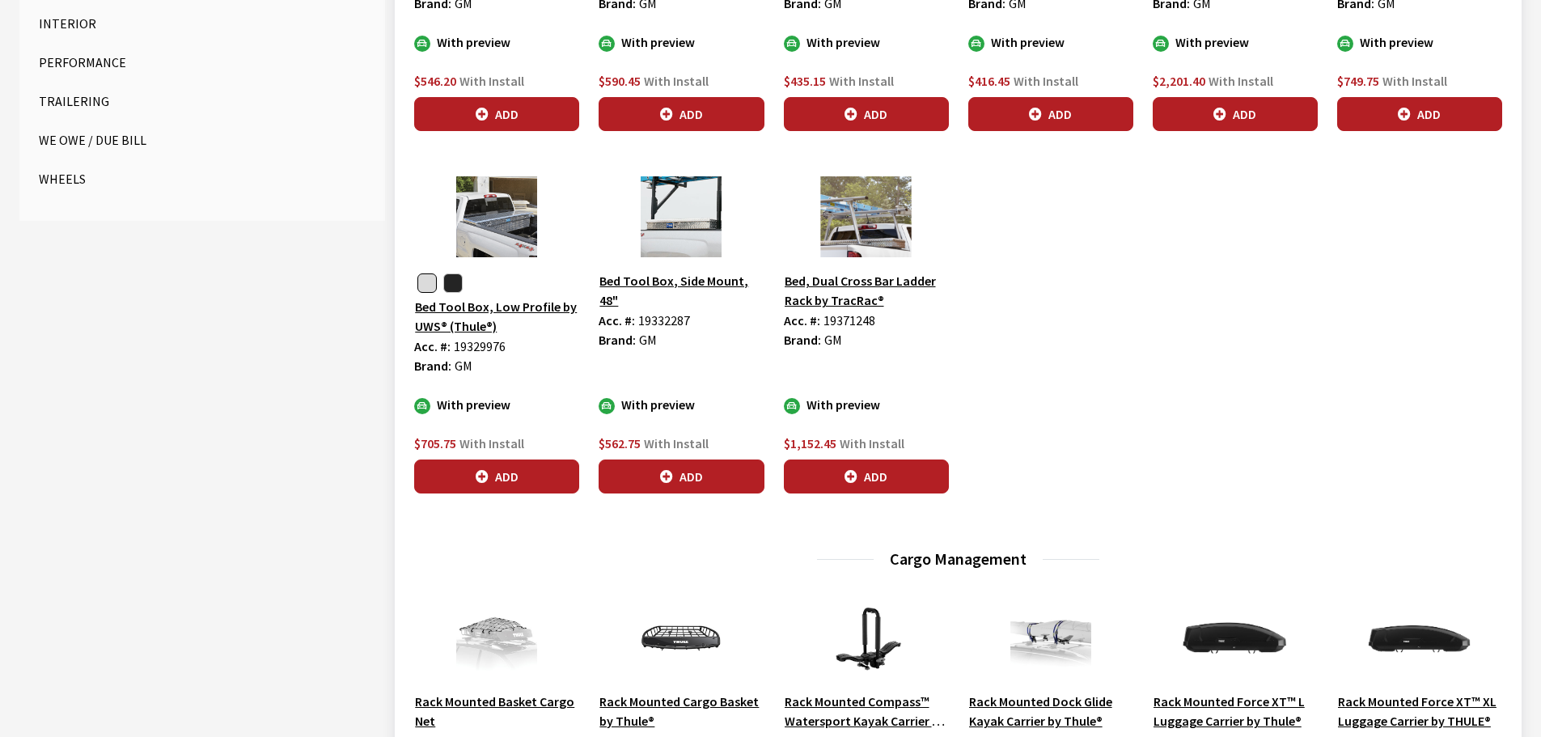
click at [680, 314] on span "19332287" at bounding box center [664, 320] width 52 height 16
copy span "19332287"
click at [689, 481] on button "Add" at bounding box center [680, 476] width 165 height 34
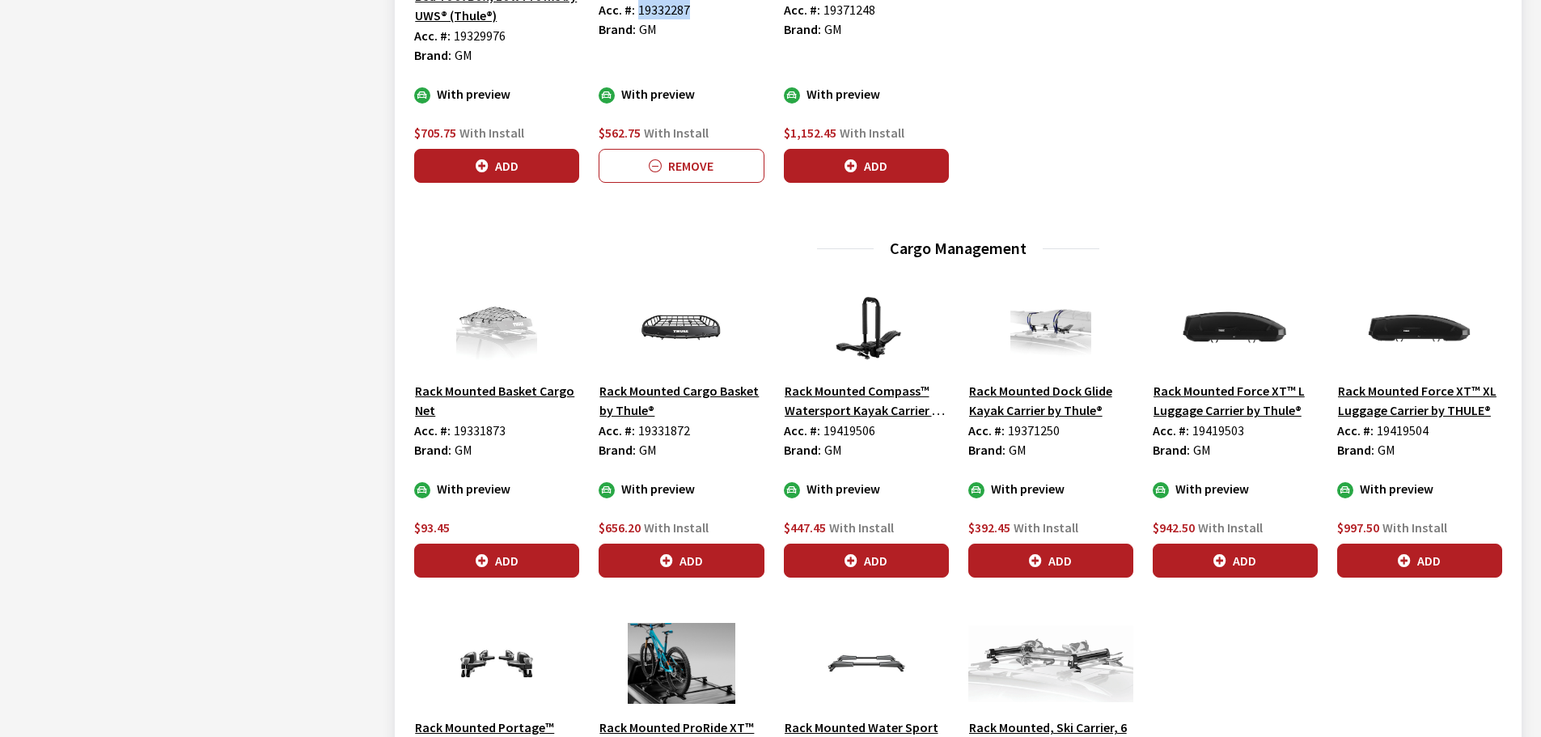
scroll to position [1294, 0]
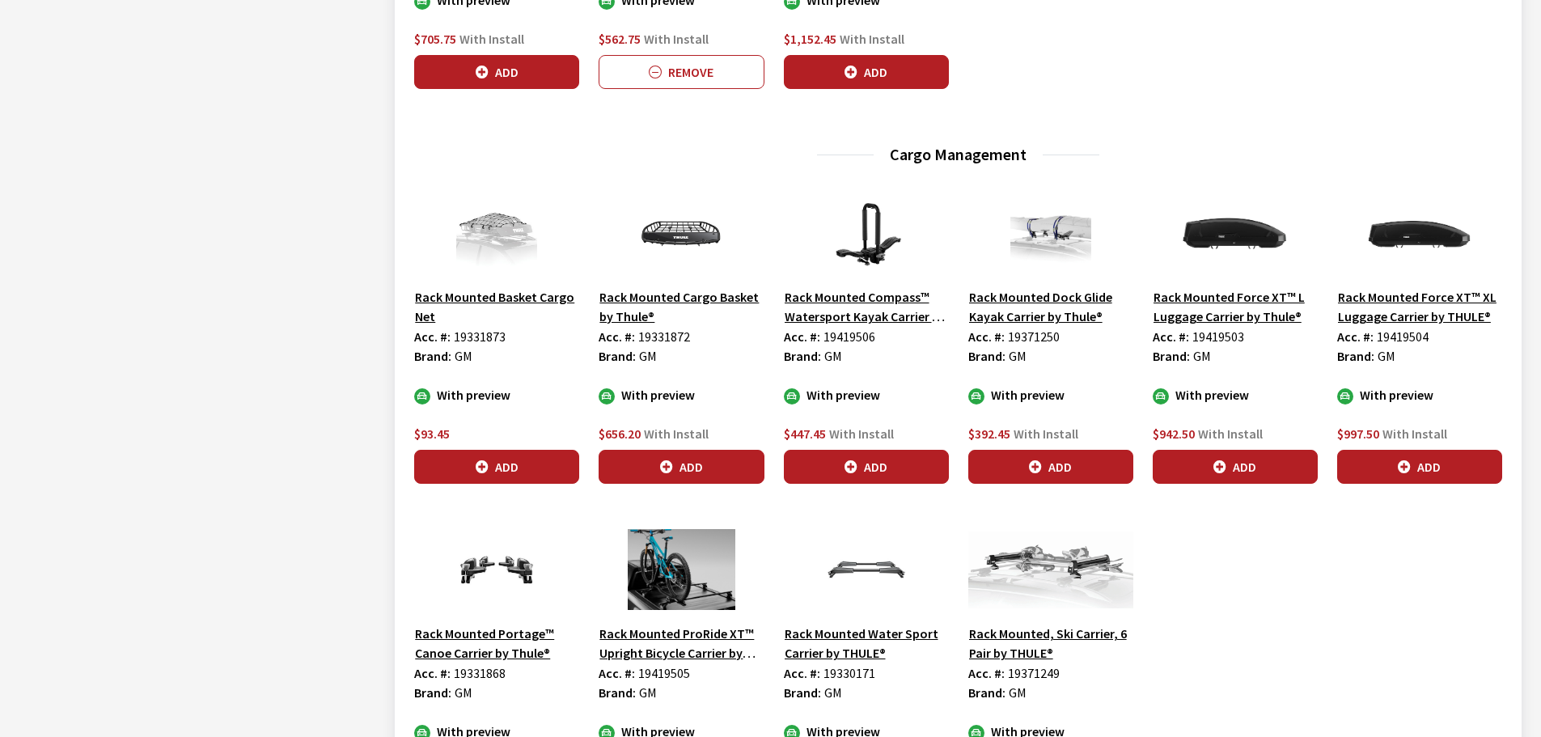
click at [683, 338] on span "19331872" at bounding box center [664, 336] width 52 height 16
copy span "19331872"
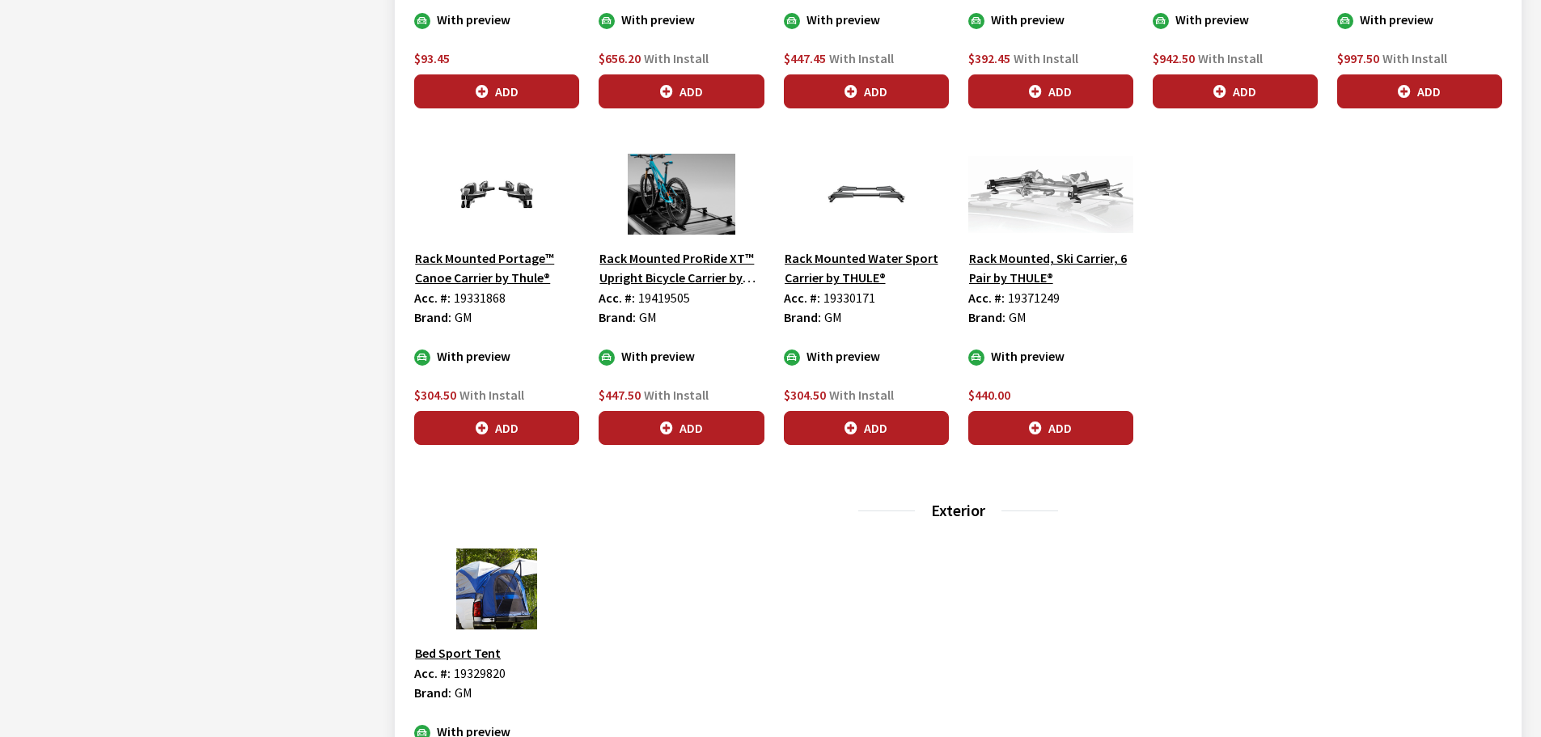
scroll to position [1941, 0]
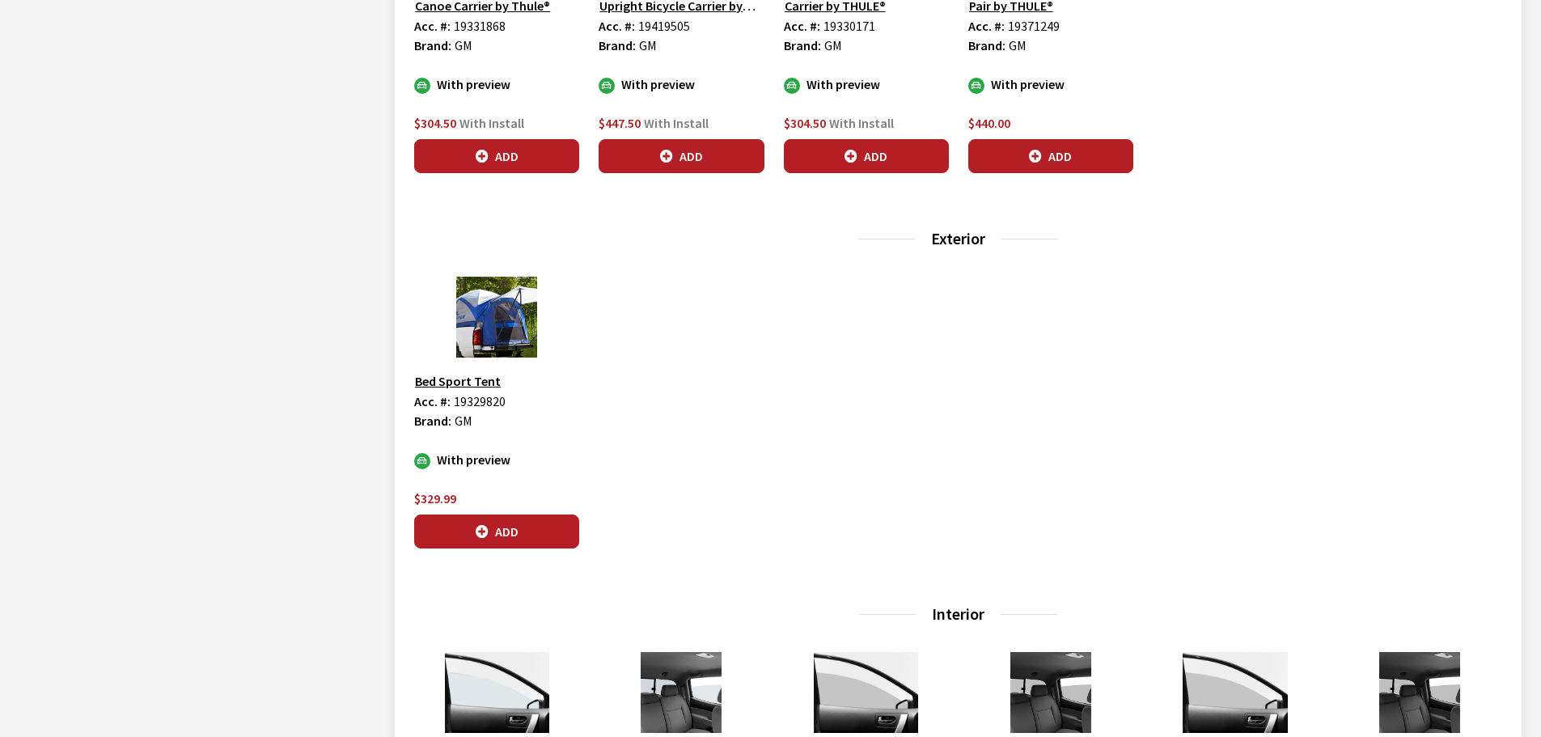
click at [495, 400] on span "19329820" at bounding box center [480, 401] width 52 height 16
copy span "19329820"
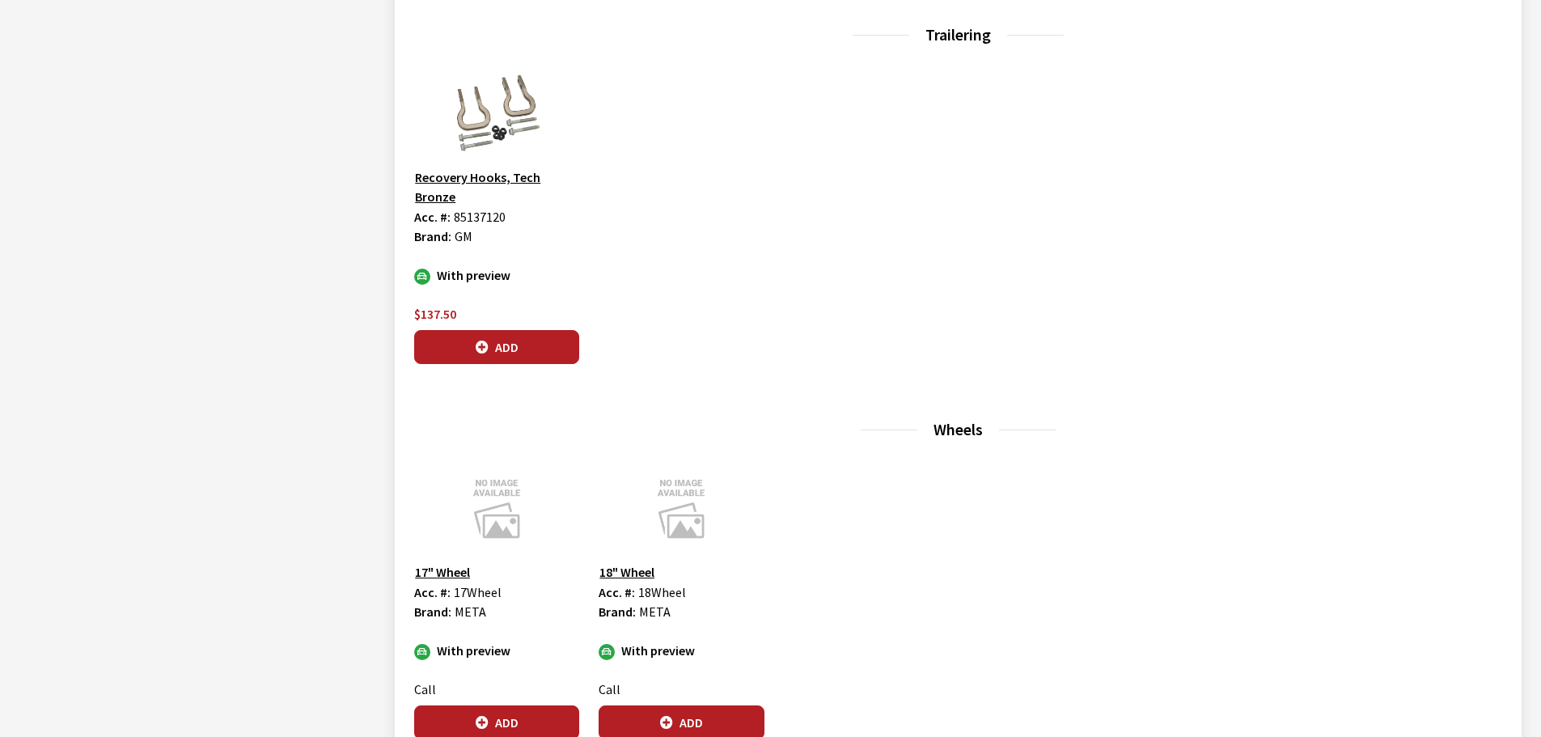
scroll to position [2992, 0]
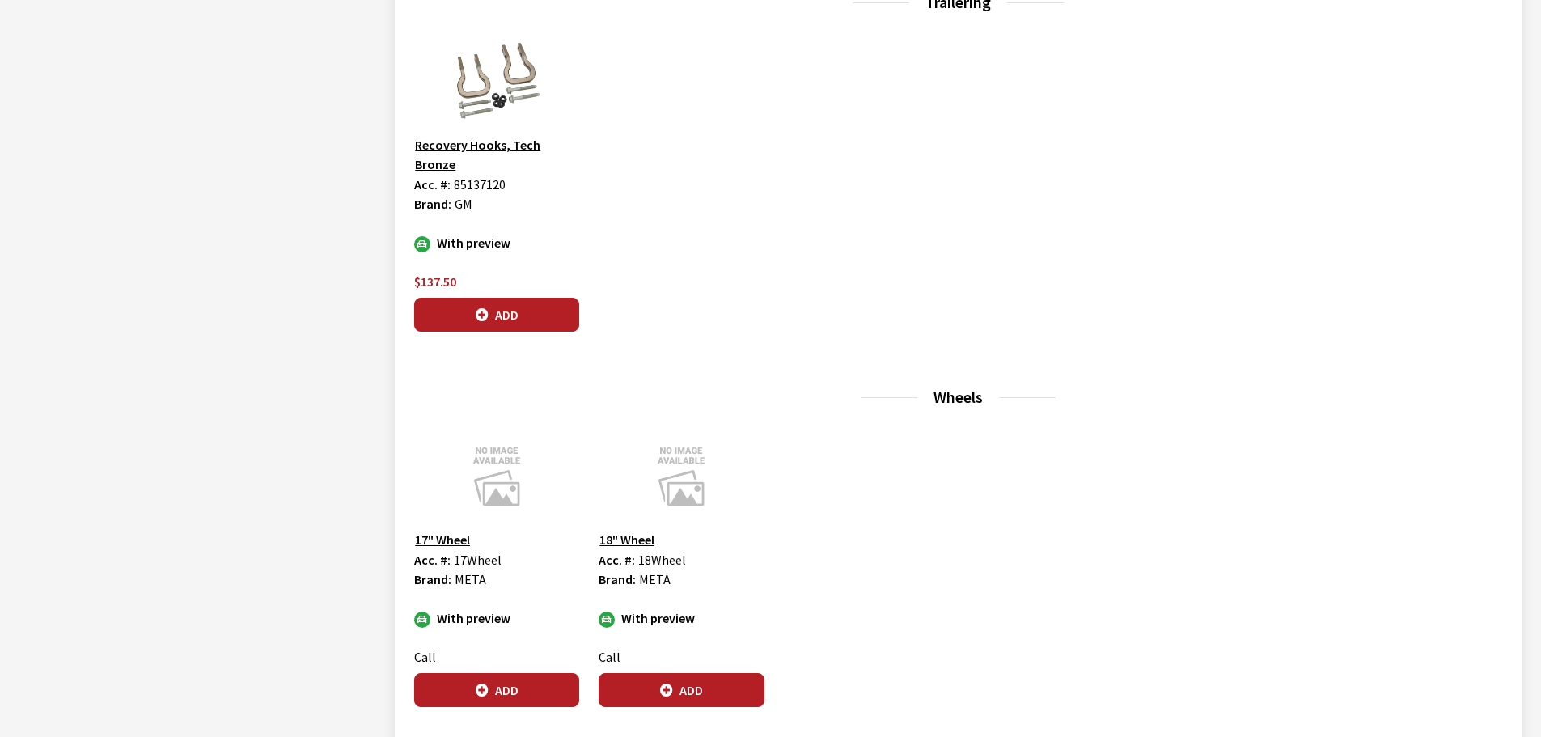
click at [480, 176] on span "85137120" at bounding box center [480, 184] width 52 height 16
copy span "85137120"
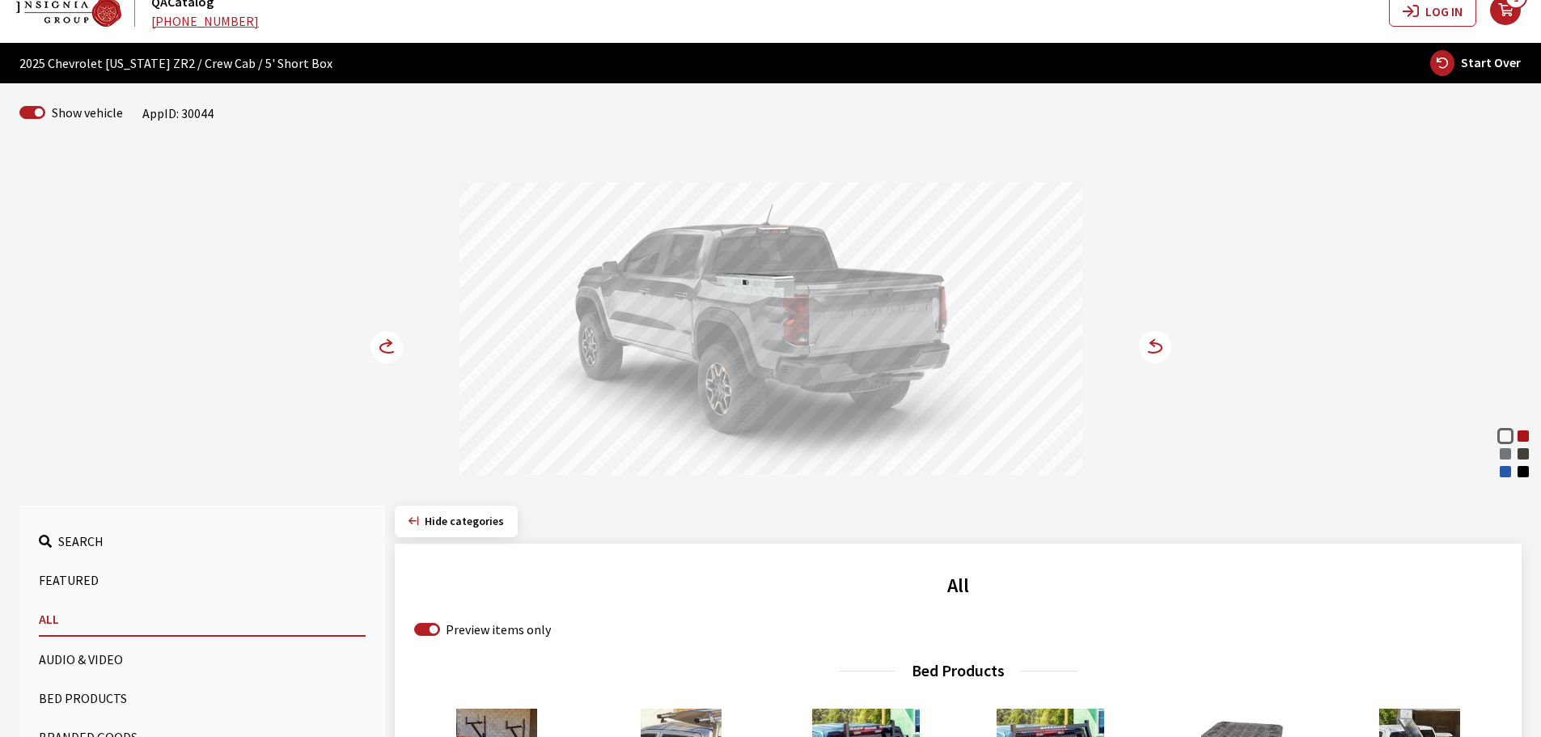
scroll to position [0, 0]
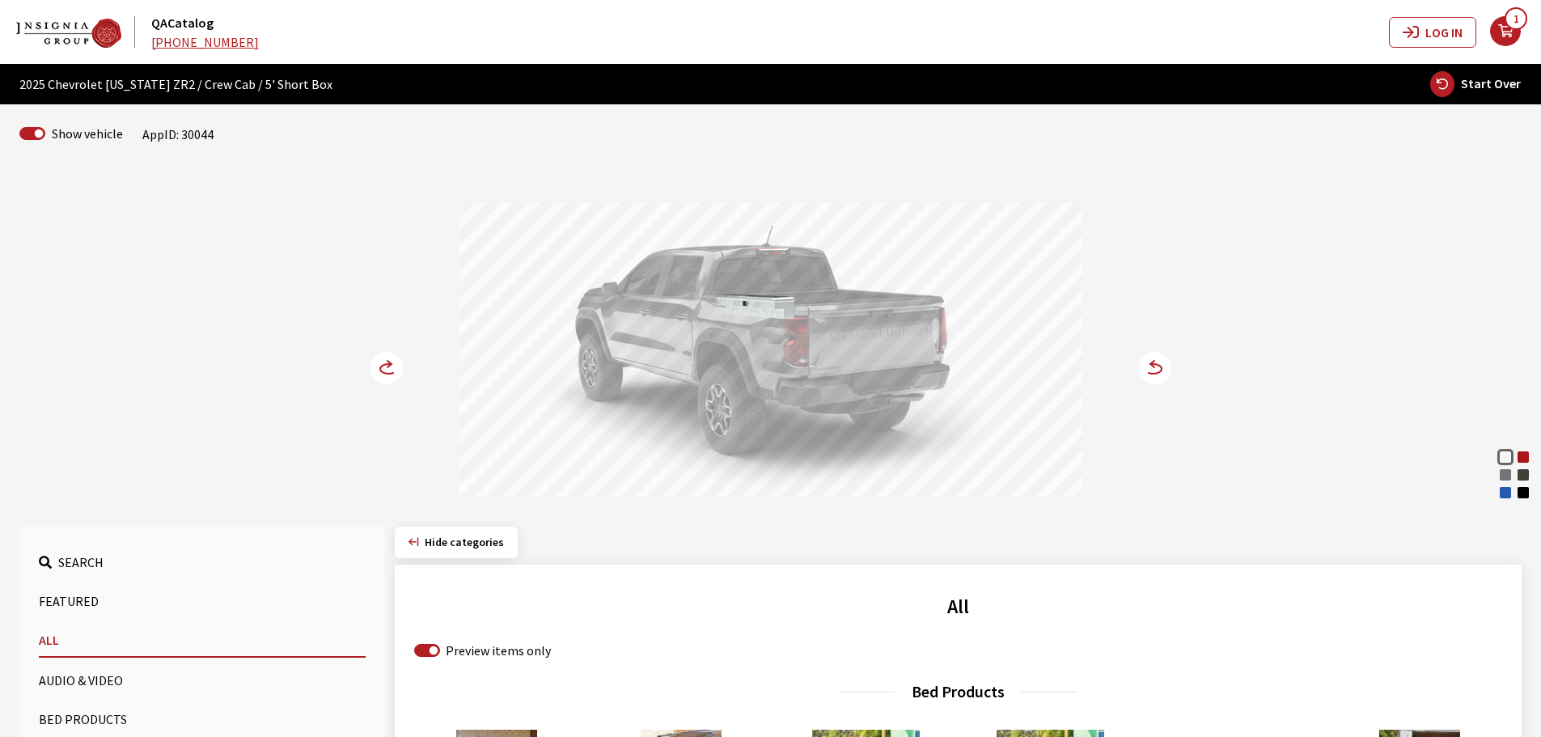
click at [391, 367] on circle at bounding box center [386, 368] width 32 height 32
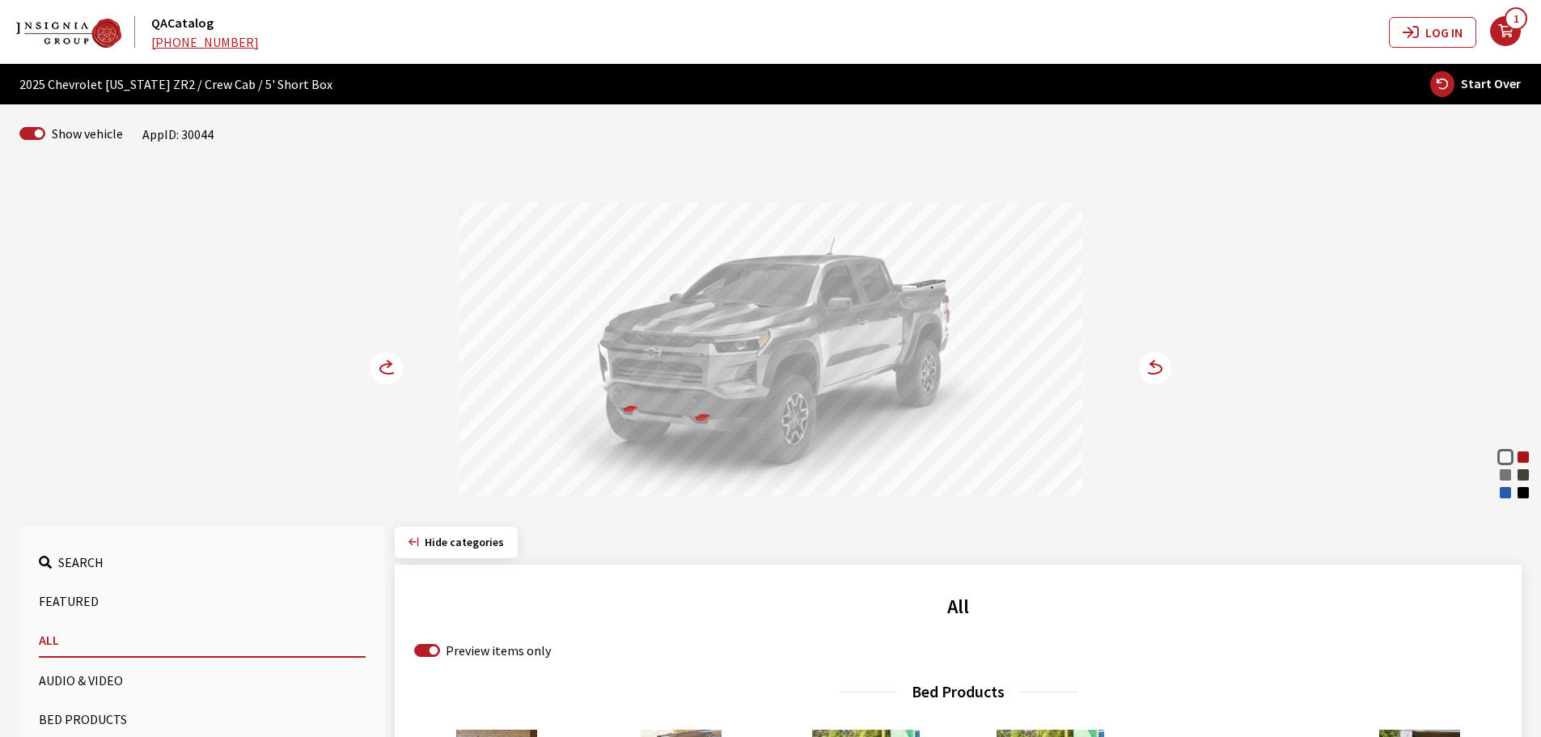
click at [391, 367] on circle at bounding box center [386, 368] width 32 height 32
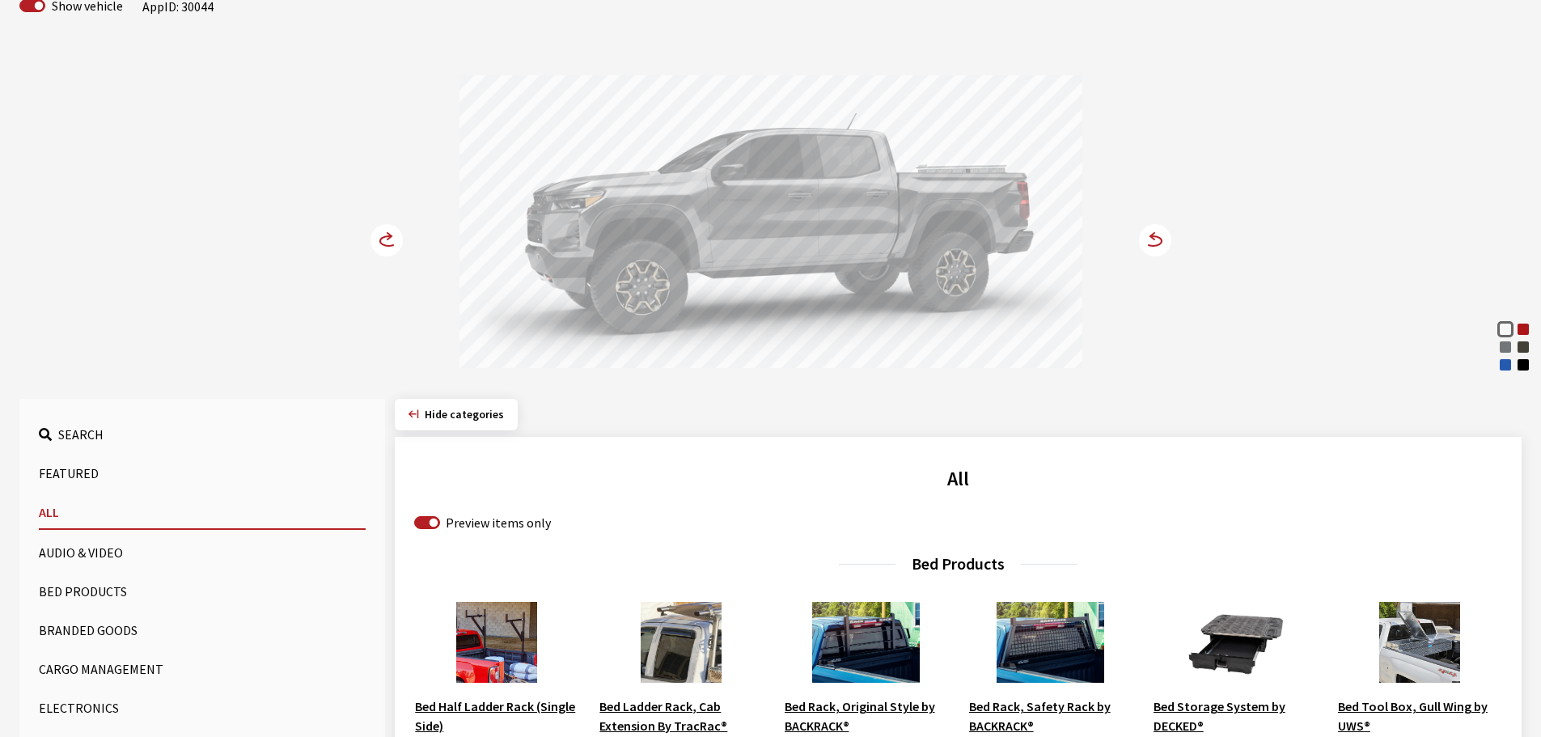
scroll to position [404, 0]
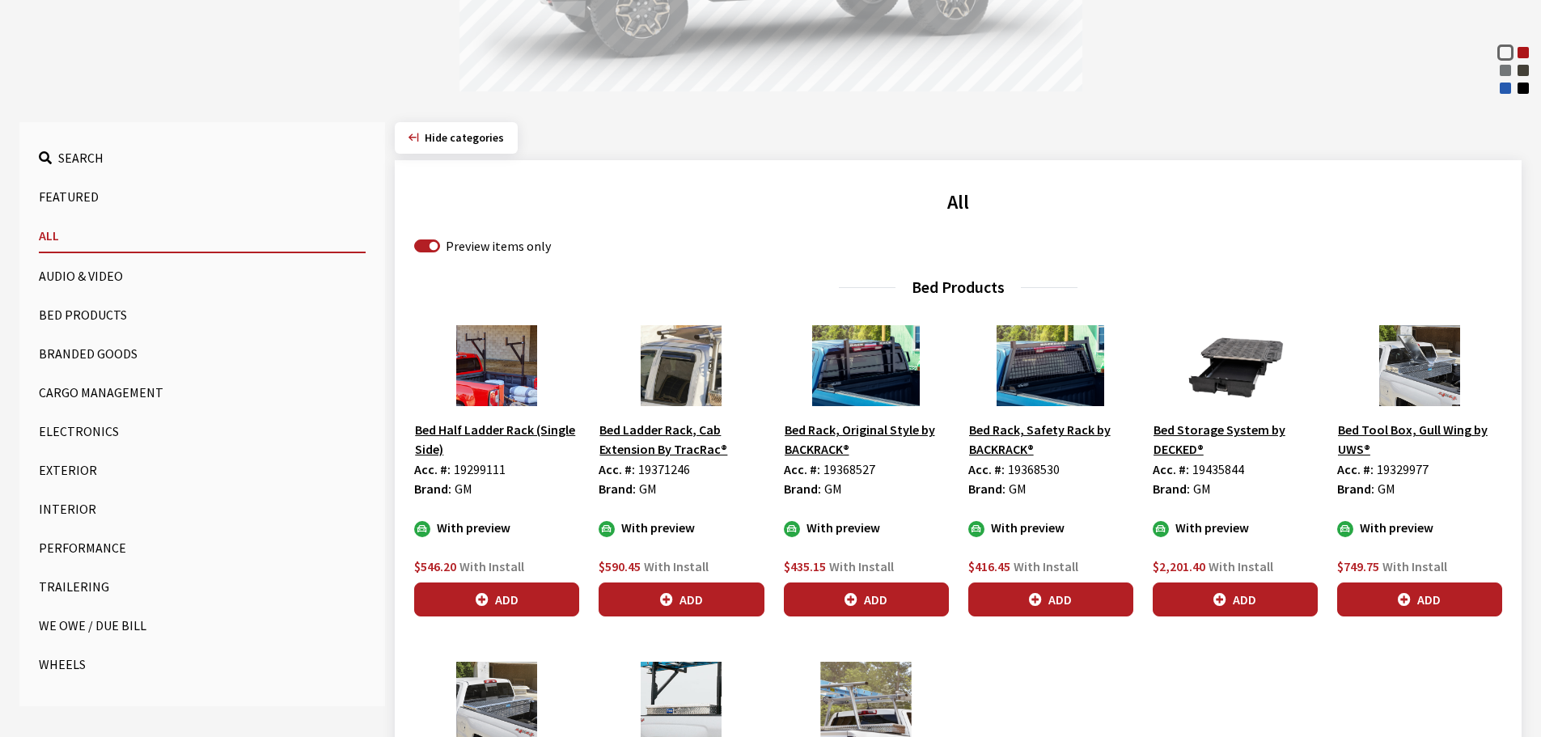
click at [36, 461] on ul "Search Featured All Audio & Video Bed Products Branded Goods Cargo Management E…" at bounding box center [202, 414] width 366 height 584
click at [63, 475] on button "Exterior" at bounding box center [202, 470] width 327 height 32
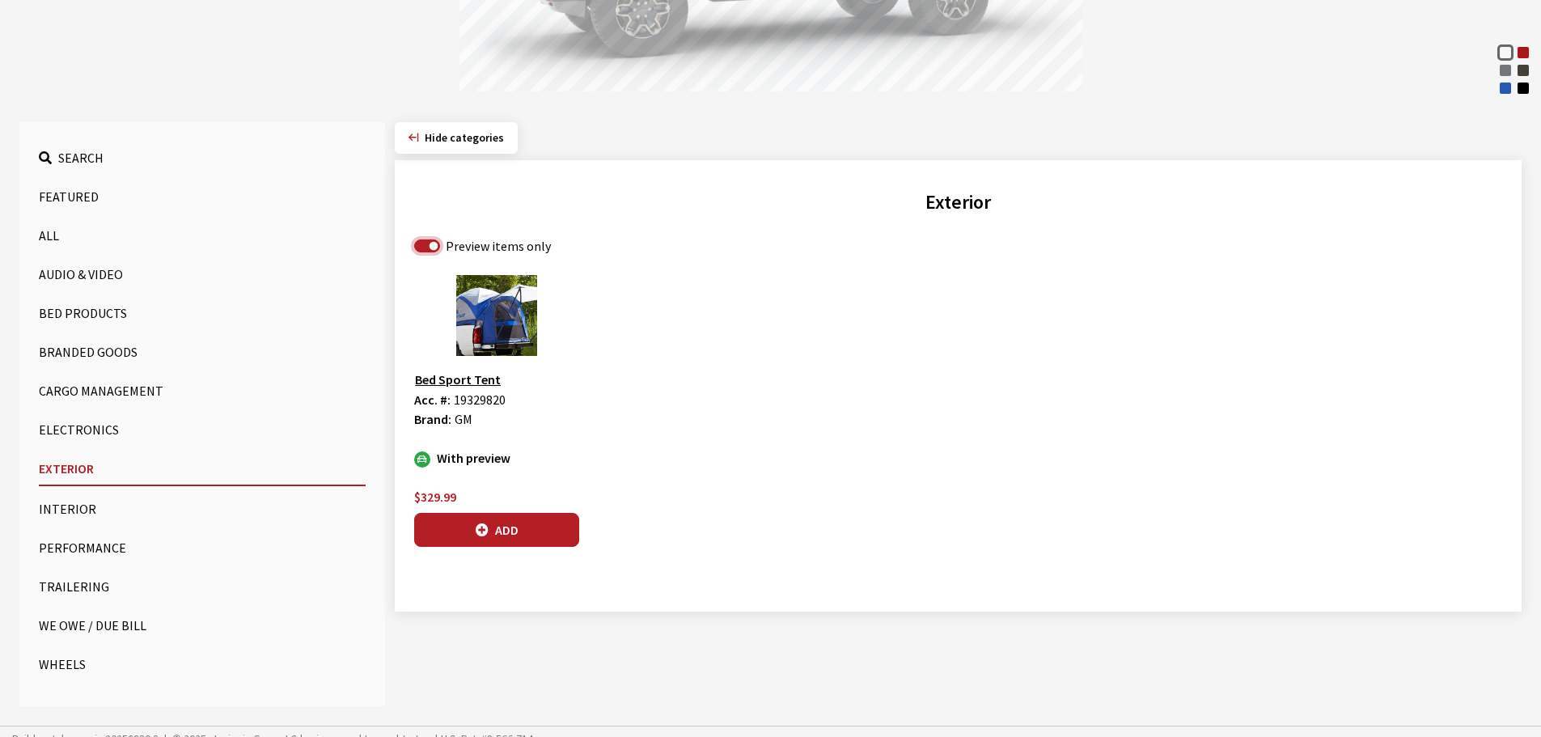
click at [429, 250] on input "Preview items only" at bounding box center [427, 245] width 26 height 13
checkbox input "false"
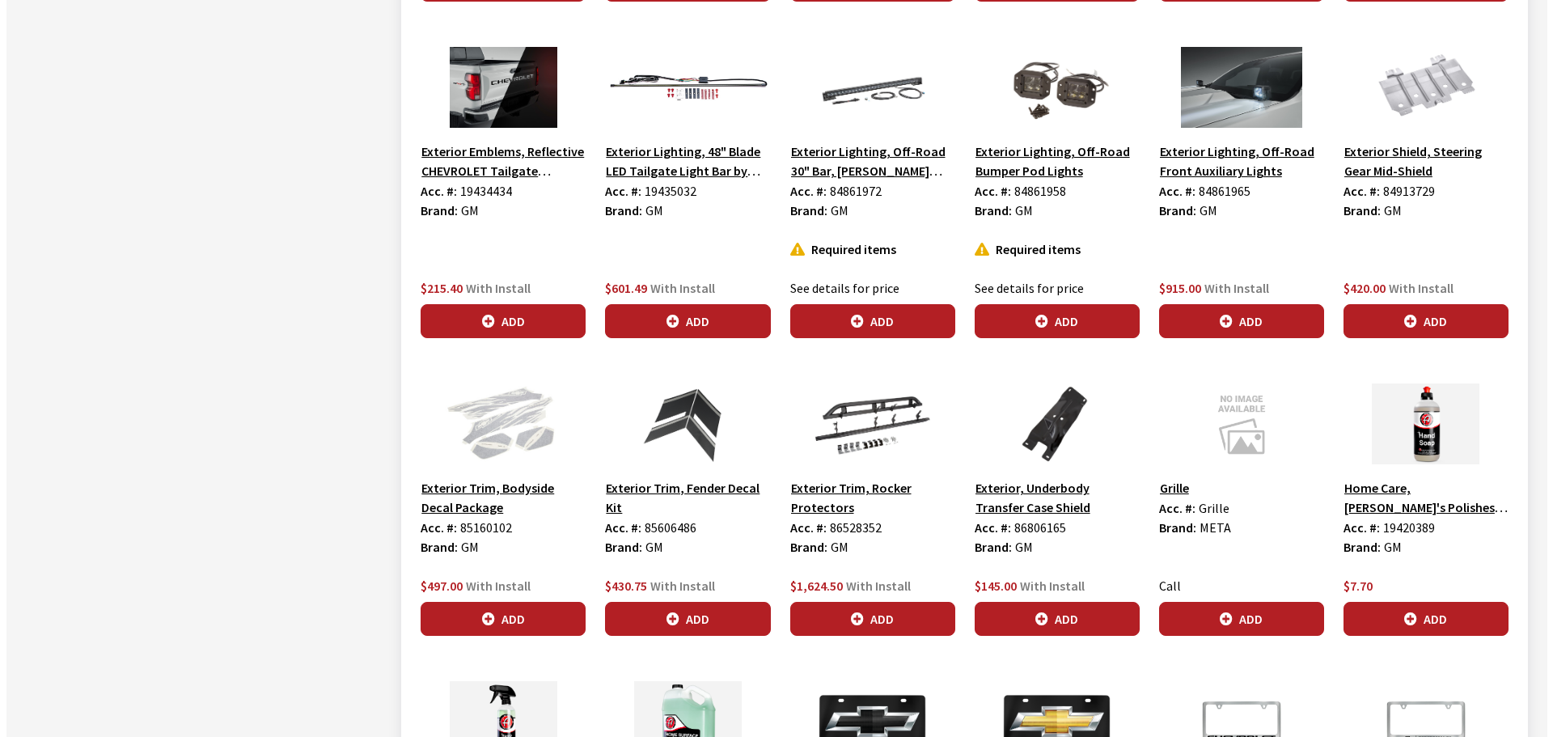
scroll to position [1941, 0]
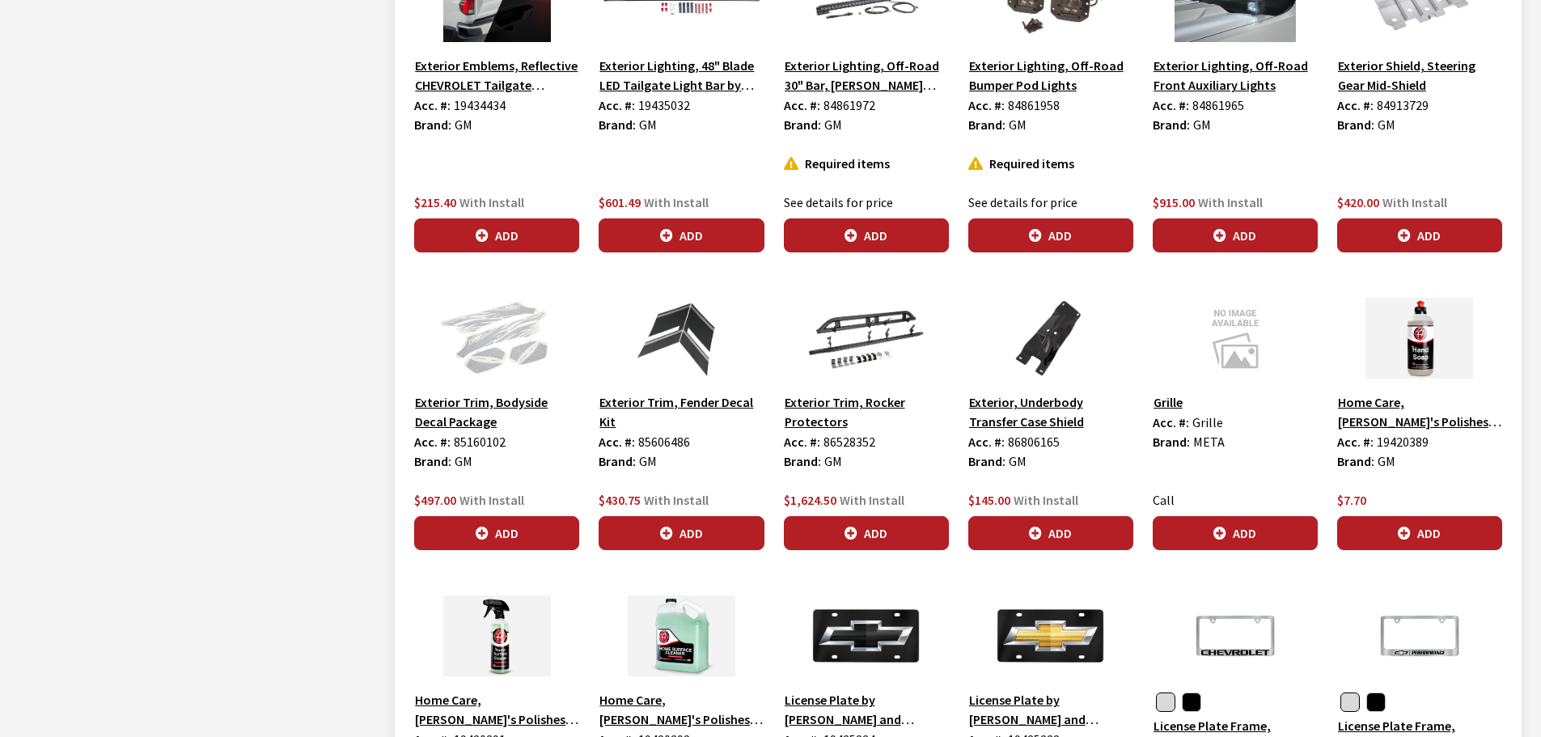
click at [848, 409] on button "Exterior Trim, Rocker Protectors" at bounding box center [866, 411] width 165 height 40
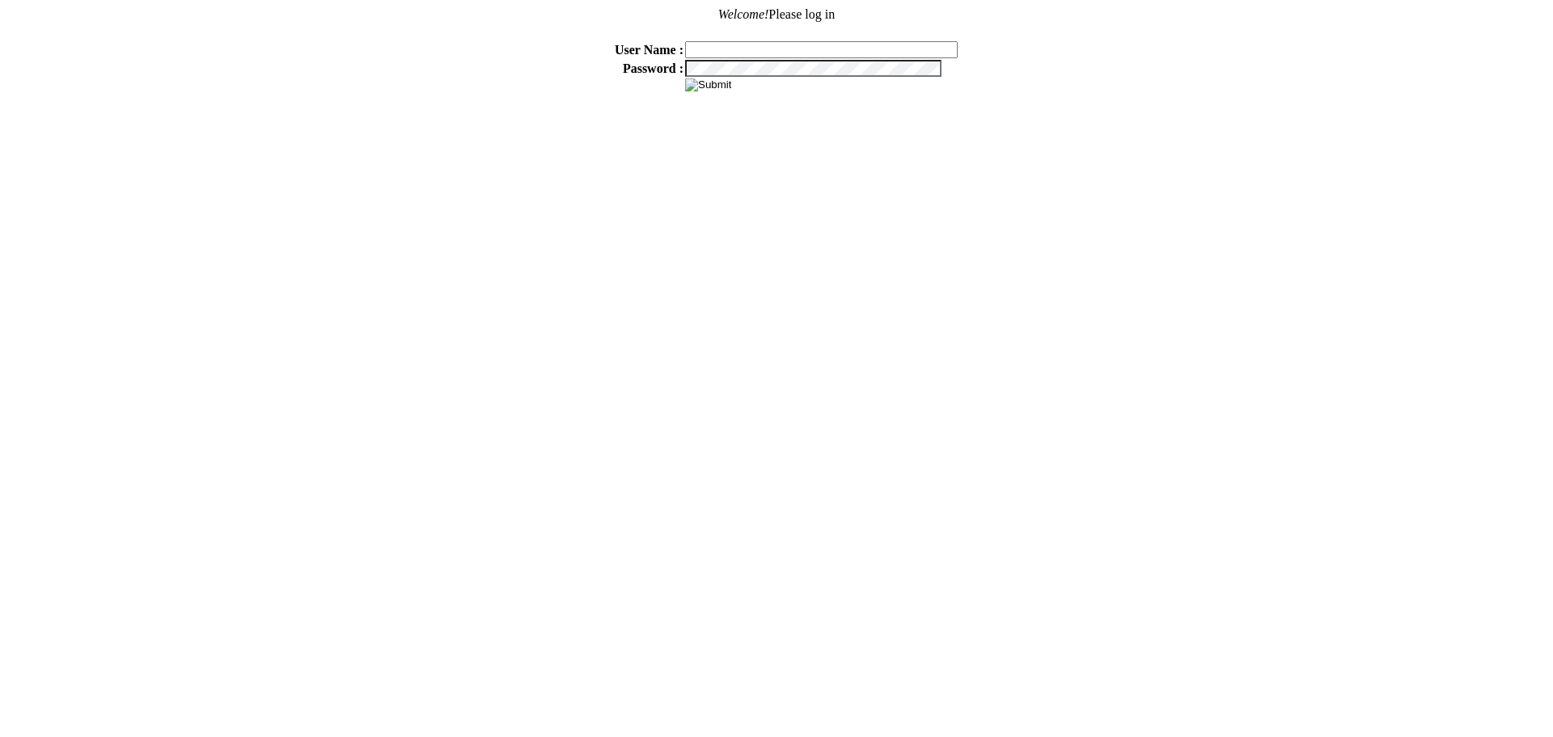
click at [764, 47] on input "text" at bounding box center [821, 49] width 273 height 17
type input "sdakes"
click at [704, 85] on input "image" at bounding box center [708, 84] width 46 height 13
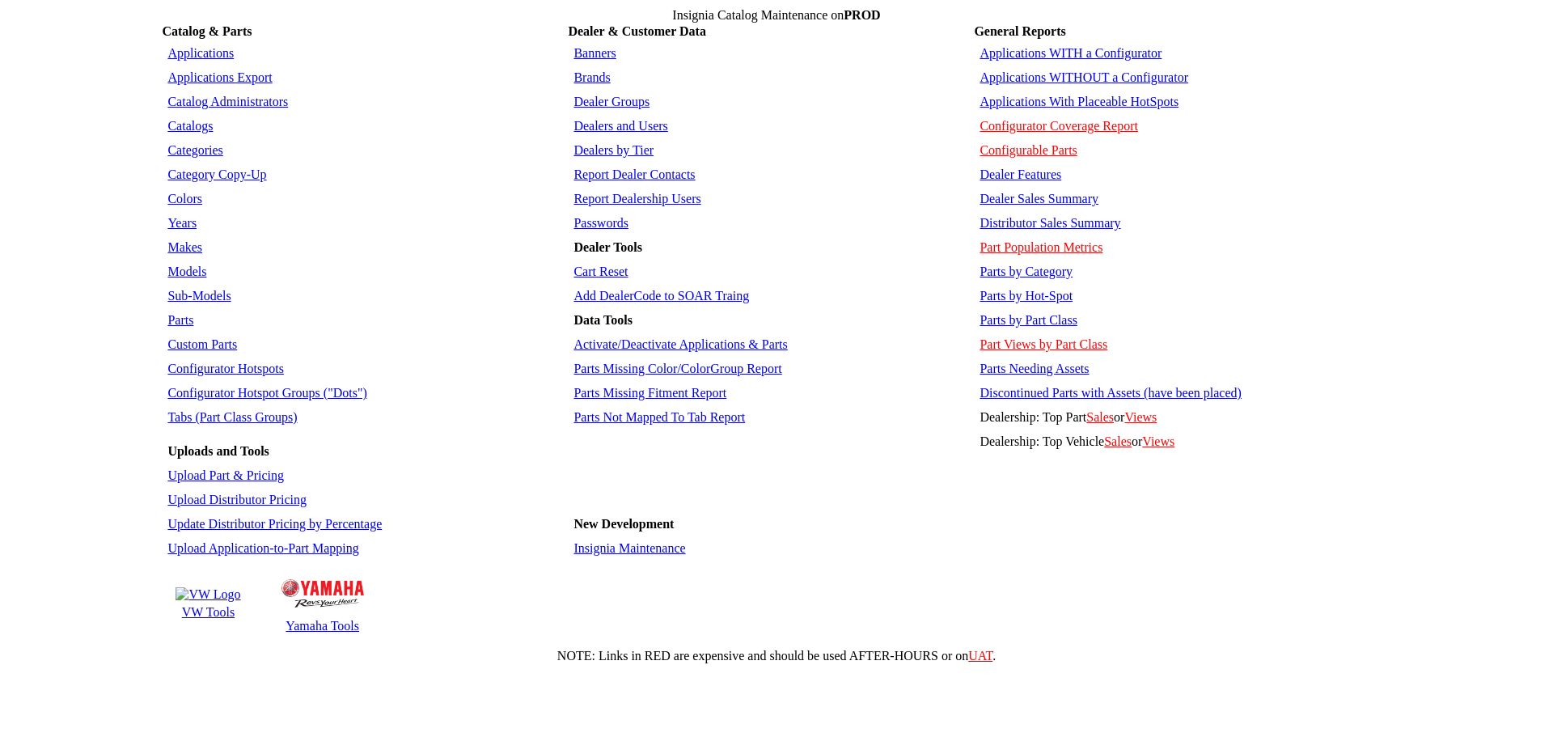
click at [1045, 70] on link "Applications WITHOUT a Configurator" at bounding box center [1083, 77] width 209 height 14
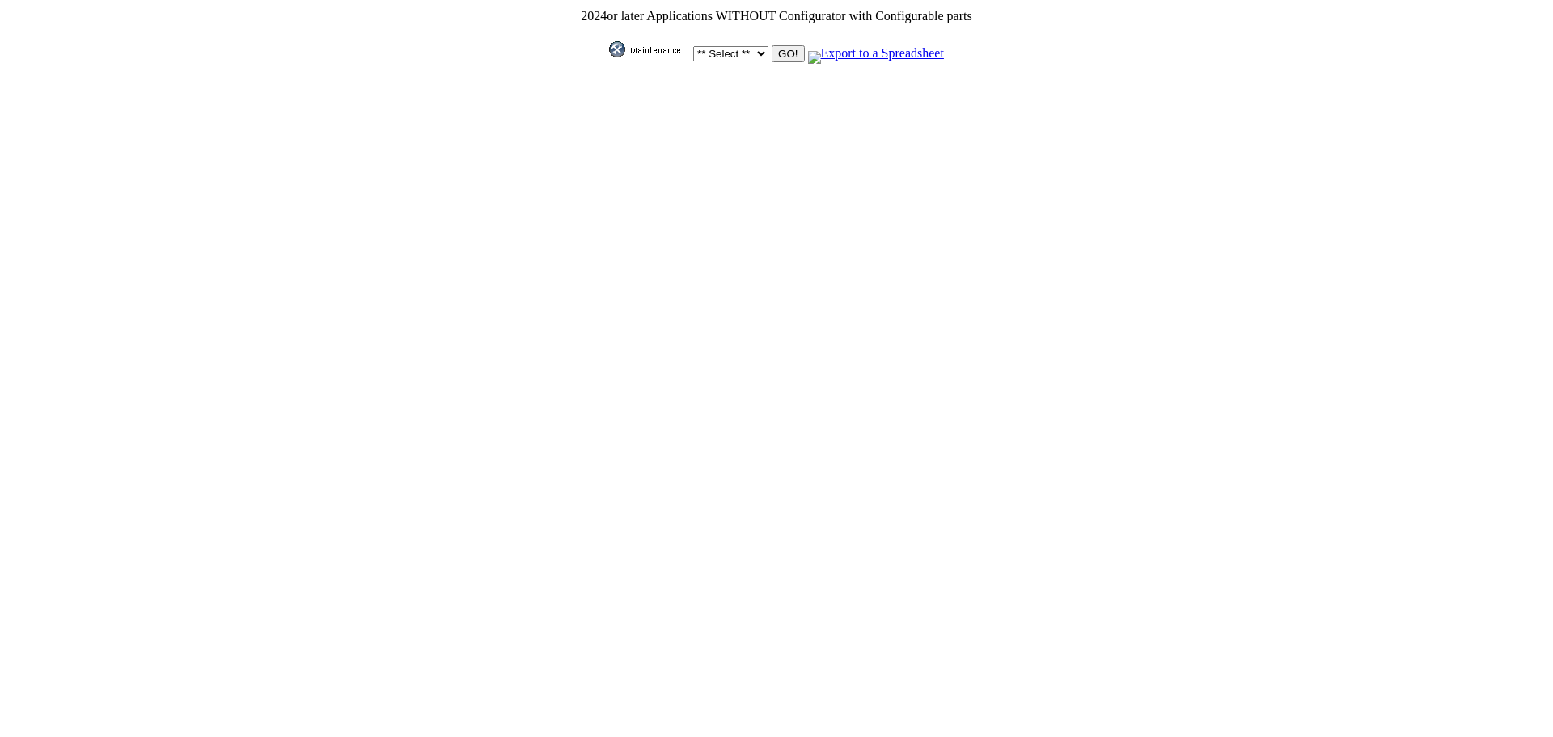
click at [754, 51] on select "** Select ** Acura Alfa Romeo Audi Bentley BMW DoubleTake [PERSON_NAME] Honda H…" at bounding box center [730, 53] width 75 height 15
select select "1"
click at [693, 46] on select "** Select ** Acura Alfa Romeo Audi Bentley BMW DoubleTake [PERSON_NAME] Honda H…" at bounding box center [730, 53] width 75 height 15
click at [785, 48] on input "GO!" at bounding box center [788, 53] width 32 height 17
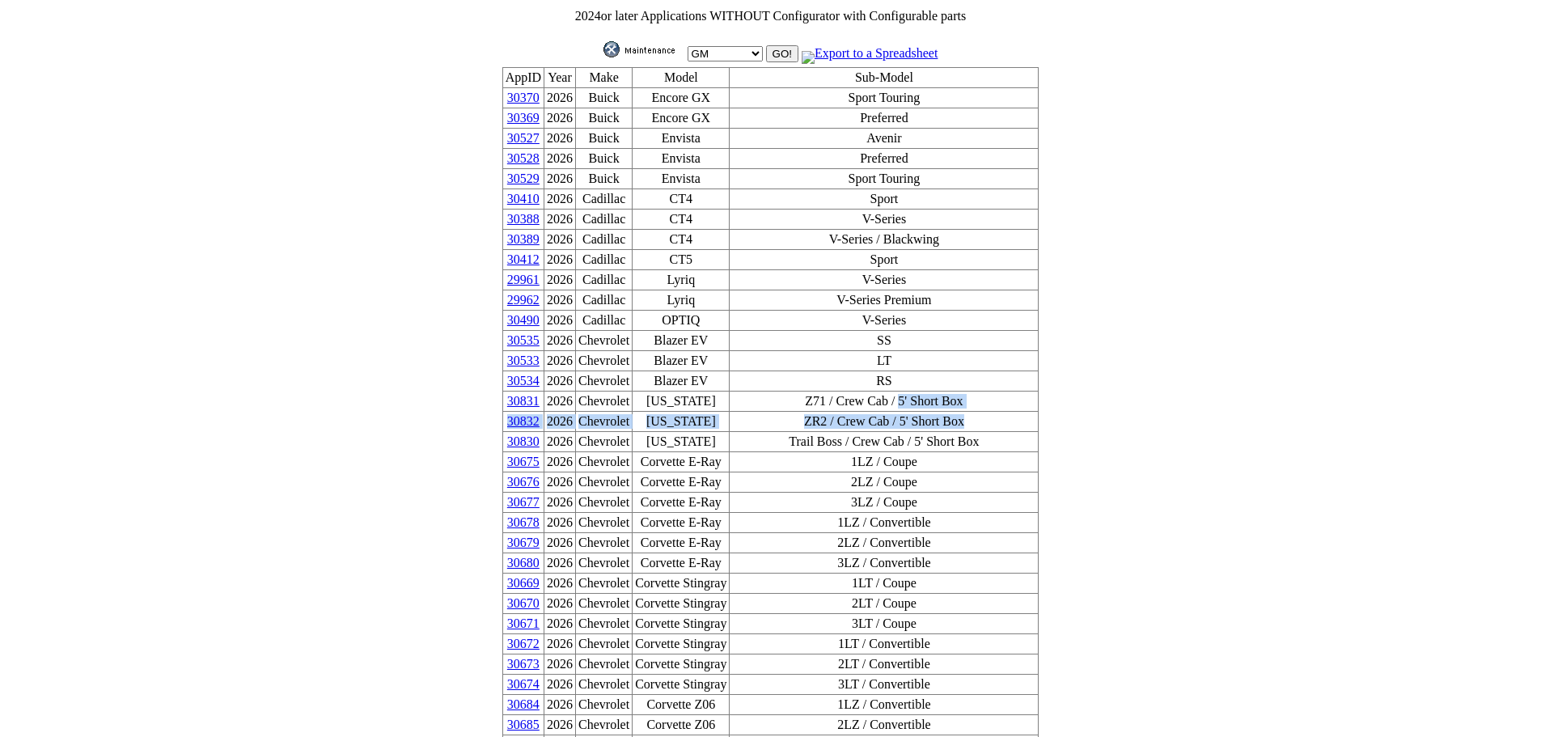
drag, startPoint x: 952, startPoint y: 378, endPoint x: 936, endPoint y: 388, distance: 18.6
click at [890, 412] on td "ZR2 / Crew Cab / 5' Short Box" at bounding box center [883, 422] width 309 height 20
click at [924, 412] on td "ZR2 / Crew Cab / 5' Short Box" at bounding box center [883, 422] width 309 height 20
drag, startPoint x: 942, startPoint y: 384, endPoint x: 536, endPoint y: 387, distance: 406.0
click at [536, 412] on tr "30832 2026 Chevrolet [US_STATE] ZR2 / Crew Cab / 5' Short Box" at bounding box center [770, 422] width 536 height 20
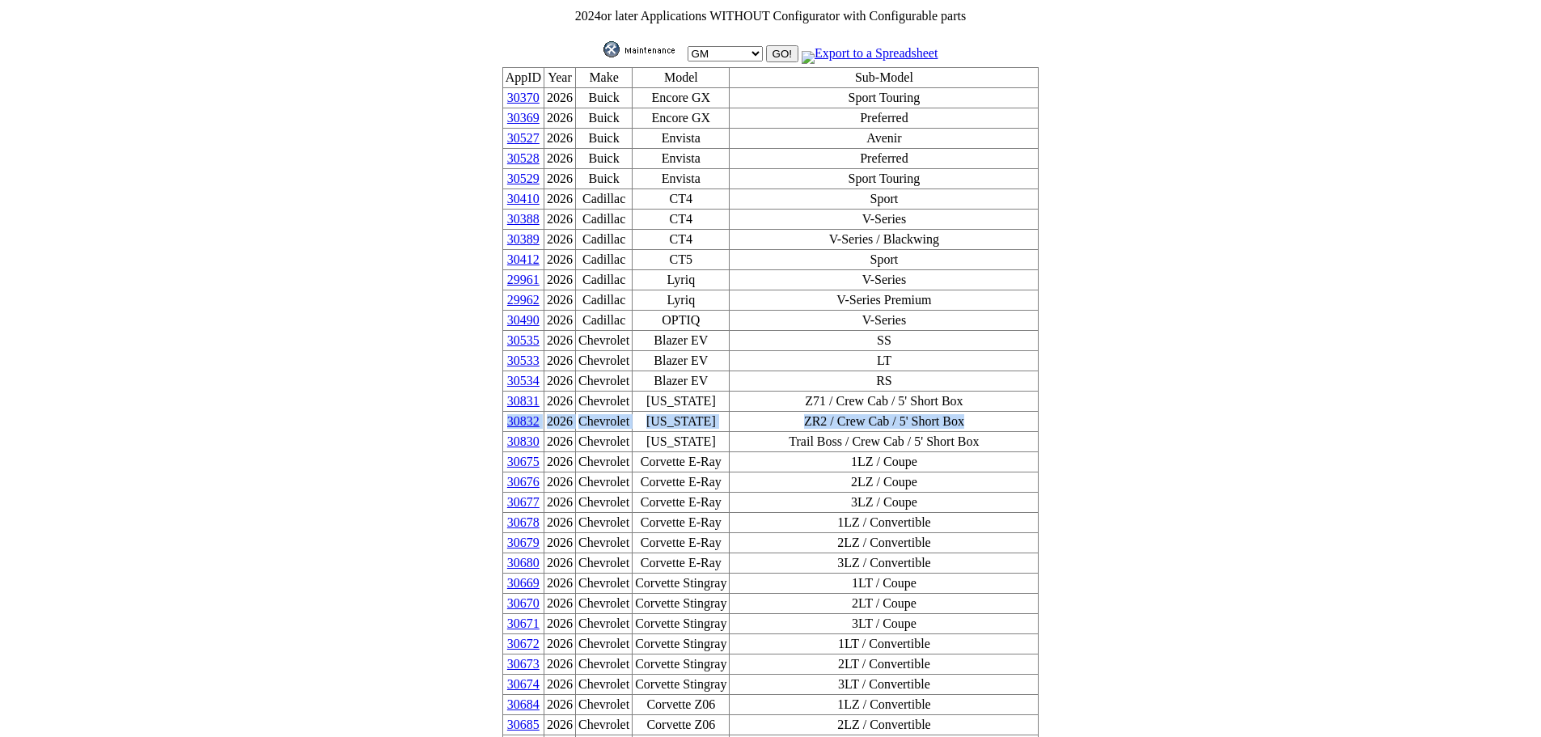
copy tr "30832 2026 Chevrolet [US_STATE] ZR2 / Crew Cab / 5' Short Box"
